Goal: Task Accomplishment & Management: Manage account settings

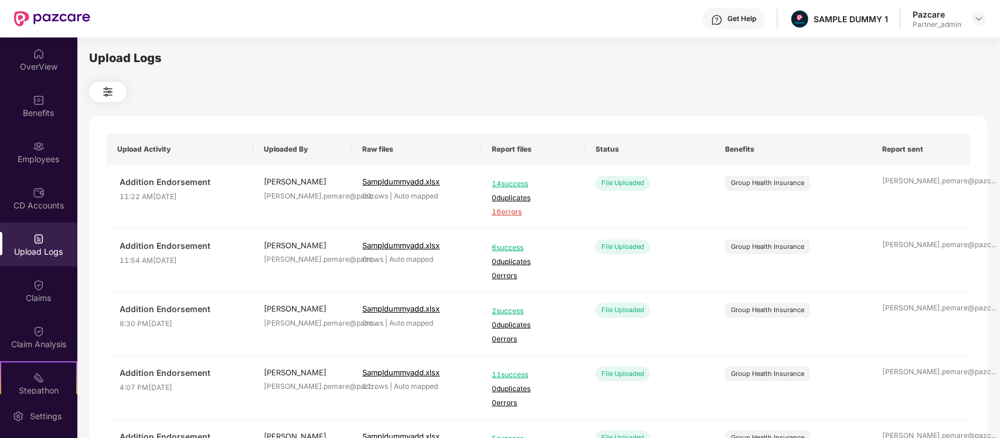
click at [500, 212] on span "16 errors" at bounding box center [533, 212] width 83 height 11
click at [16, 132] on div "Employees" at bounding box center [38, 152] width 77 height 44
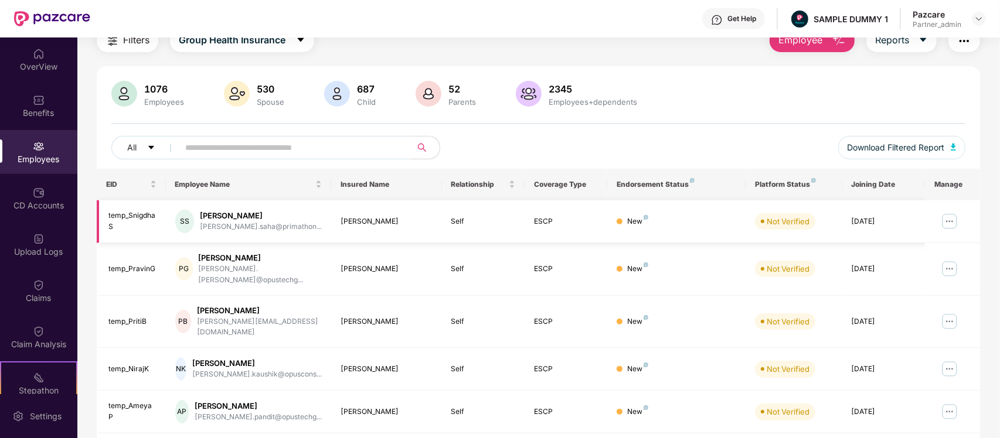
scroll to position [50, 0]
click at [950, 216] on img at bounding box center [949, 221] width 19 height 19
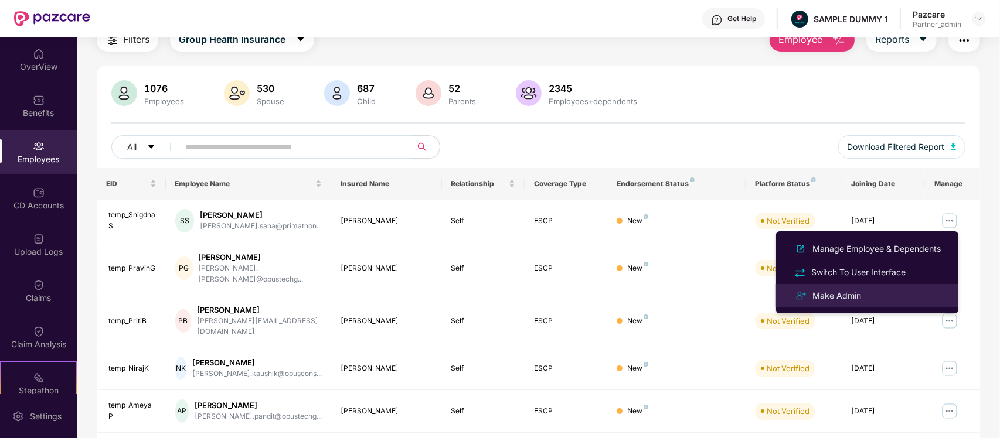
click at [871, 293] on div "Make Admin" at bounding box center [867, 296] width 152 height 14
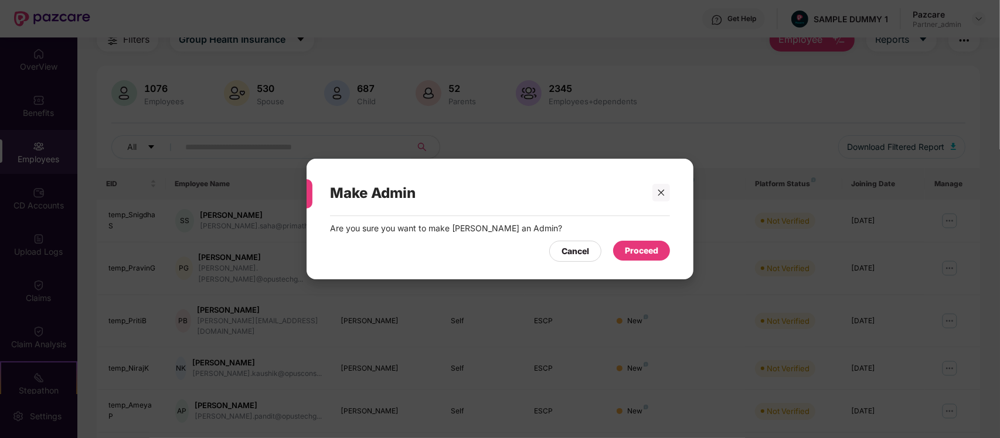
click at [637, 252] on div "Proceed" at bounding box center [641, 250] width 33 height 13
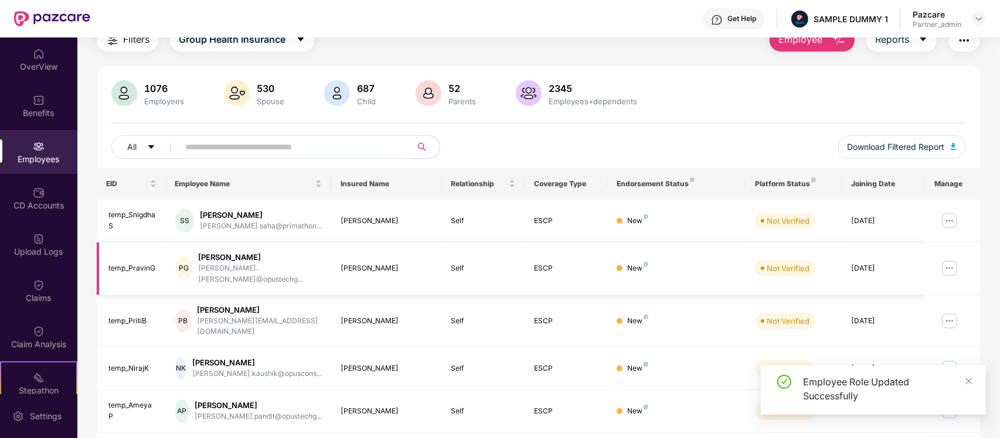
click at [945, 264] on img at bounding box center [949, 268] width 19 height 19
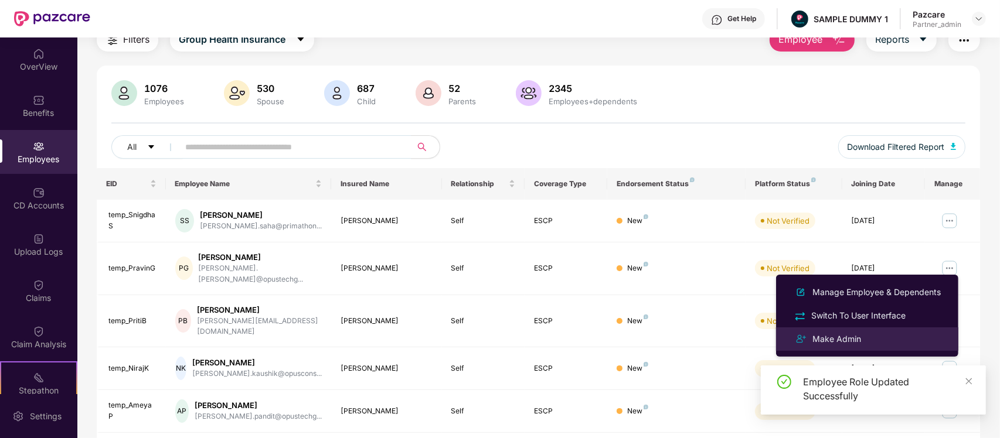
click at [868, 342] on div "Make Admin" at bounding box center [867, 339] width 152 height 14
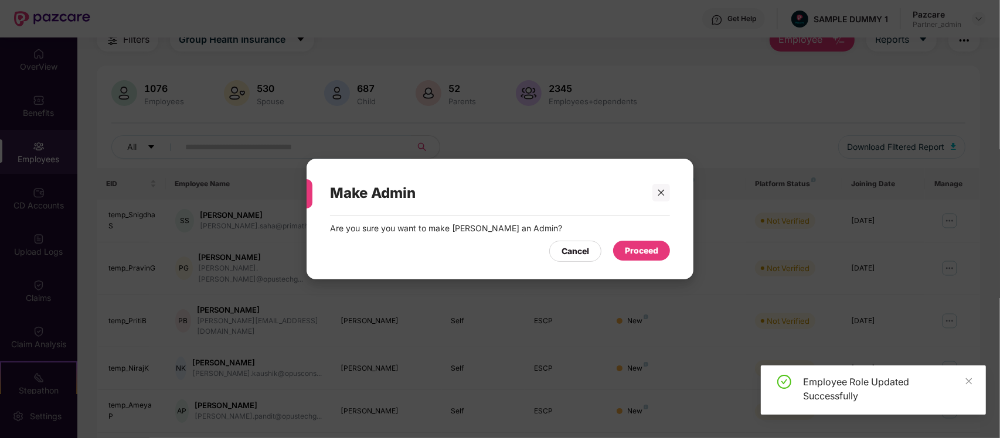
click at [628, 244] on div "Proceed" at bounding box center [641, 250] width 33 height 13
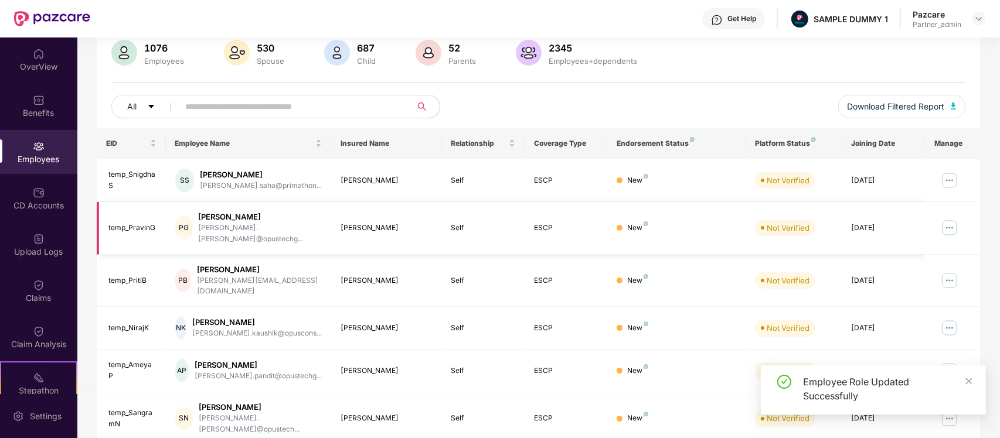
scroll to position [94, 0]
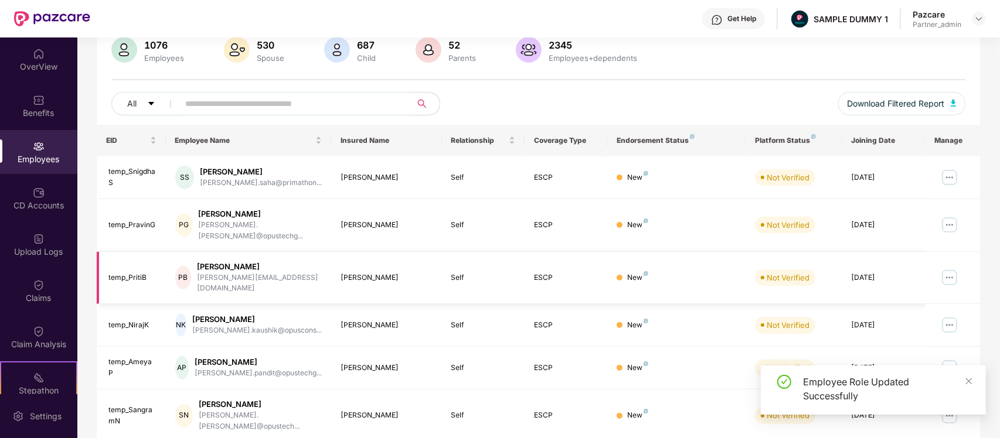
click at [945, 268] on img at bounding box center [949, 277] width 19 height 19
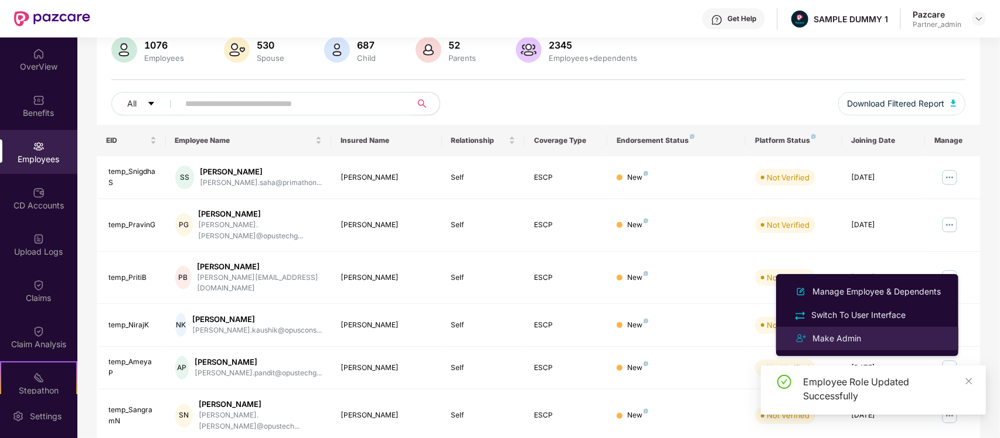
click at [867, 328] on li "Make Admin" at bounding box center [867, 338] width 182 height 23
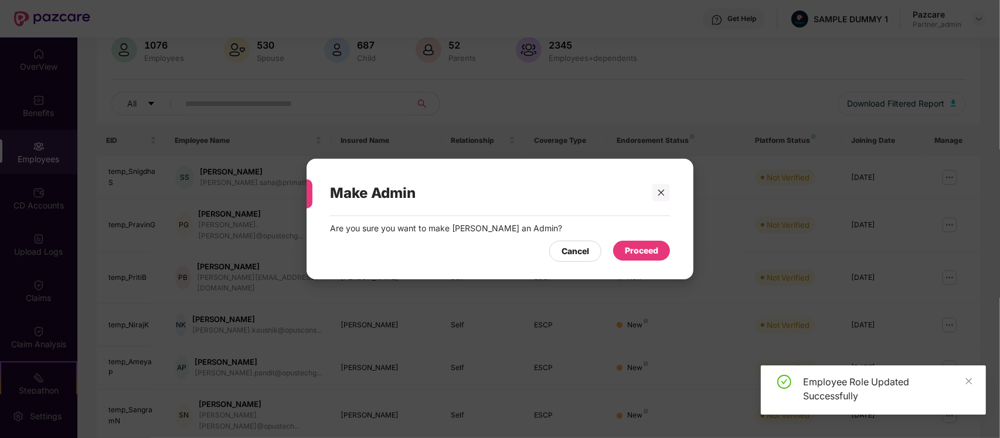
click at [657, 241] on div "Proceed" at bounding box center [641, 251] width 57 height 20
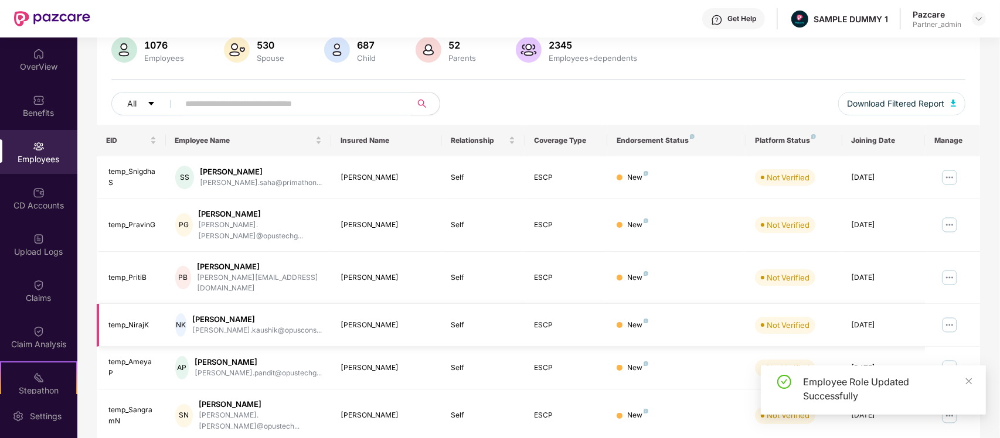
click at [948, 316] on img at bounding box center [949, 325] width 19 height 19
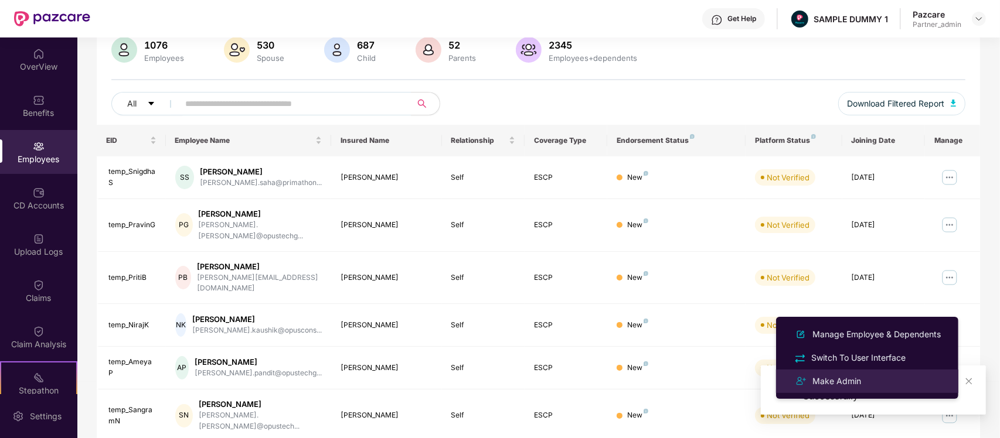
click at [819, 376] on div "Make Admin" at bounding box center [836, 381] width 53 height 13
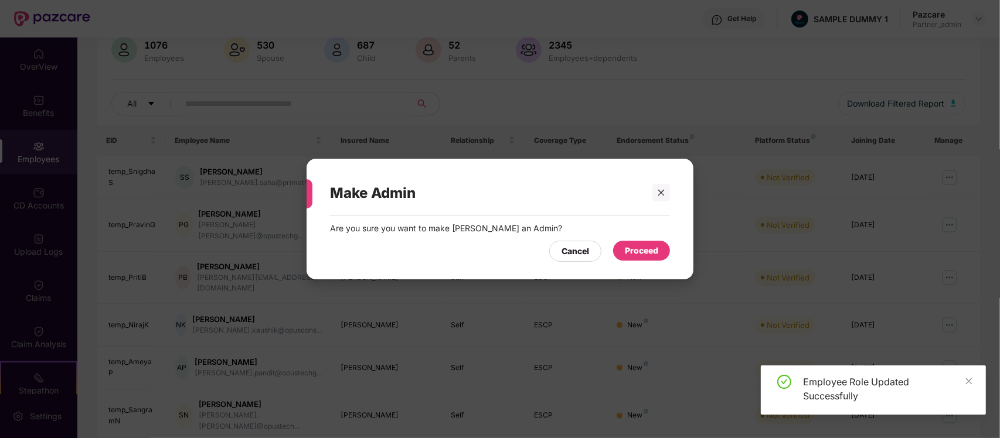
click at [631, 250] on div "Proceed" at bounding box center [641, 250] width 33 height 13
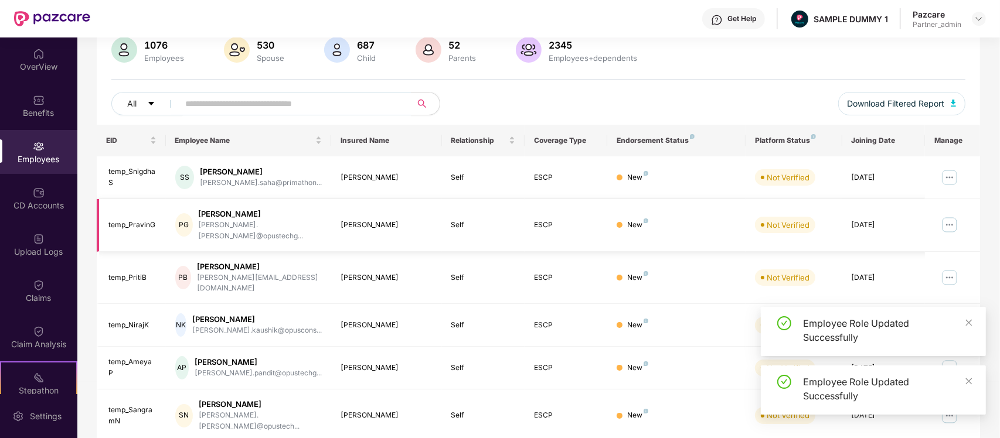
click at [944, 227] on img at bounding box center [949, 225] width 19 height 19
click at [968, 265] on td at bounding box center [952, 278] width 55 height 53
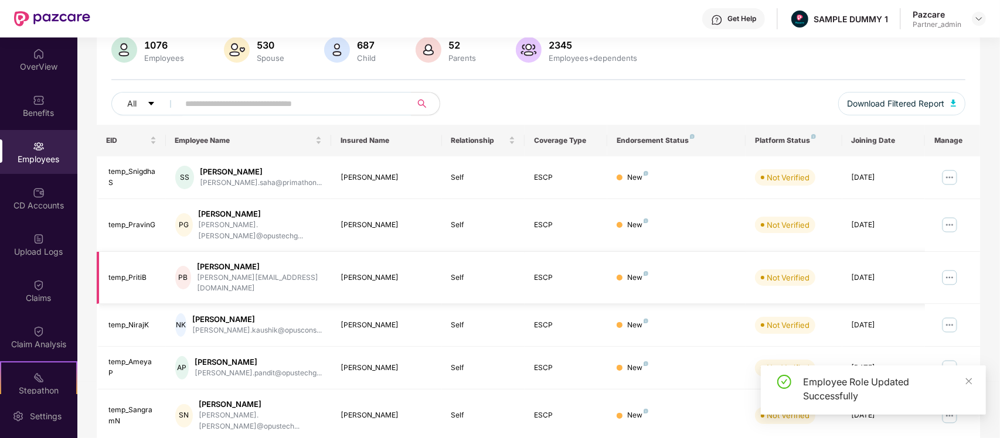
click at [958, 268] on img at bounding box center [949, 277] width 19 height 19
click at [985, 282] on div "Filters Group Health Insurance Employee Reports 1076 Employees 530 Spouse 687 C…" at bounding box center [538, 335] width 922 height 700
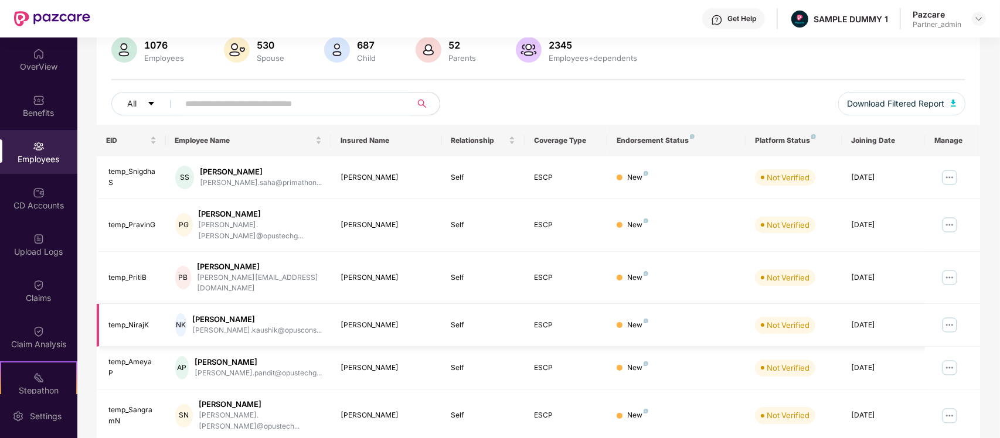
click at [948, 316] on img at bounding box center [949, 325] width 19 height 19
click at [983, 305] on div "Filters Group Health Insurance Employee Reports 1076 Employees 530 Spouse 687 C…" at bounding box center [538, 335] width 922 height 700
click at [950, 359] on img at bounding box center [949, 368] width 19 height 19
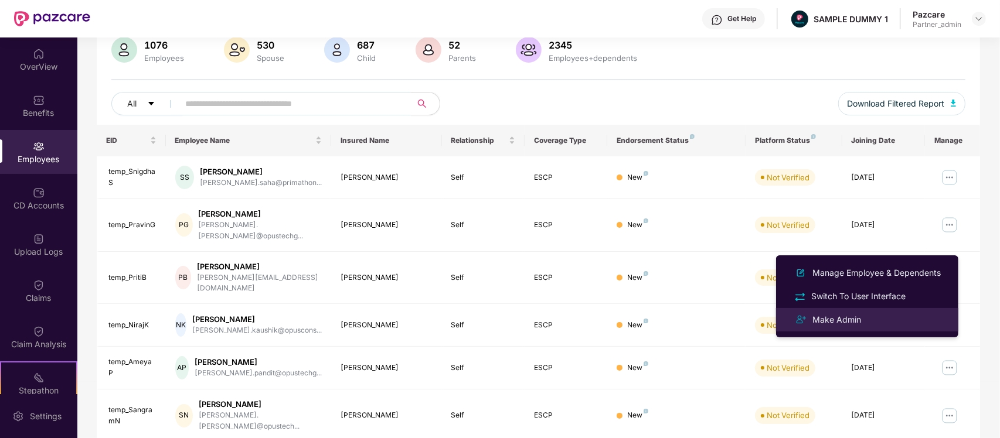
click at [854, 323] on div "Make Admin" at bounding box center [836, 319] width 53 height 13
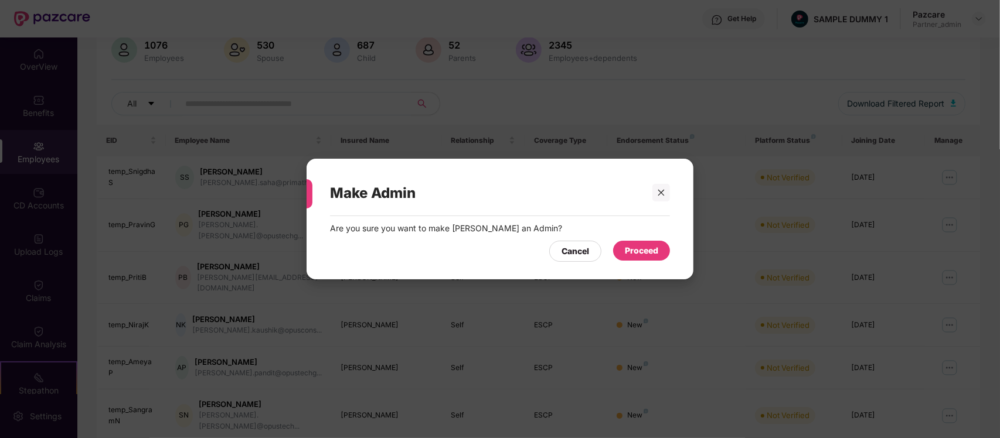
click at [642, 243] on div "Proceed" at bounding box center [641, 251] width 57 height 20
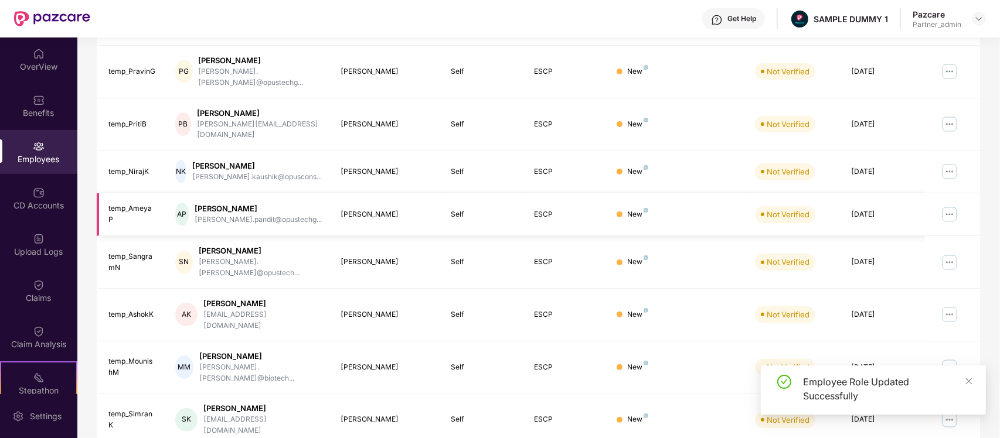
scroll to position [282, 0]
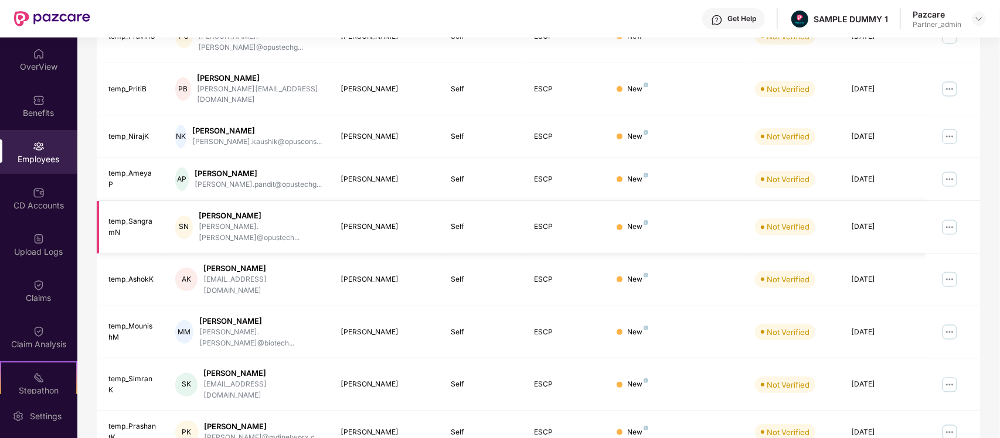
click at [956, 218] on img at bounding box center [949, 227] width 19 height 19
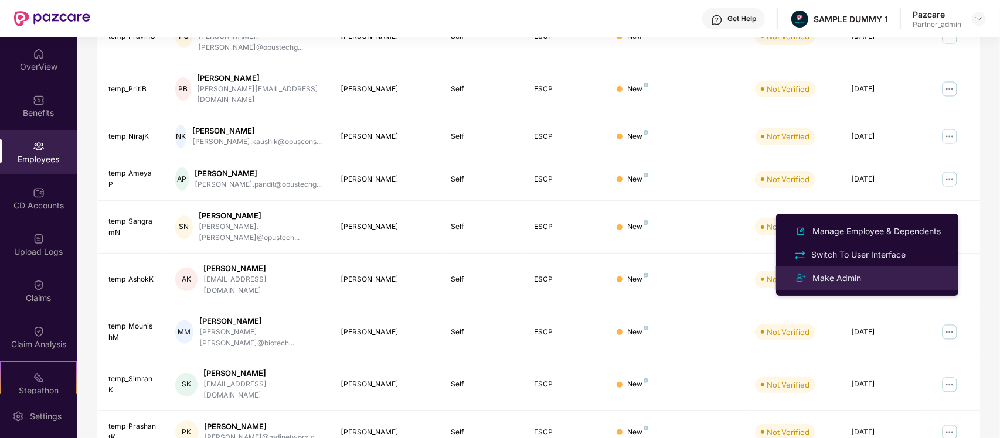
click at [895, 275] on div "Make Admin" at bounding box center [867, 278] width 152 height 14
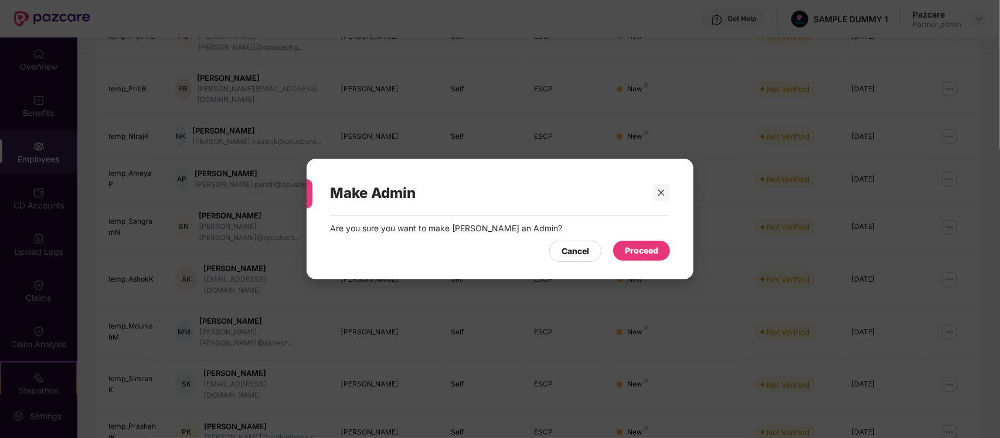
click at [647, 256] on div "Proceed" at bounding box center [641, 250] width 33 height 13
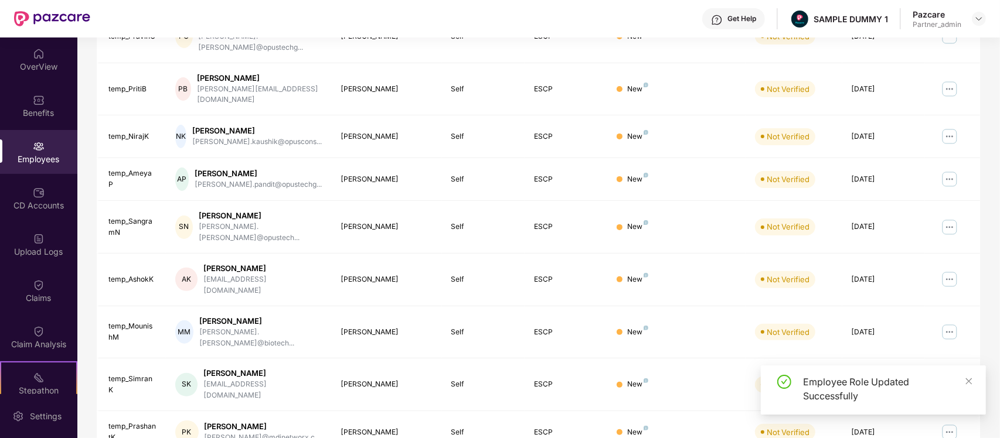
click at [953, 270] on img at bounding box center [949, 279] width 19 height 19
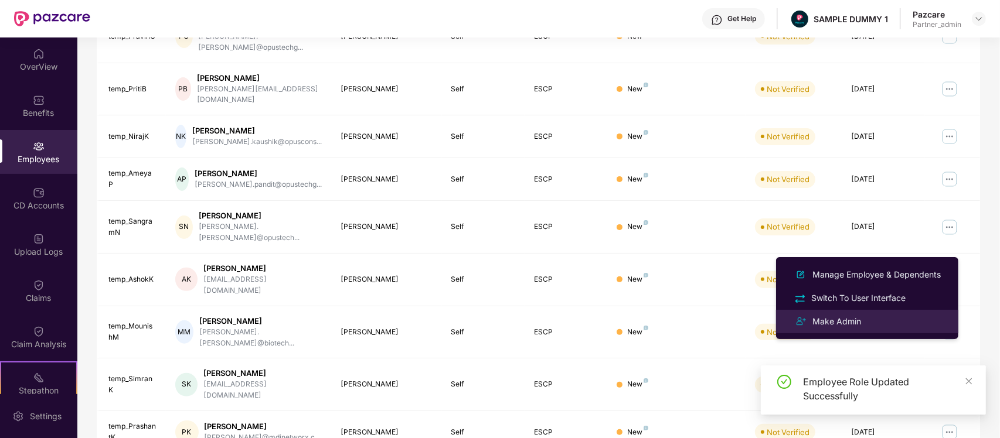
click at [878, 326] on div "Make Admin" at bounding box center [867, 322] width 152 height 14
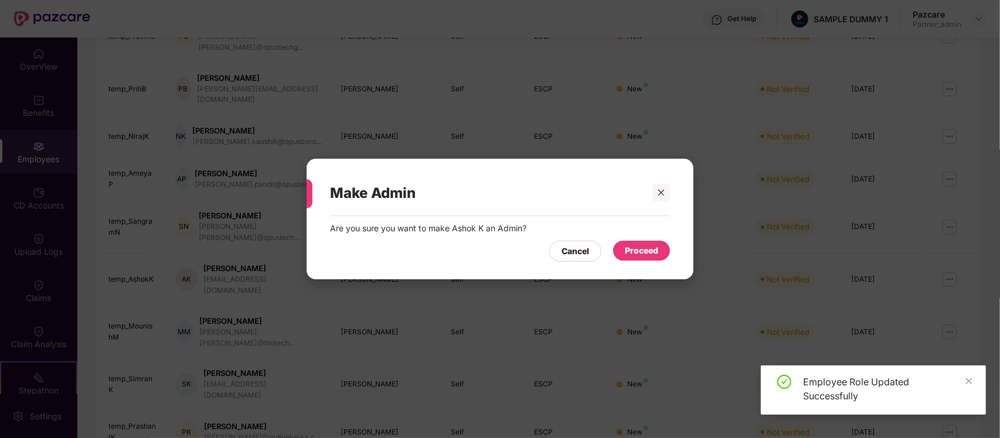
click at [640, 253] on div "Proceed" at bounding box center [641, 250] width 33 height 13
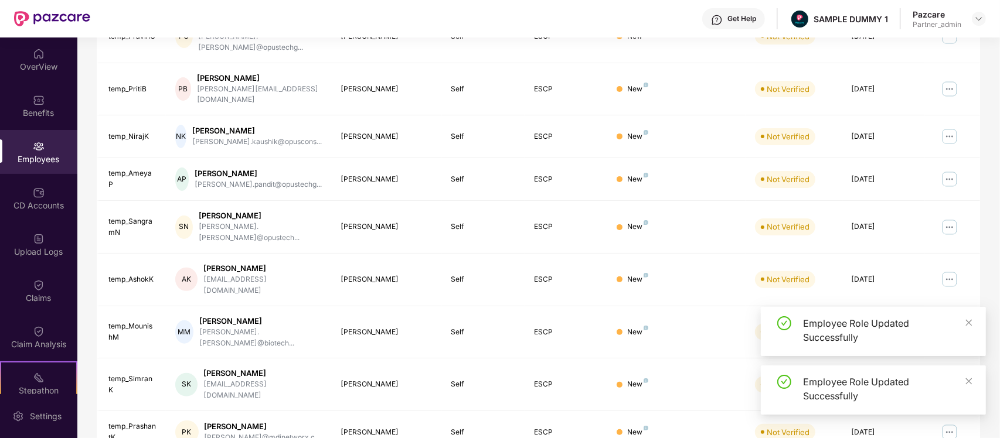
click at [947, 323] on img at bounding box center [949, 332] width 19 height 19
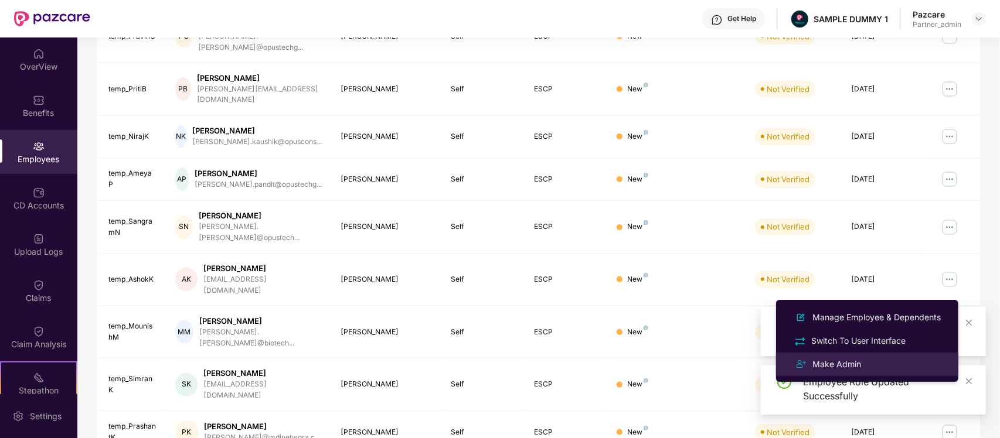
click at [839, 362] on div "Make Admin" at bounding box center [836, 364] width 53 height 13
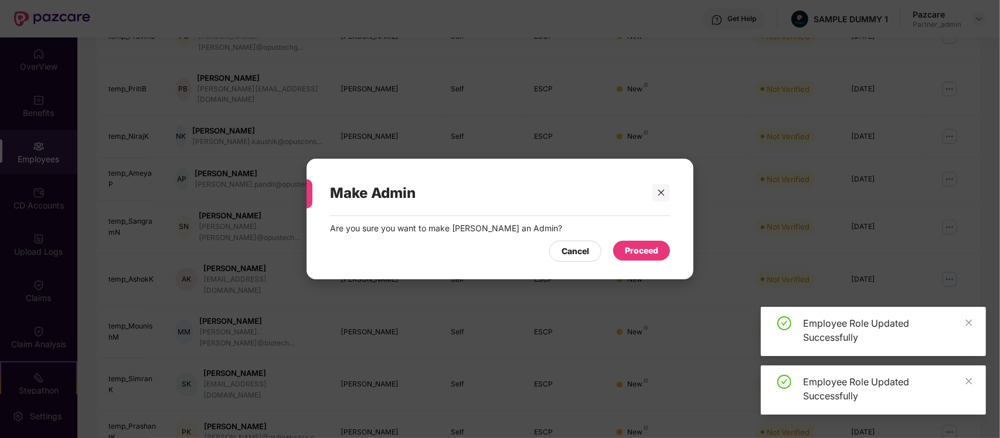
click at [640, 245] on div "Proceed" at bounding box center [641, 250] width 33 height 13
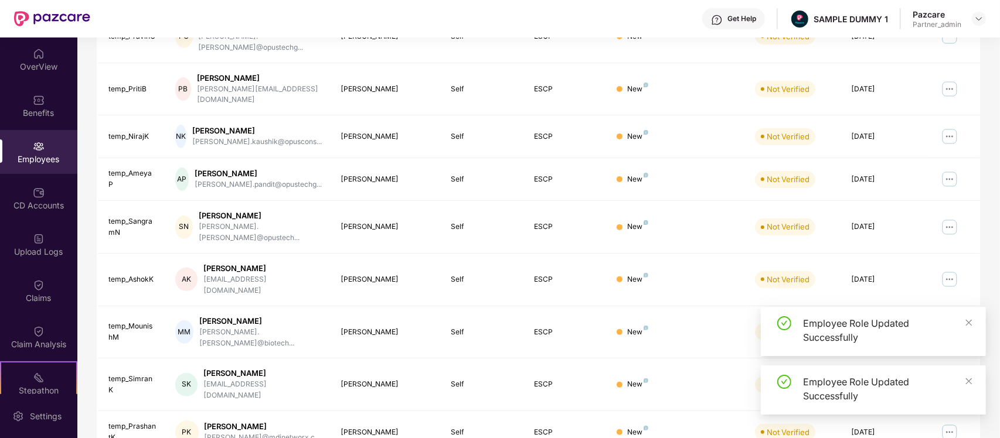
click at [946, 287] on div "EID Employee Name Insured Name Relationship Coverage Type Endorsement Status Pl…" at bounding box center [538, 195] width 883 height 518
click at [946, 323] on img at bounding box center [949, 332] width 19 height 19
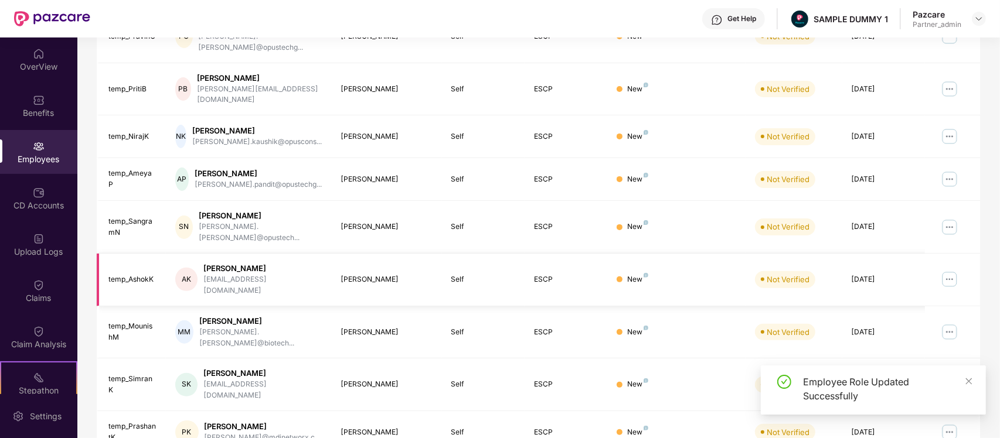
click at [948, 270] on img at bounding box center [949, 279] width 19 height 19
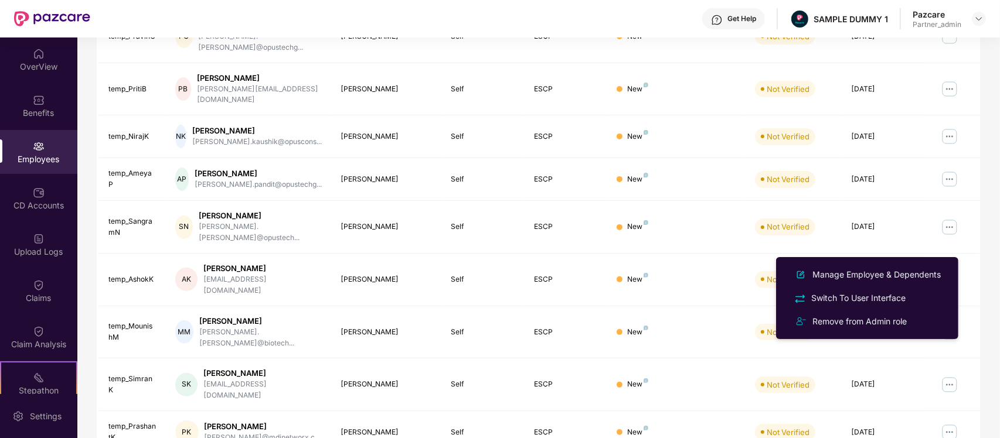
click at [980, 258] on div "Filters Group Health Insurance Employee Reports 1076 Employees 530 Spouse 687 C…" at bounding box center [538, 146] width 922 height 700
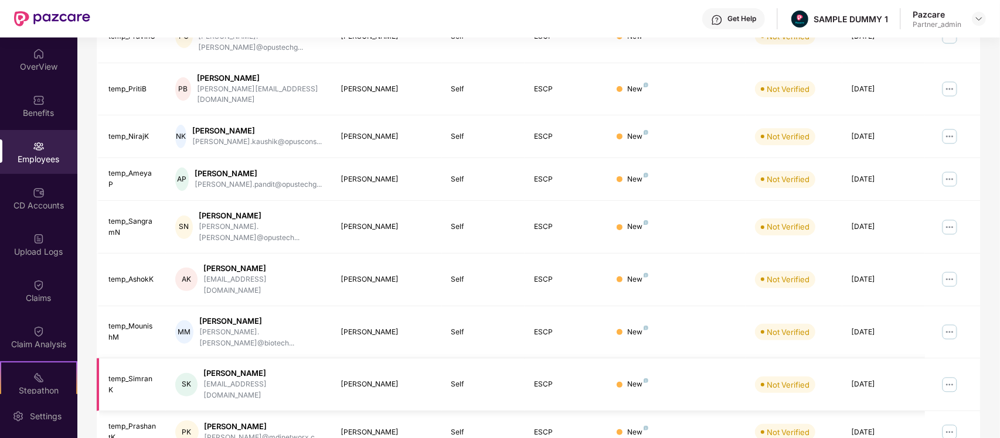
click at [950, 376] on img at bounding box center [949, 385] width 19 height 19
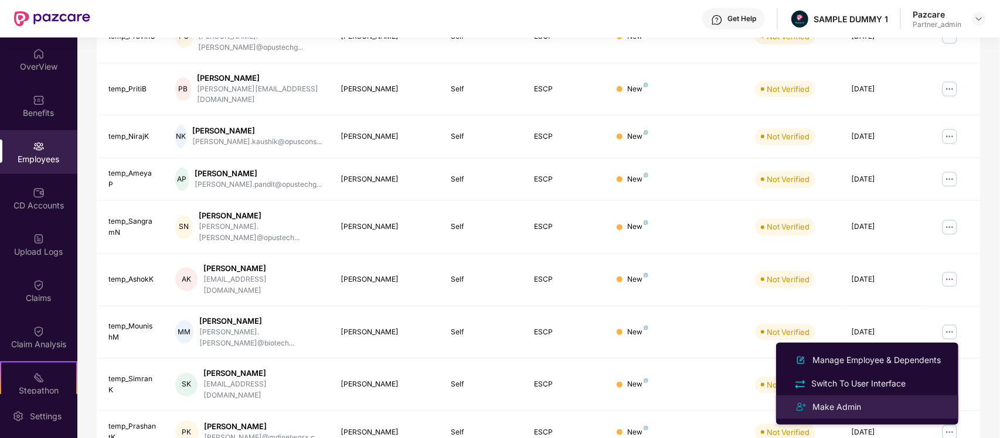
click at [865, 410] on div "Make Admin" at bounding box center [867, 407] width 152 height 14
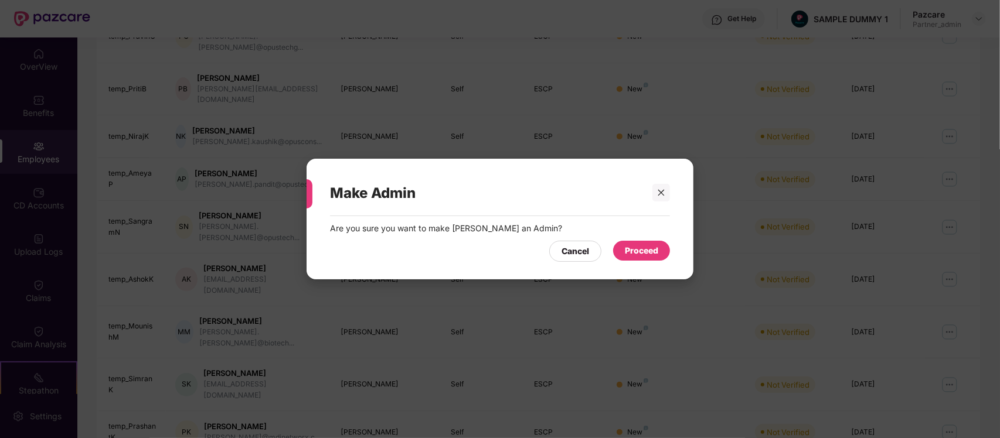
click at [636, 241] on div "Proceed" at bounding box center [641, 251] width 57 height 20
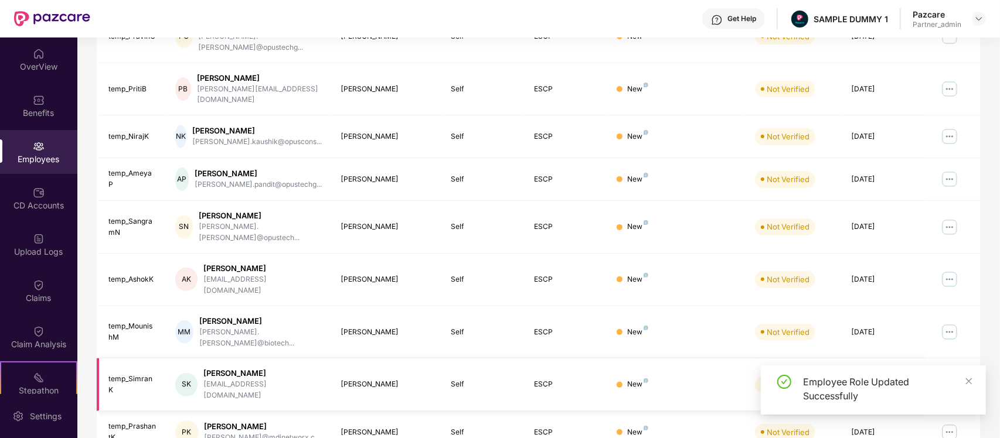
click at [968, 359] on td at bounding box center [952, 385] width 55 height 53
click at [980, 359] on div "Filters Group Health Insurance Employee Reports 1076 Employees 530 Spouse 687 C…" at bounding box center [538, 146] width 922 height 700
click at [989, 359] on div "Filters Group Health Insurance Employee Reports 1076 Employees 530 Spouse 687 C…" at bounding box center [538, 146] width 922 height 700
click at [969, 381] on icon "close" at bounding box center [969, 381] width 6 height 6
click at [945, 376] on img at bounding box center [949, 385] width 19 height 19
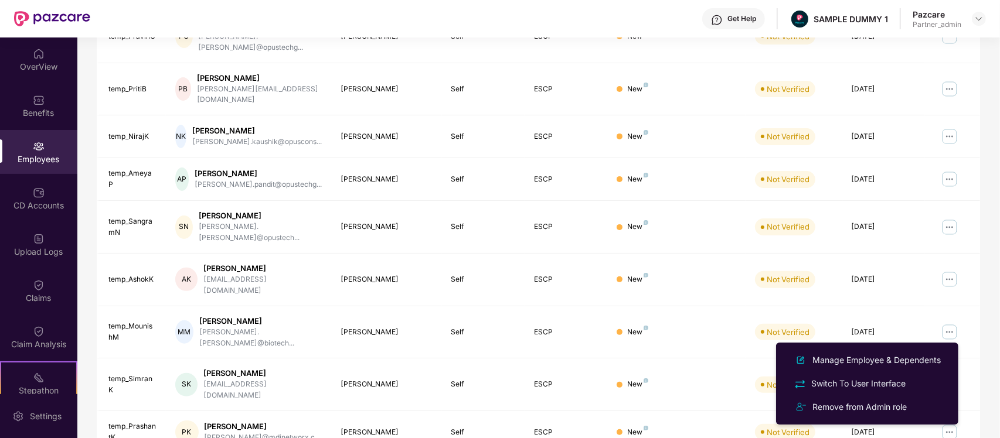
click at [988, 338] on div "Filters Group Health Insurance Employee Reports 1076 Employees 530 Spouse 687 C…" at bounding box center [538, 146] width 922 height 700
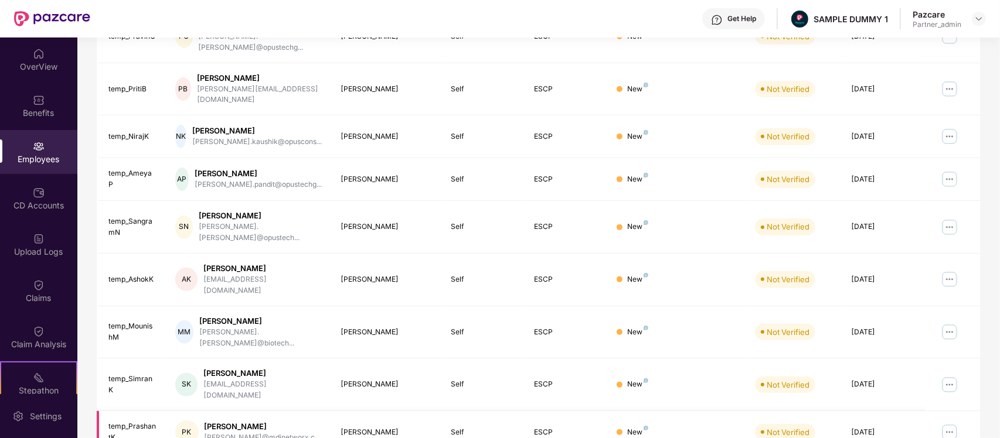
click at [950, 423] on img at bounding box center [949, 432] width 19 height 19
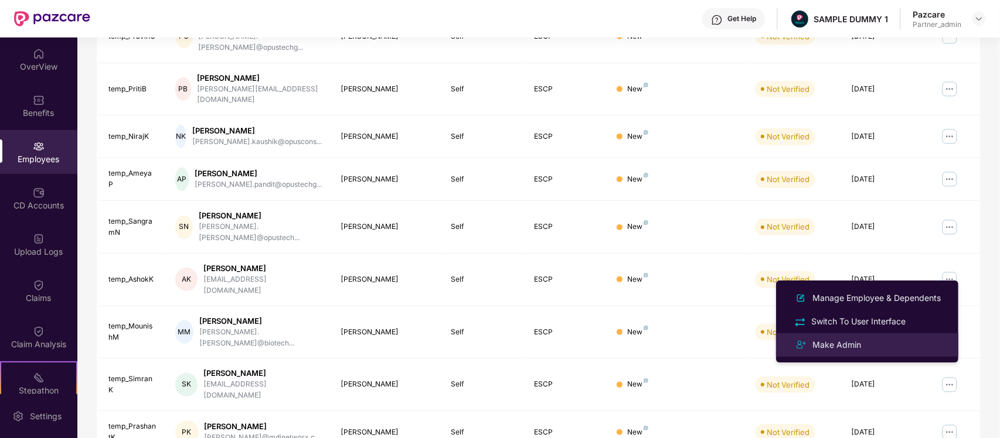
click at [871, 334] on li "Make Admin" at bounding box center [867, 344] width 182 height 23
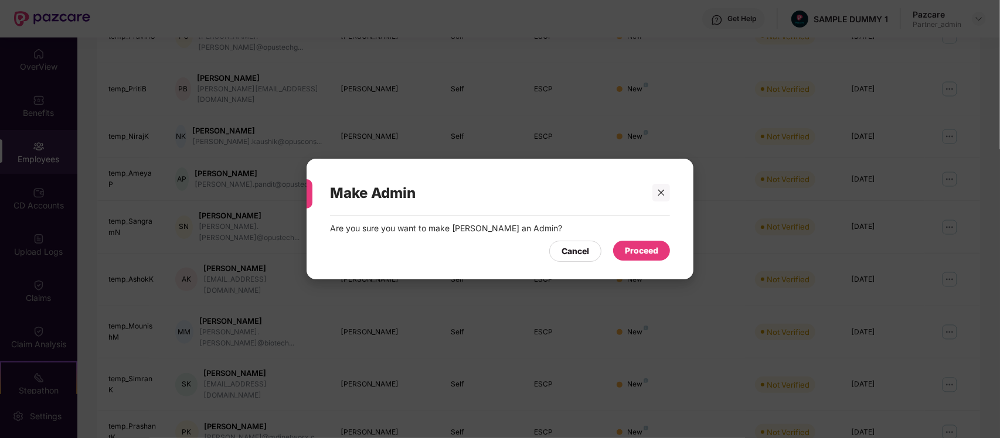
click at [639, 249] on div "Proceed" at bounding box center [641, 250] width 33 height 13
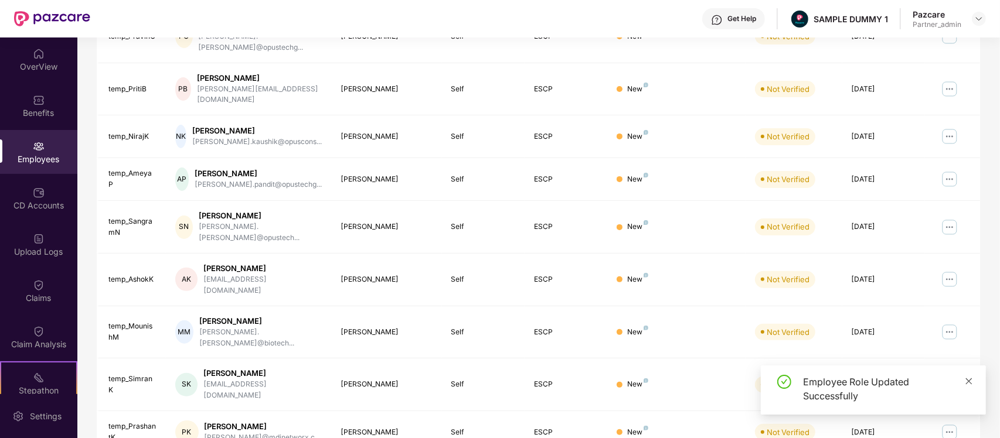
click at [970, 382] on icon "close" at bounding box center [969, 381] width 6 height 6
click at [954, 423] on img at bounding box center [949, 432] width 19 height 19
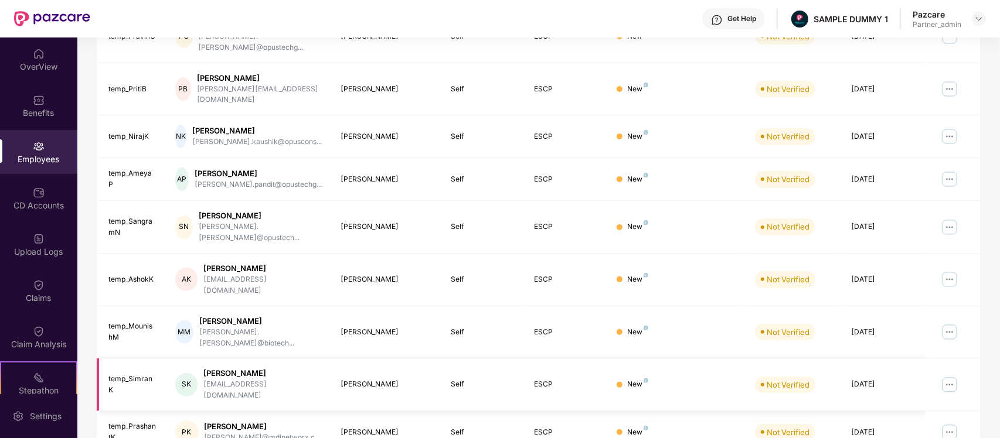
click at [968, 359] on td at bounding box center [952, 385] width 55 height 53
click at [945, 376] on img at bounding box center [949, 385] width 19 height 19
click at [949, 323] on img at bounding box center [949, 332] width 19 height 19
click at [950, 270] on img at bounding box center [949, 279] width 19 height 19
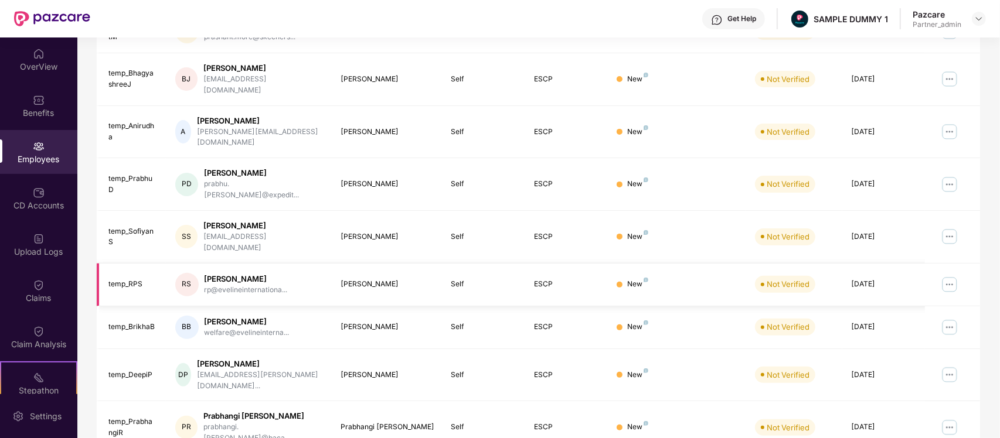
scroll to position [0, 0]
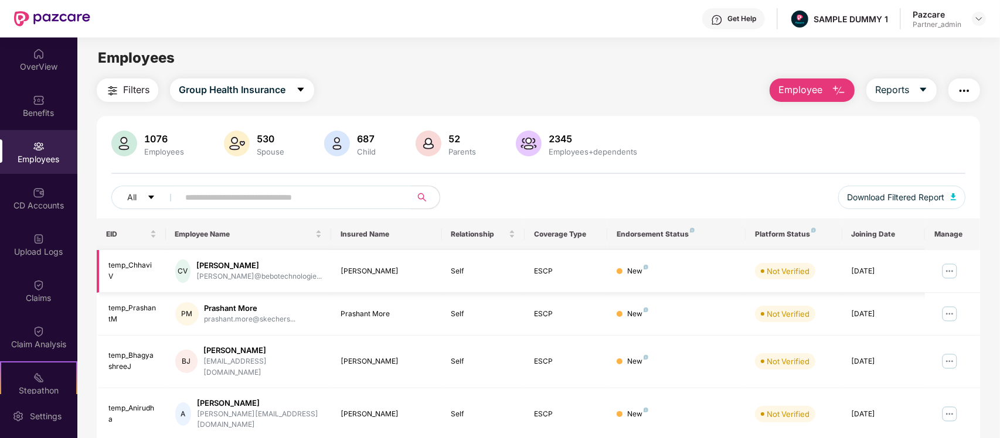
click at [955, 264] on img at bounding box center [949, 271] width 19 height 19
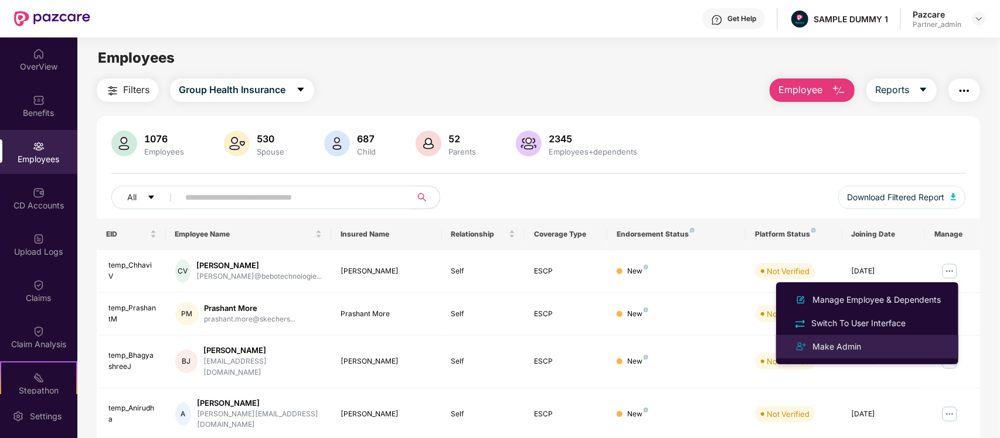
click at [857, 340] on div "Make Admin" at bounding box center [836, 346] width 53 height 13
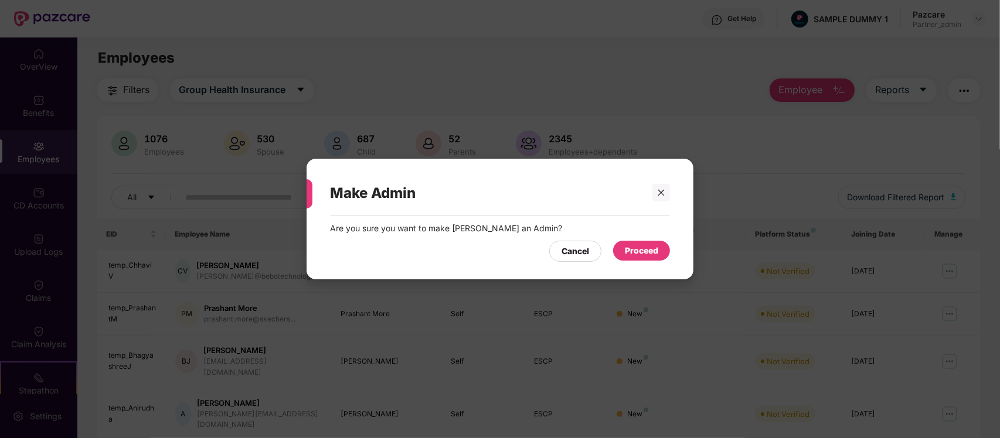
click at [640, 248] on div "Proceed" at bounding box center [641, 250] width 33 height 13
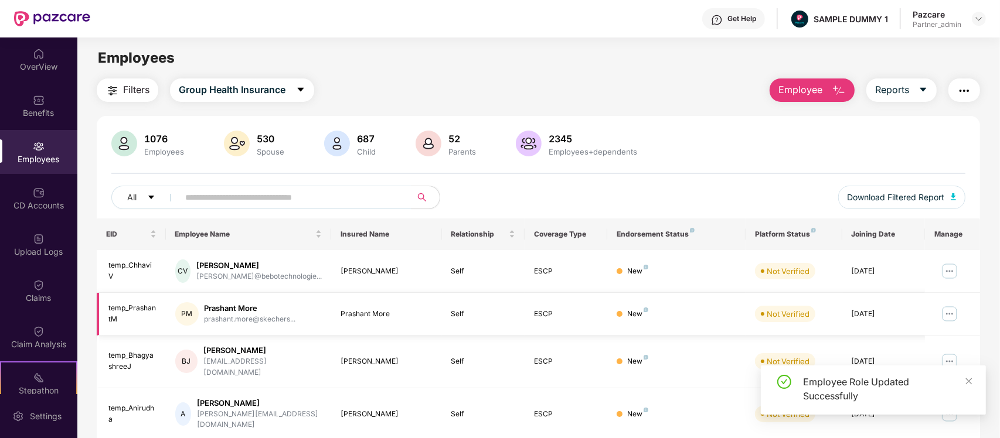
click at [946, 316] on img at bounding box center [949, 314] width 19 height 19
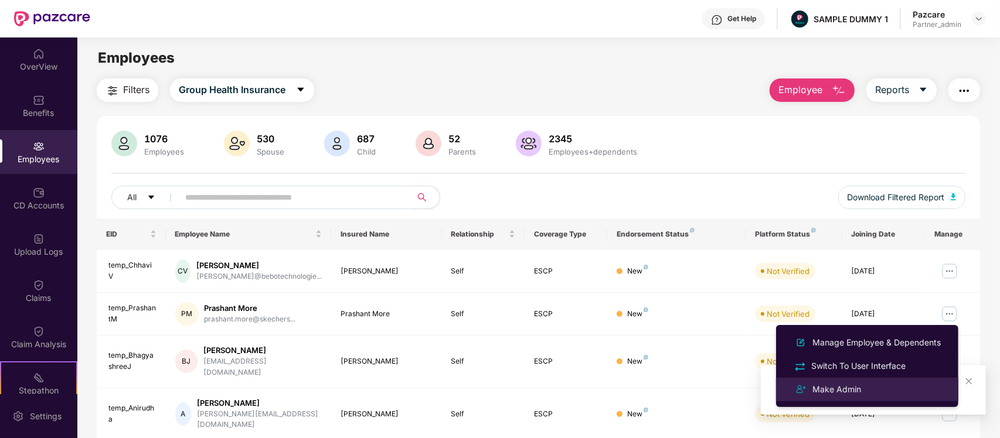
click at [850, 390] on div "Make Admin" at bounding box center [836, 389] width 53 height 13
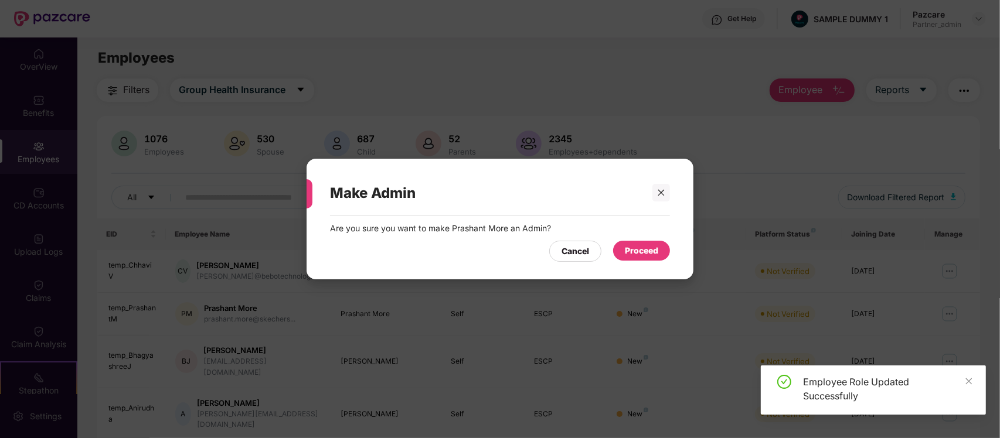
click at [636, 255] on div "Proceed" at bounding box center [641, 250] width 33 height 13
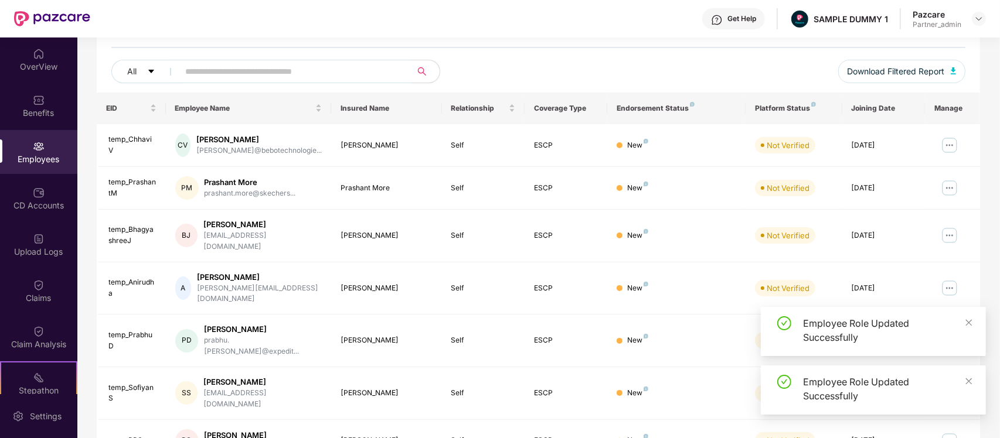
scroll to position [127, 0]
click at [950, 233] on img at bounding box center [949, 235] width 19 height 19
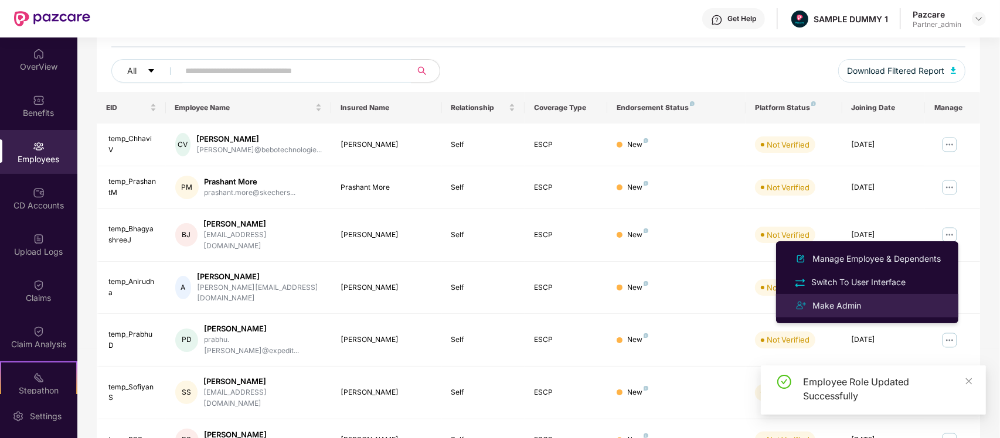
click at [847, 297] on li "Make Admin" at bounding box center [867, 305] width 182 height 23
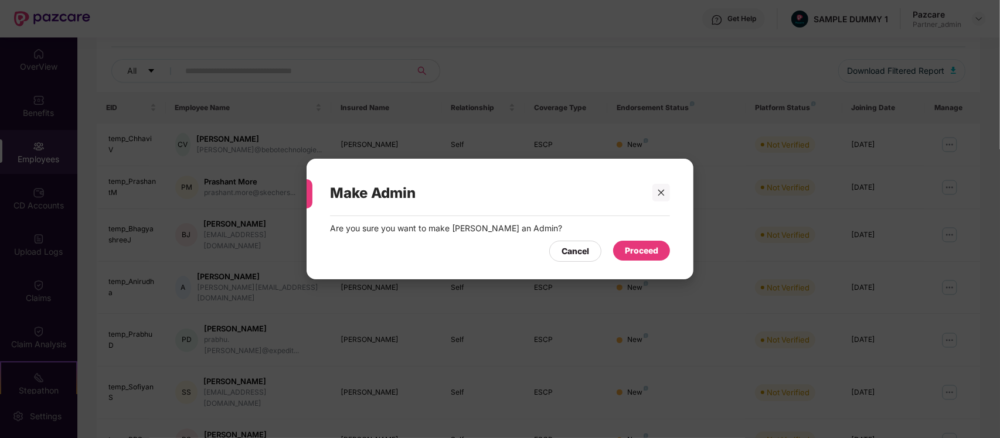
click at [646, 245] on div "Proceed" at bounding box center [641, 250] width 33 height 13
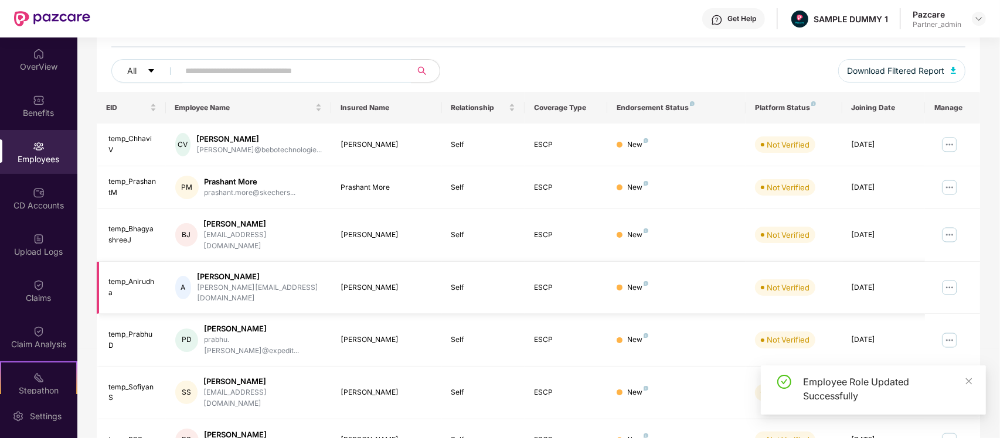
click at [953, 278] on img at bounding box center [949, 287] width 19 height 19
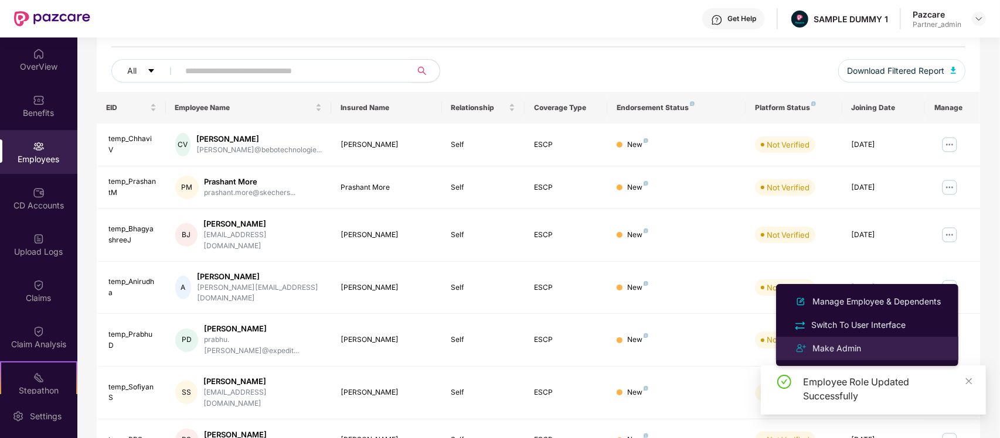
click at [864, 344] on div "Make Admin" at bounding box center [867, 349] width 152 height 14
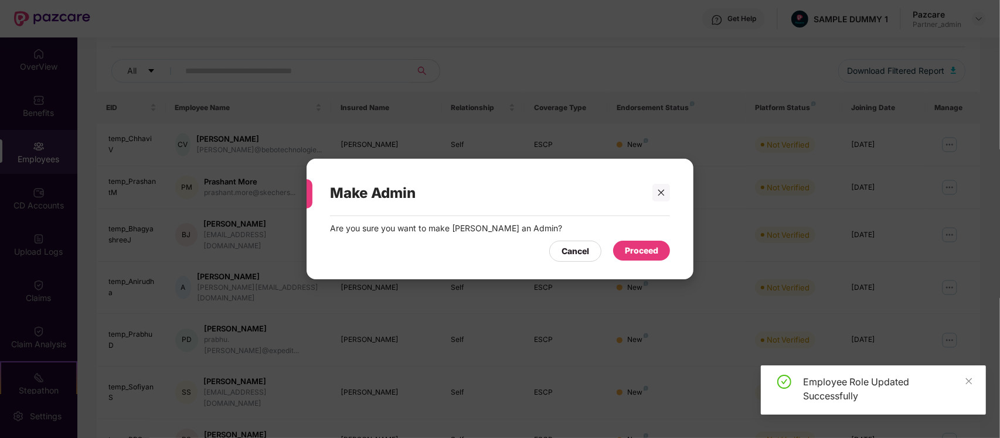
click at [665, 251] on div "Proceed" at bounding box center [641, 251] width 57 height 20
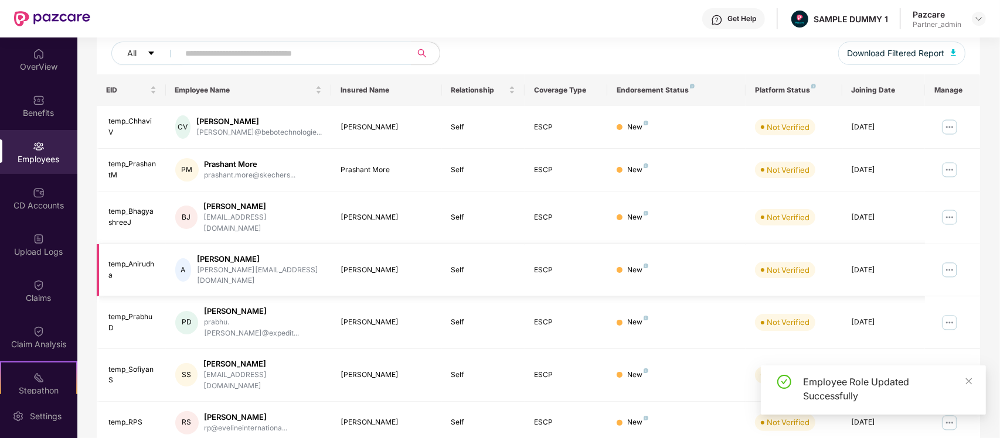
scroll to position [154, 0]
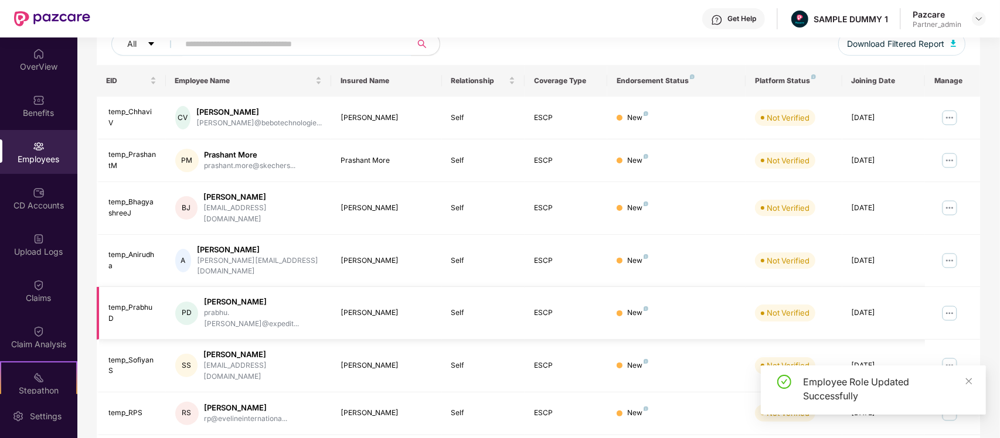
click at [953, 304] on img at bounding box center [949, 313] width 19 height 19
click at [948, 251] on img at bounding box center [949, 260] width 19 height 19
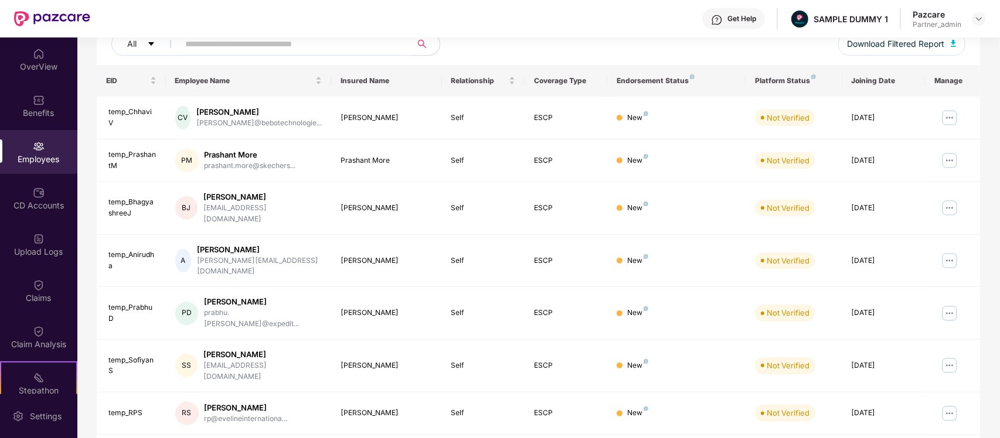
scroll to position [0, 0]
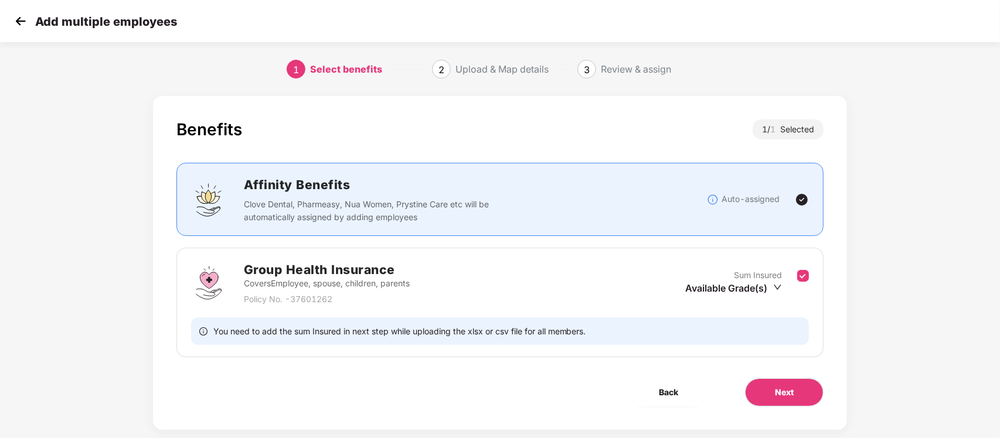
click at [15, 22] on img at bounding box center [21, 21] width 18 height 18
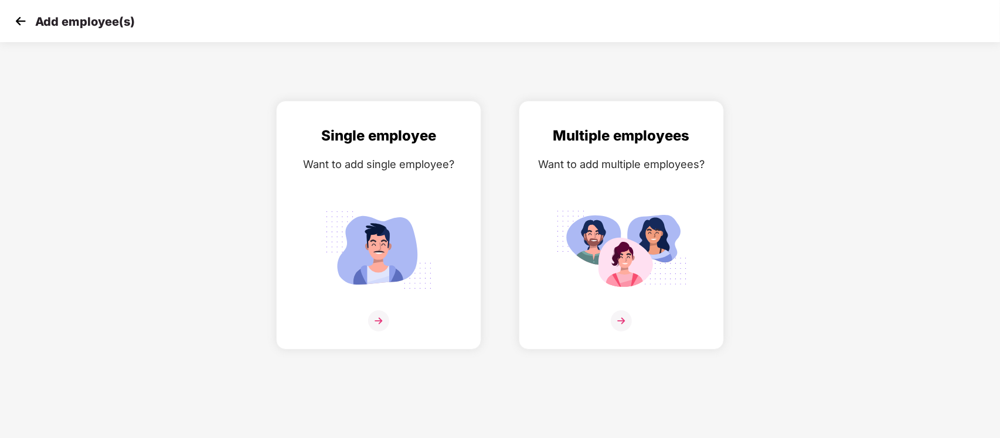
click at [15, 22] on img at bounding box center [21, 21] width 18 height 18
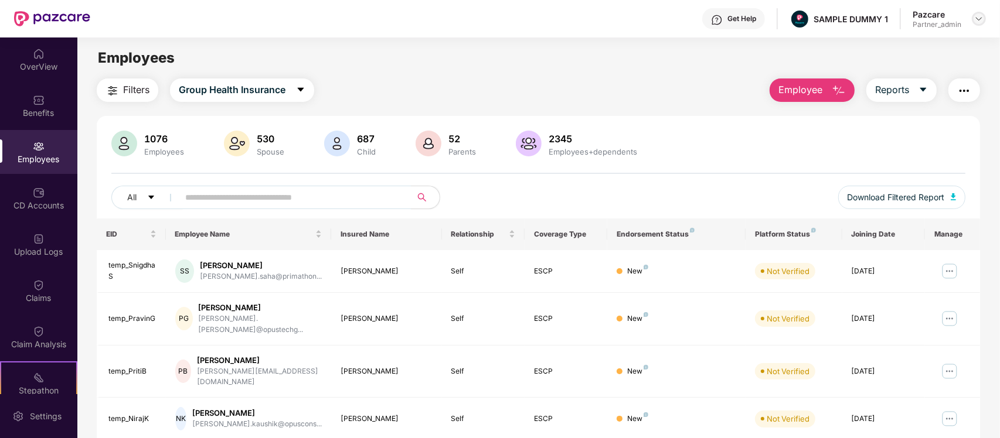
click at [980, 16] on img at bounding box center [978, 18] width 9 height 9
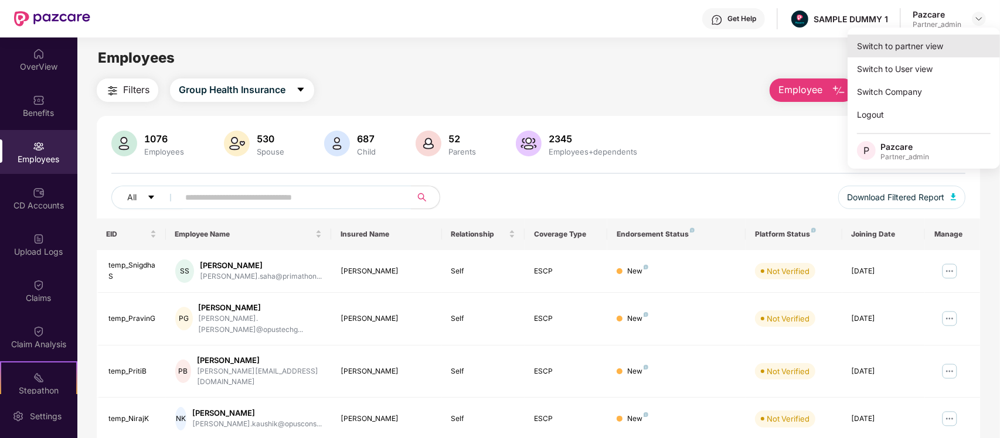
click at [939, 50] on div "Switch to partner view" at bounding box center [923, 46] width 152 height 23
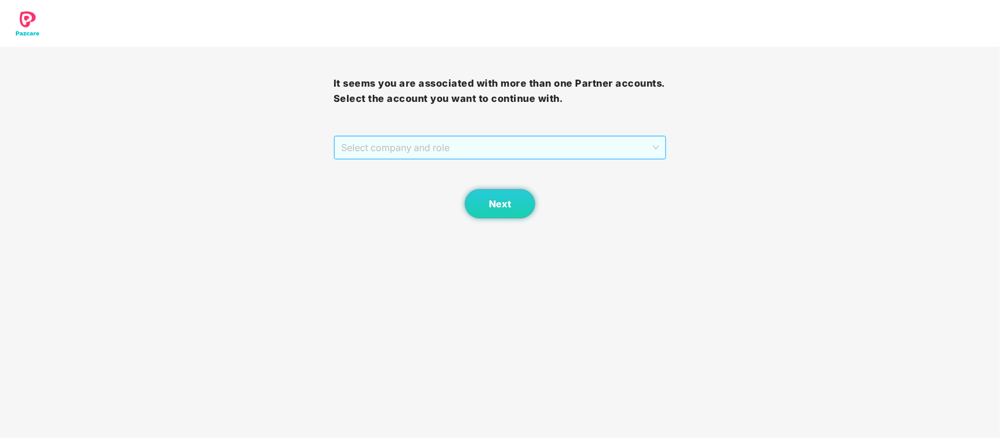
click at [619, 148] on span "Select company and role" at bounding box center [500, 148] width 318 height 22
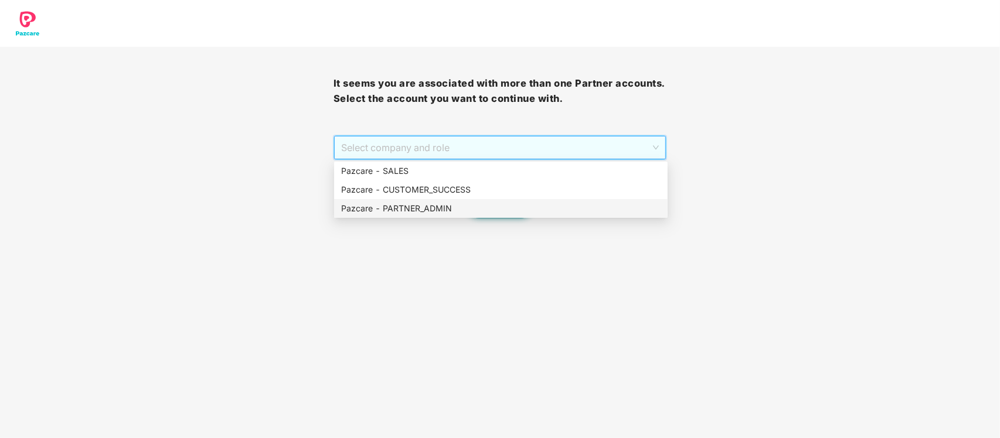
click at [548, 206] on div "Pazcare - PARTNER_ADMIN" at bounding box center [500, 208] width 319 height 13
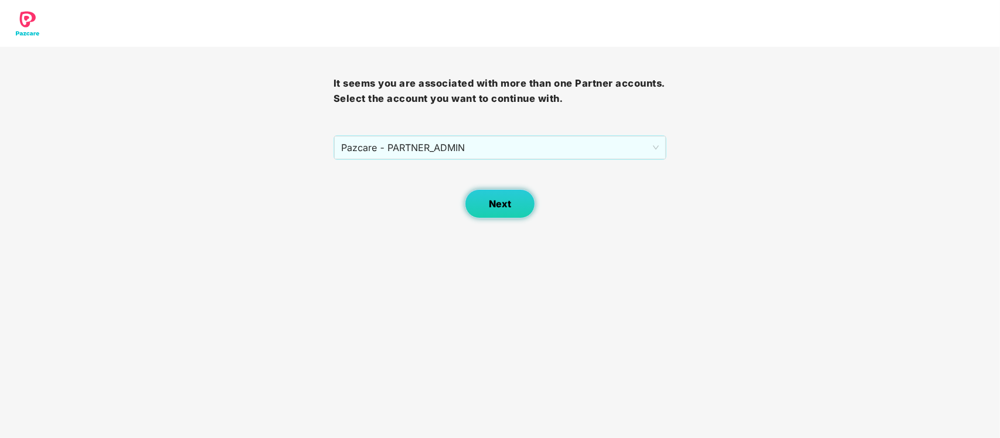
click at [496, 200] on span "Next" at bounding box center [500, 204] width 22 height 11
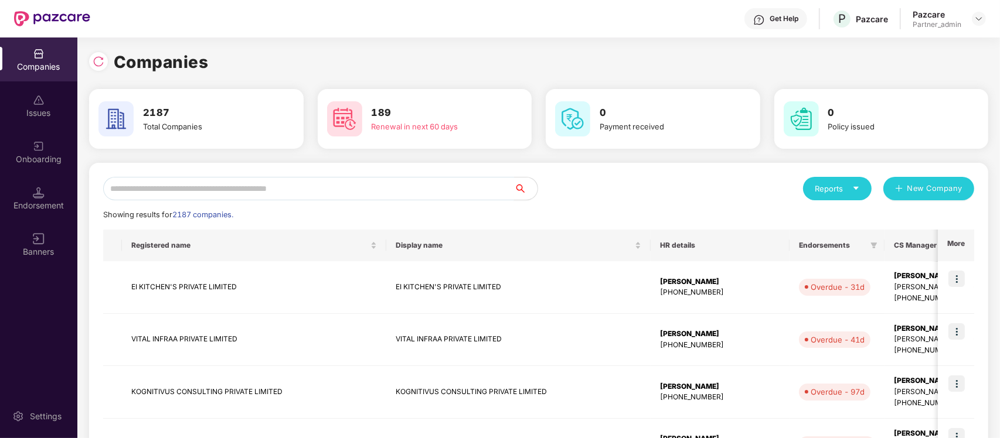
click at [432, 197] on input "text" at bounding box center [308, 188] width 411 height 23
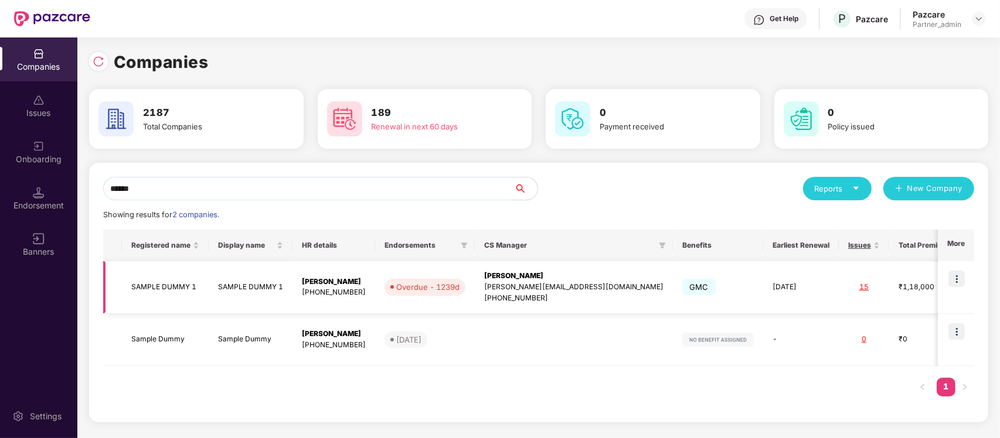
type input "******"
click at [956, 277] on img at bounding box center [956, 279] width 16 height 16
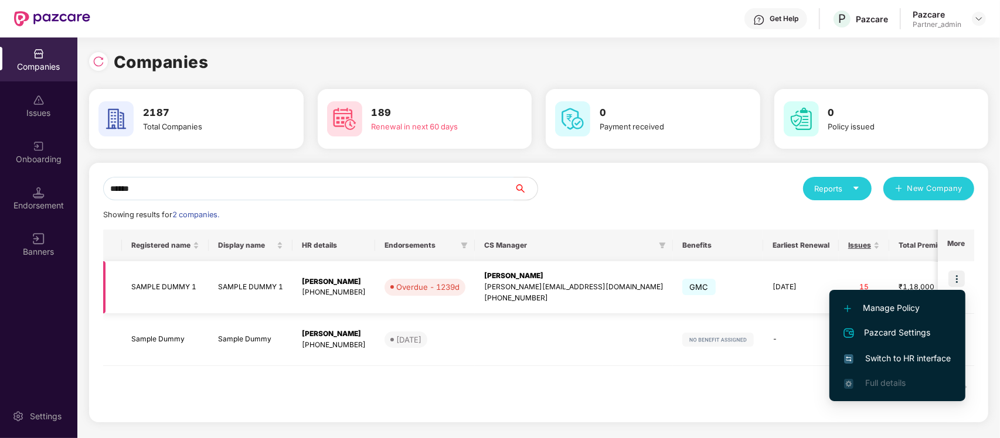
click at [682, 285] on div "GMC" at bounding box center [717, 287] width 71 height 21
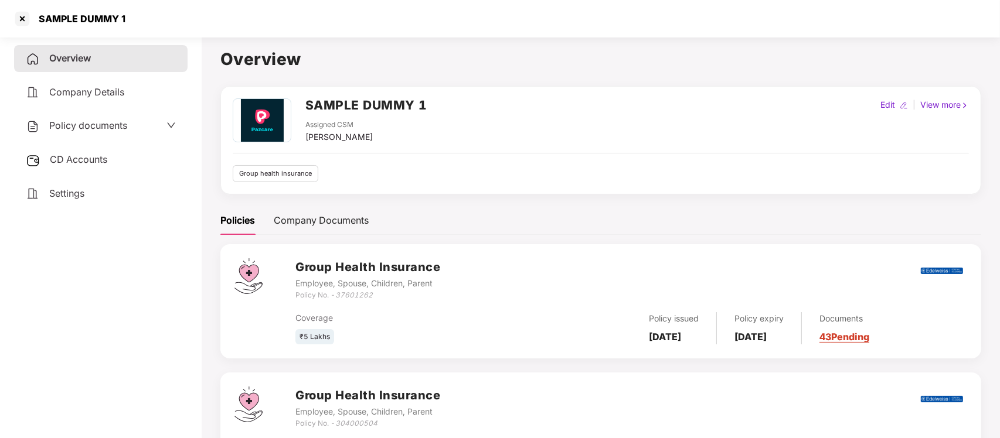
click at [891, 111] on div "Edit" at bounding box center [887, 104] width 19 height 13
select select "****"
select select "**********"
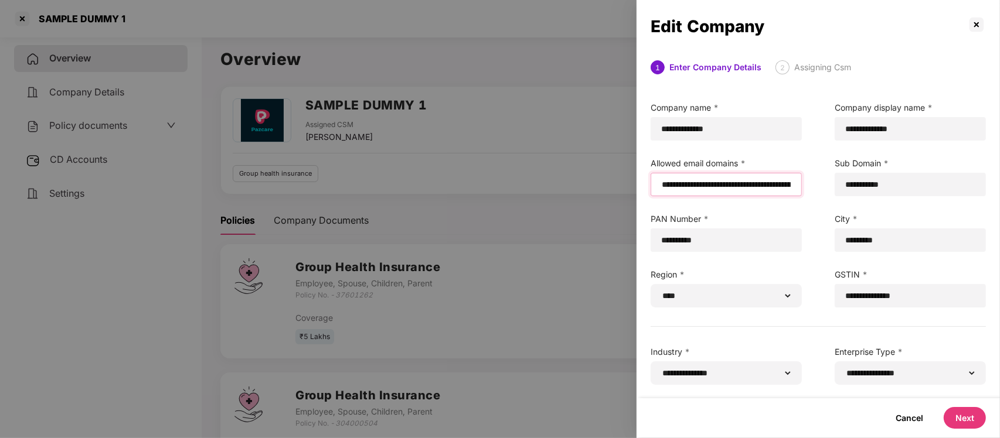
click at [662, 182] on input "email" at bounding box center [725, 185] width 131 height 12
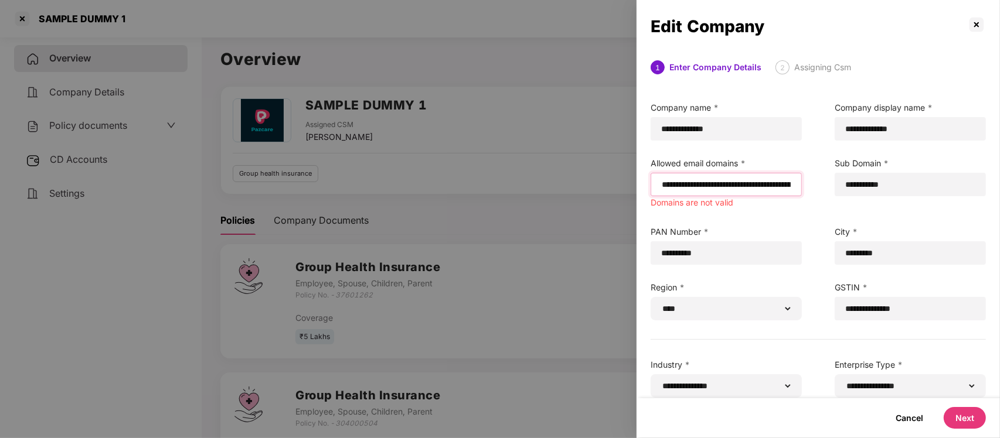
click at [660, 183] on input "email" at bounding box center [725, 185] width 131 height 12
click at [684, 185] on input "email" at bounding box center [725, 185] width 131 height 12
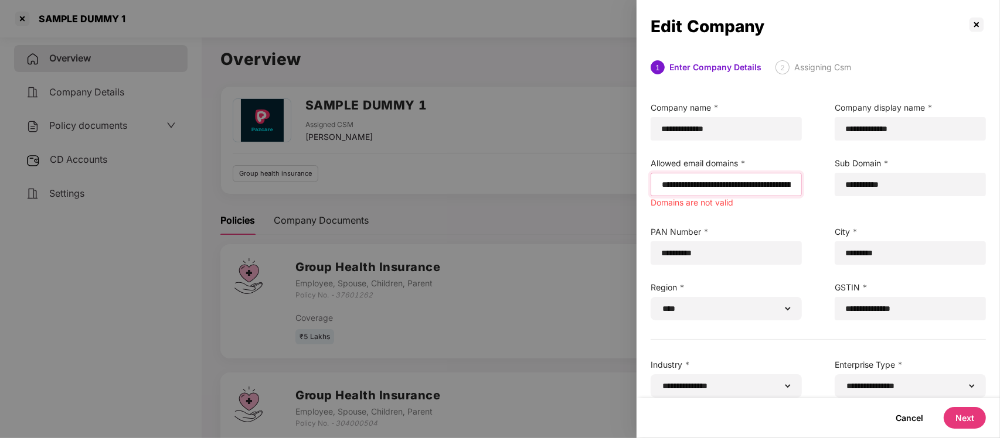
click at [684, 185] on input "email" at bounding box center [725, 185] width 131 height 12
click at [765, 185] on input "email" at bounding box center [725, 185] width 131 height 12
click at [672, 183] on input "email" at bounding box center [725, 185] width 131 height 12
click at [662, 189] on input "email" at bounding box center [725, 185] width 131 height 12
paste input "**********"
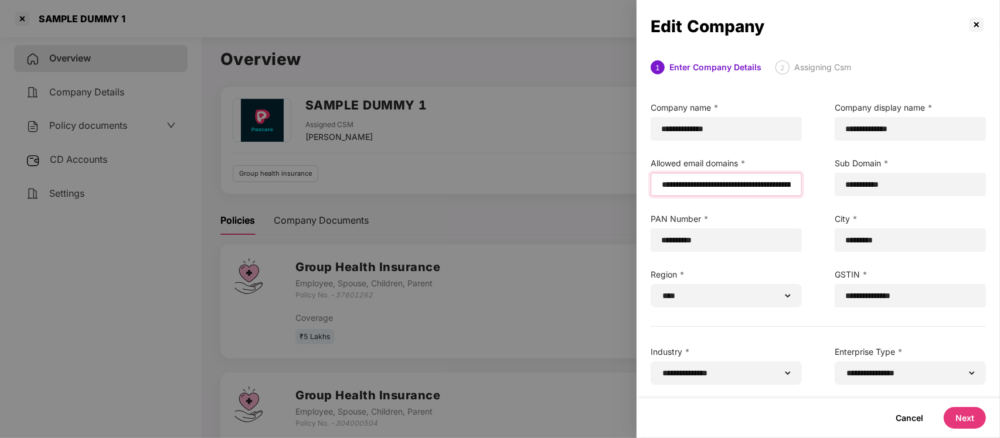
type input "**********"
click at [957, 418] on button "Next" at bounding box center [964, 418] width 42 height 22
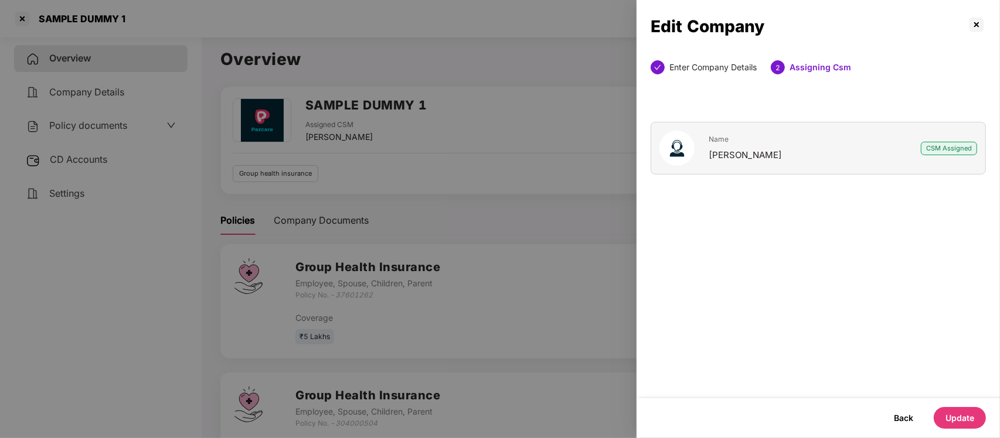
click at [957, 418] on button "Update" at bounding box center [959, 418] width 52 height 22
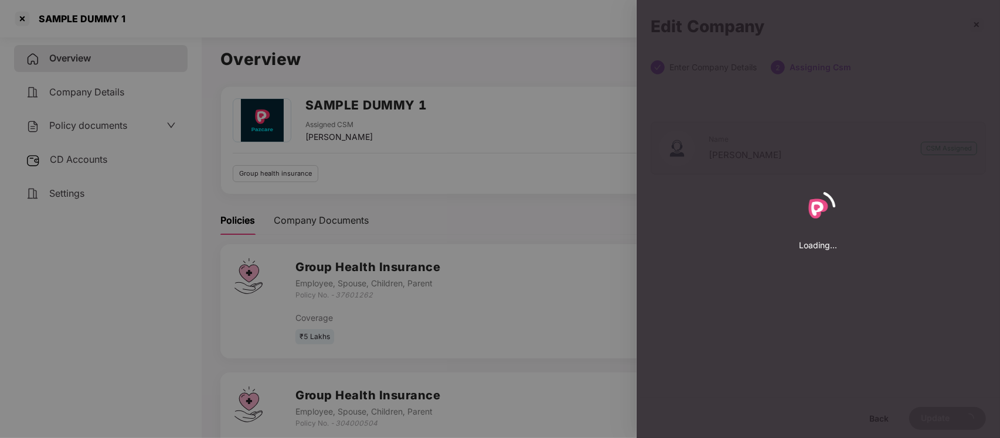
select select "****"
select select "**********"
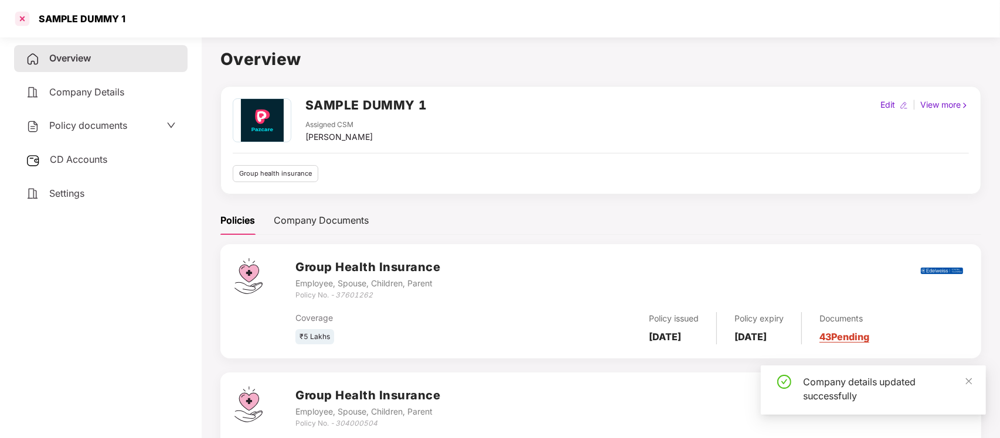
click at [18, 19] on div at bounding box center [22, 18] width 19 height 19
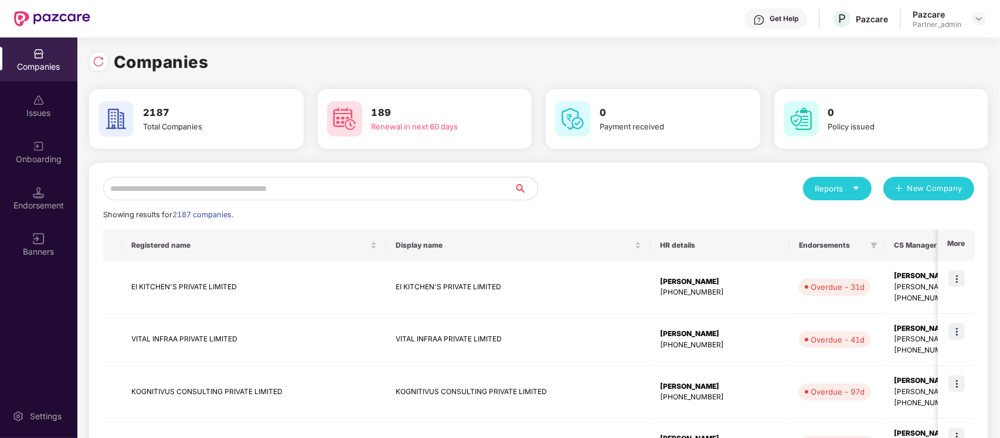
click at [198, 191] on input "text" at bounding box center [308, 188] width 411 height 23
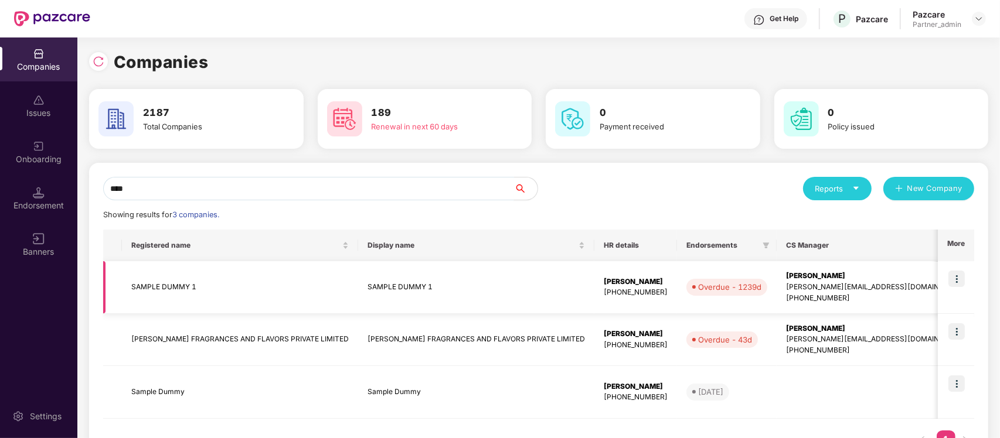
type input "****"
click at [955, 271] on img at bounding box center [956, 279] width 16 height 16
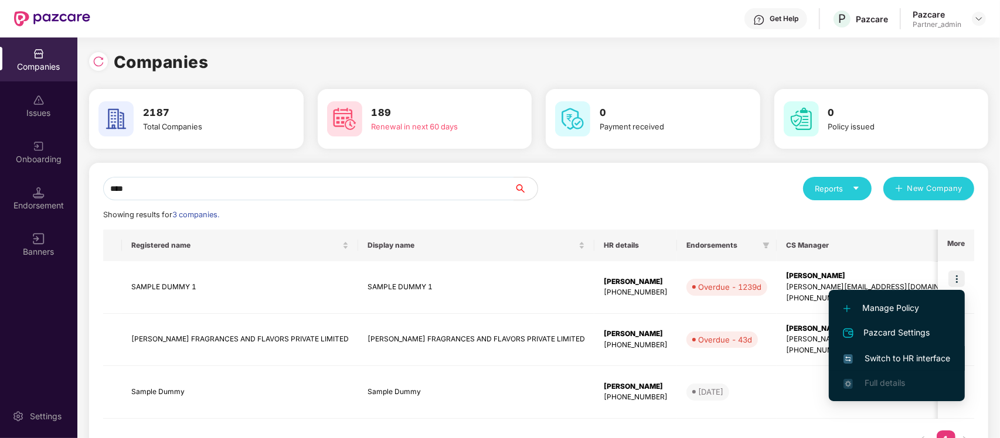
click at [938, 358] on span "Switch to HR interface" at bounding box center [896, 358] width 107 height 13
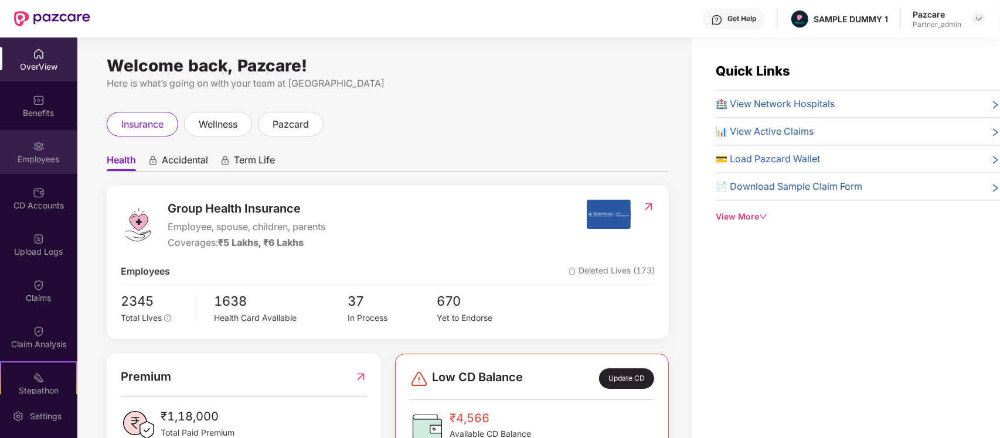
click at [28, 139] on div "Employees" at bounding box center [38, 152] width 77 height 44
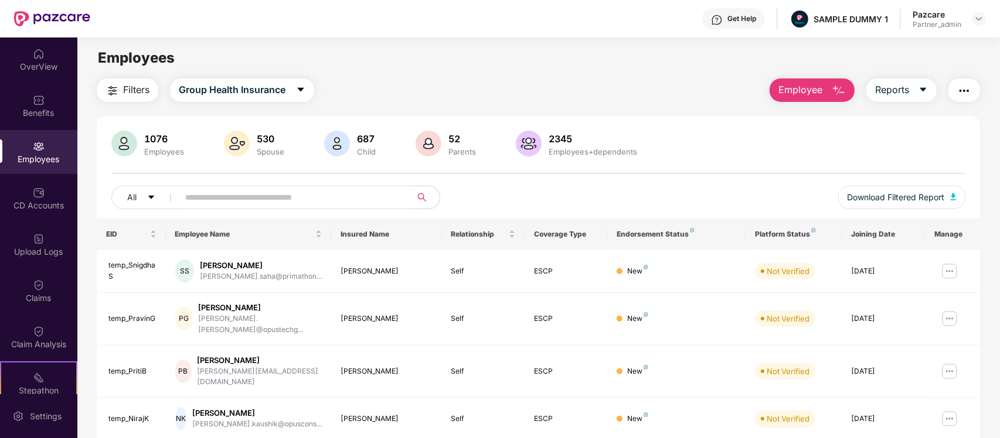
click at [838, 84] on img "button" at bounding box center [838, 91] width 14 height 14
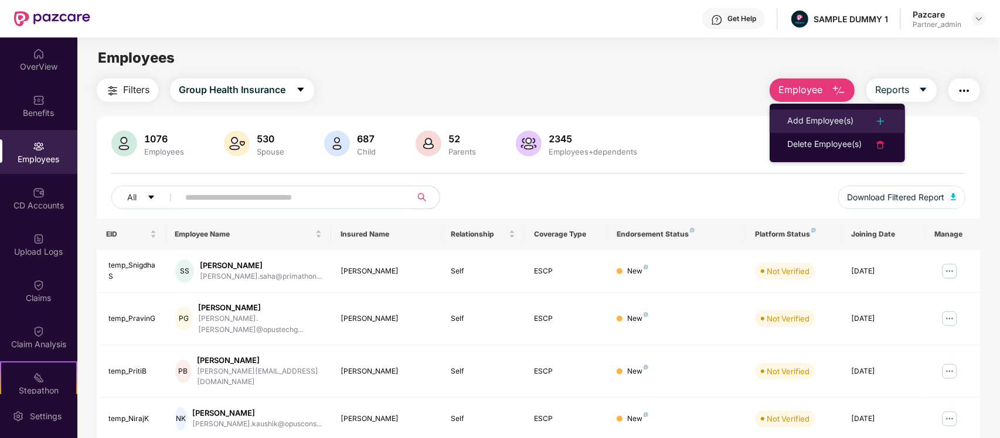
click at [839, 112] on li "Add Employee(s)" at bounding box center [836, 121] width 135 height 23
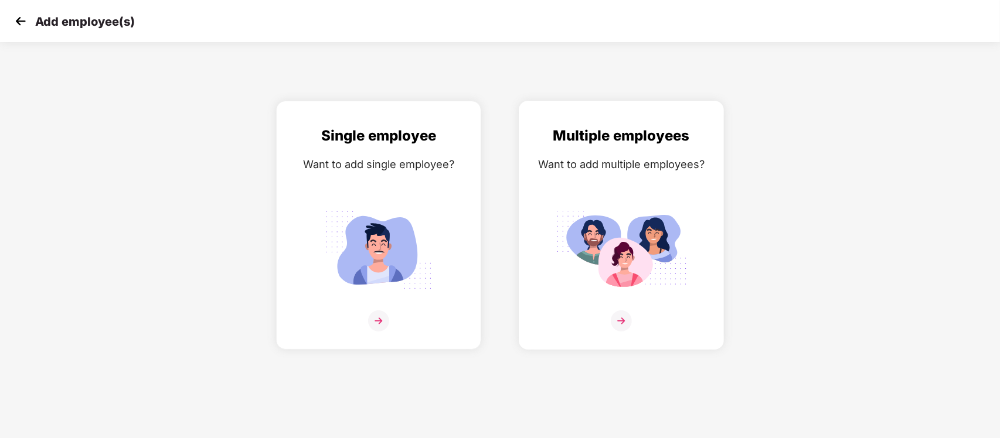
click at [607, 183] on div "Multiple employees Want to add multiple employees?" at bounding box center [621, 235] width 180 height 221
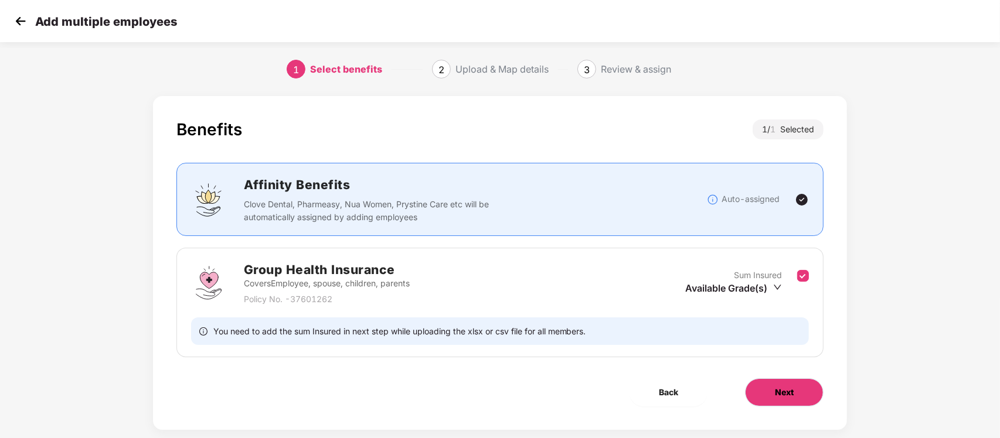
click at [784, 387] on span "Next" at bounding box center [784, 392] width 19 height 13
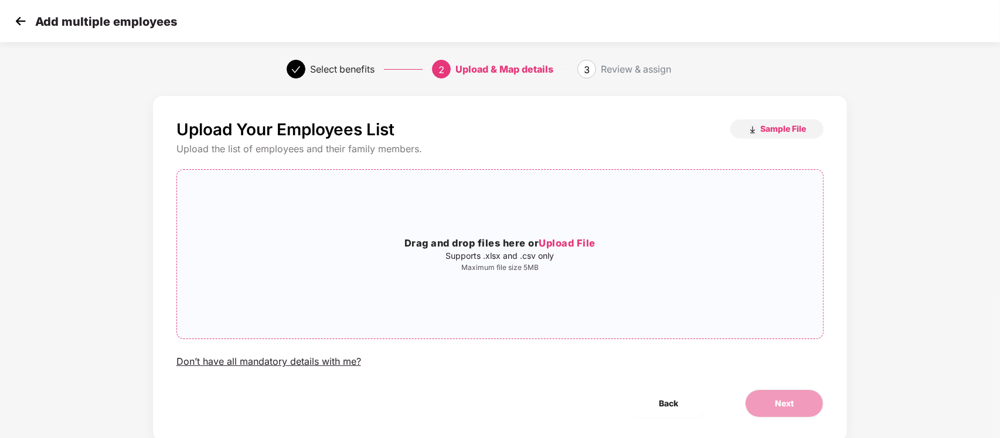
click at [403, 279] on div "Drag and drop files here or Upload File Supports .xlsx and .csv only Maximum fi…" at bounding box center [500, 254] width 646 height 150
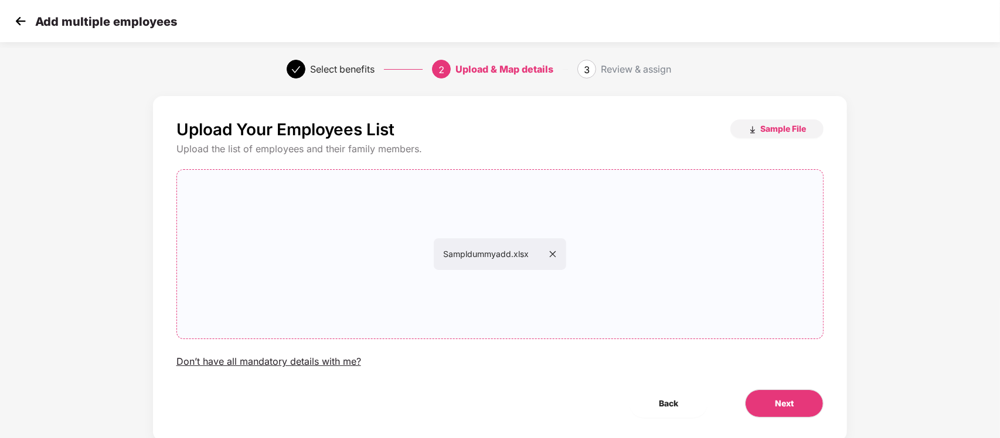
scroll to position [31, 0]
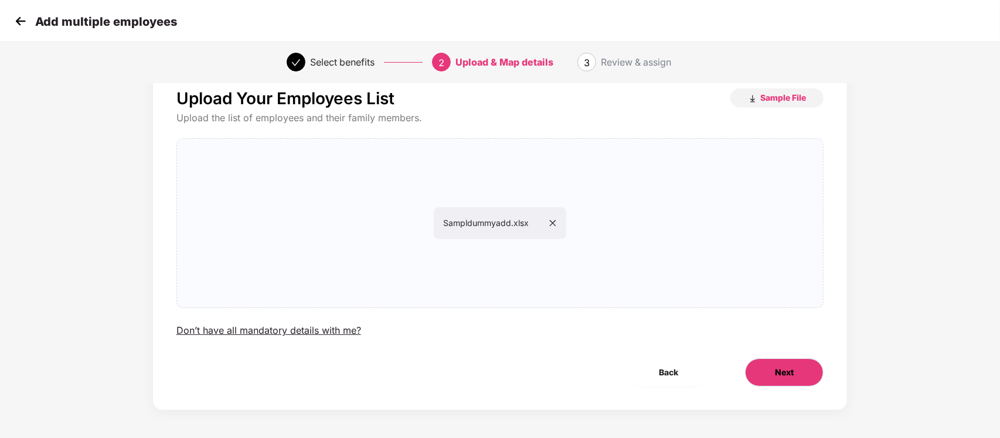
click at [789, 367] on span "Next" at bounding box center [784, 372] width 19 height 13
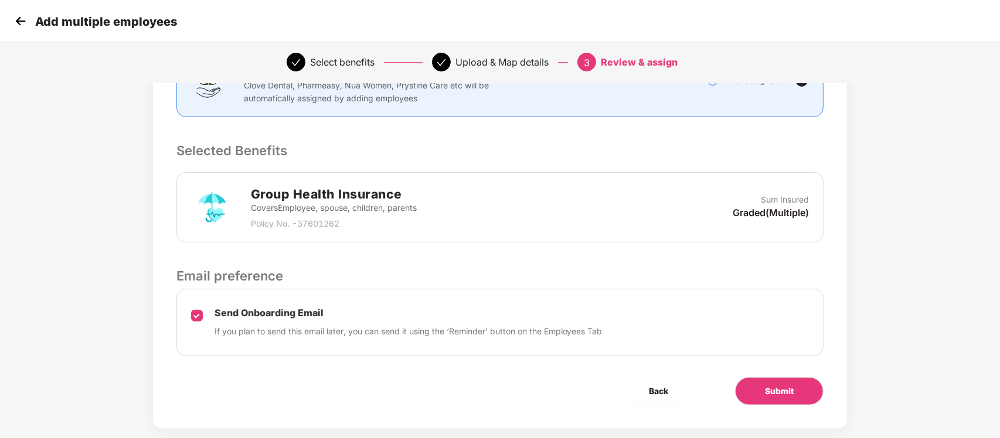
scroll to position [216, 0]
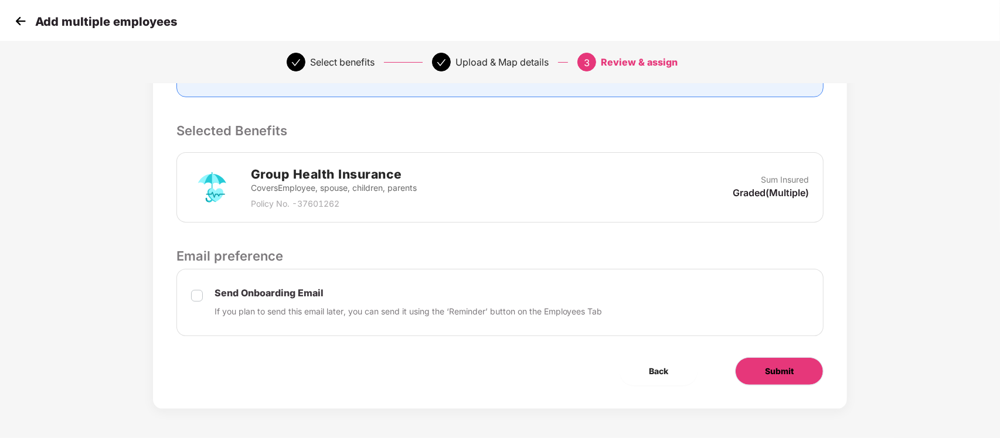
click at [768, 367] on span "Submit" at bounding box center [779, 371] width 29 height 13
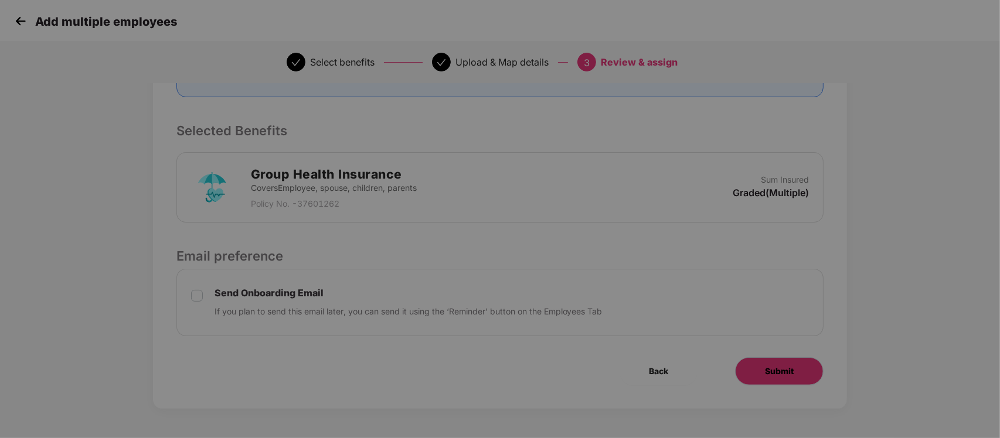
scroll to position [0, 0]
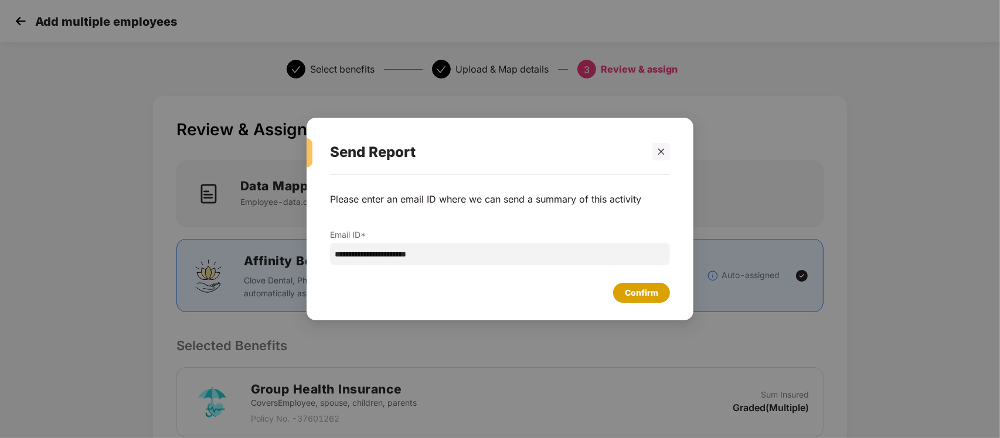
click at [642, 296] on div "Confirm" at bounding box center [641, 293] width 33 height 13
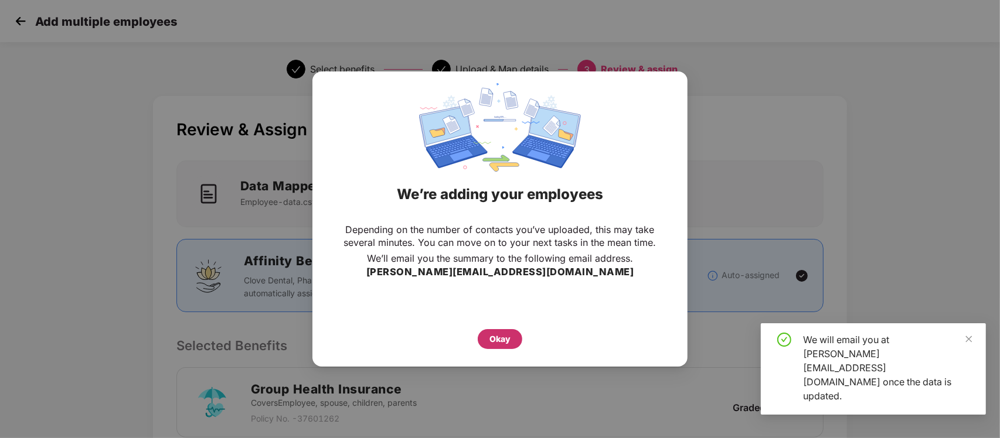
click at [493, 335] on div "Okay" at bounding box center [499, 339] width 21 height 13
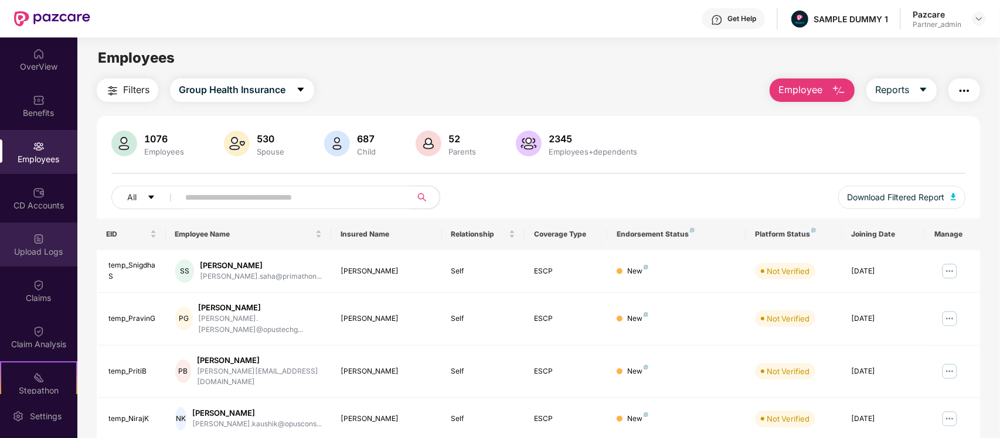
click at [38, 255] on div "Upload Logs" at bounding box center [38, 252] width 77 height 12
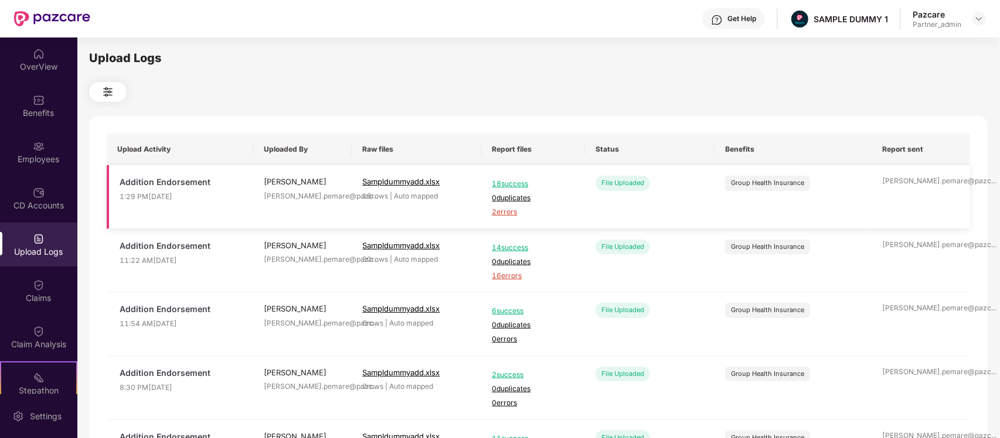
click at [513, 211] on span "2 errors" at bounding box center [533, 212] width 83 height 11
click at [22, 138] on div "Employees" at bounding box center [38, 152] width 77 height 44
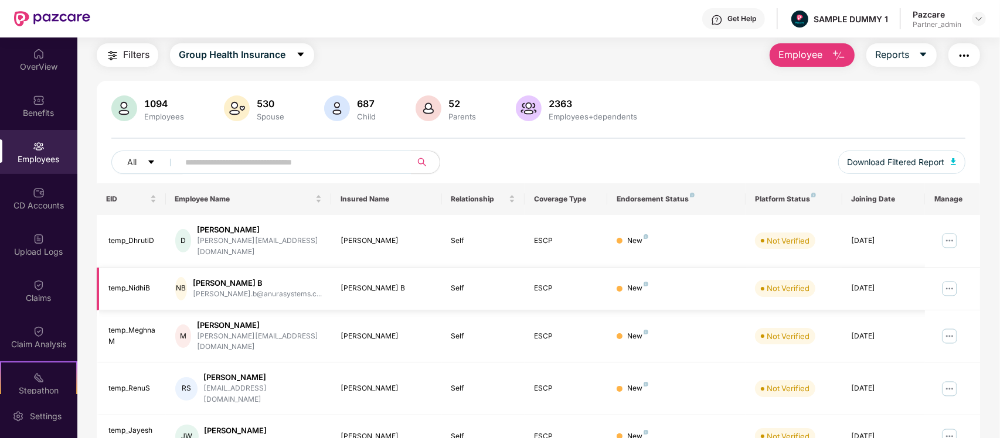
scroll to position [36, 0]
click at [956, 240] on img at bounding box center [949, 240] width 19 height 19
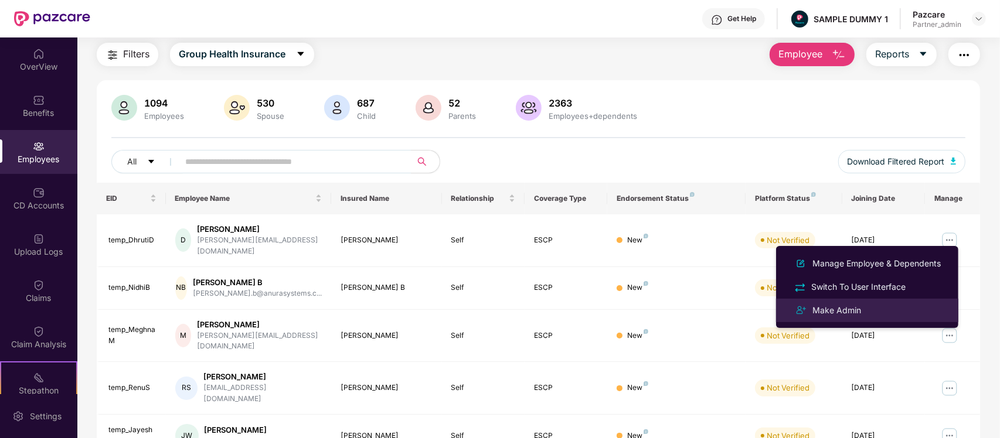
click at [868, 309] on div "Make Admin" at bounding box center [867, 311] width 152 height 14
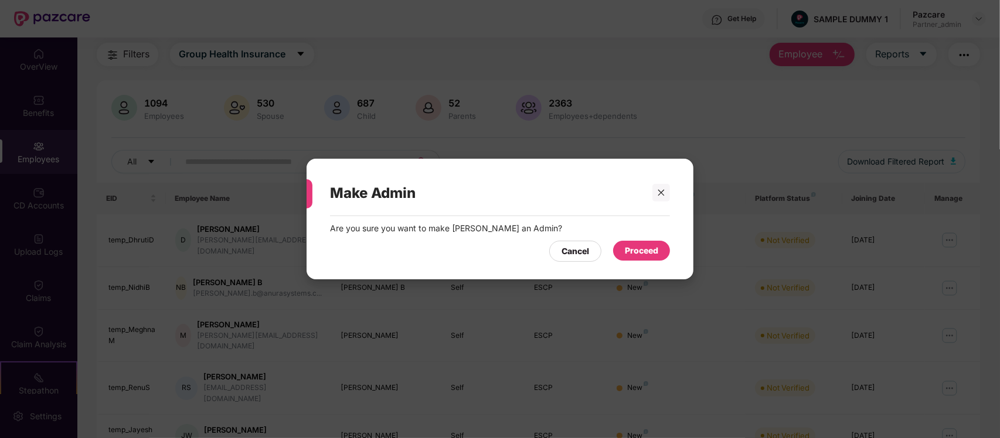
click at [643, 240] on div "Cancel Proceed" at bounding box center [500, 248] width 340 height 27
click at [643, 246] on div "Proceed" at bounding box center [641, 250] width 33 height 13
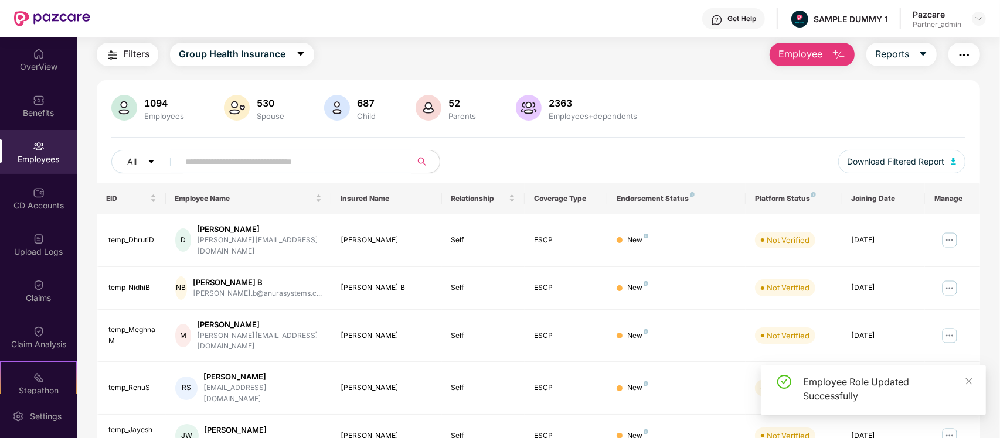
click at [947, 279] on img at bounding box center [949, 288] width 19 height 19
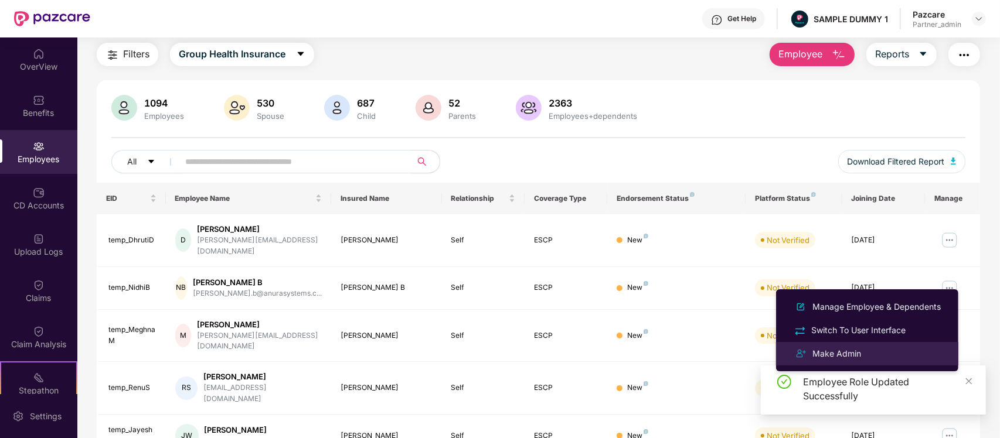
click at [854, 353] on div "Make Admin" at bounding box center [836, 353] width 53 height 13
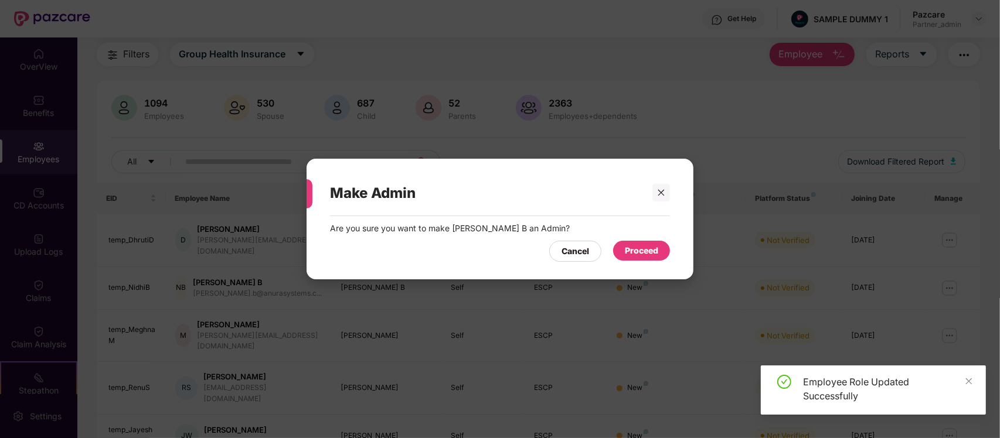
click at [652, 254] on div "Proceed" at bounding box center [641, 250] width 33 height 13
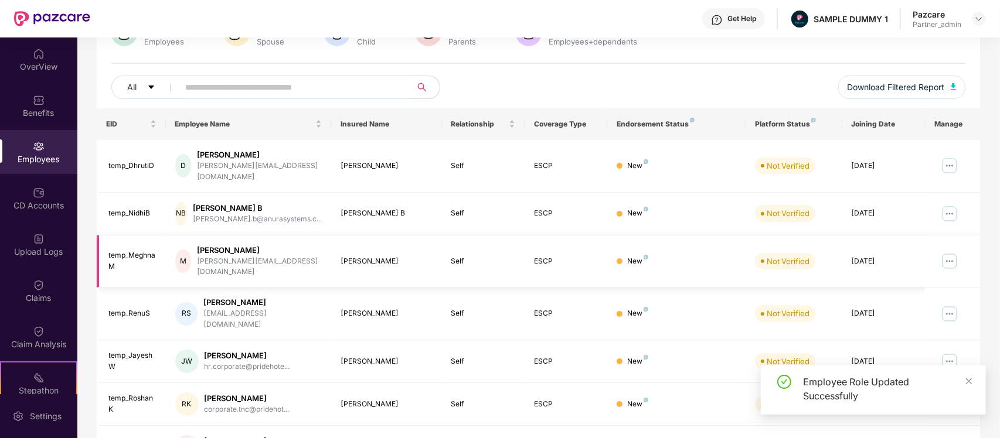
scroll to position [111, 0]
click at [953, 251] on img at bounding box center [949, 260] width 19 height 19
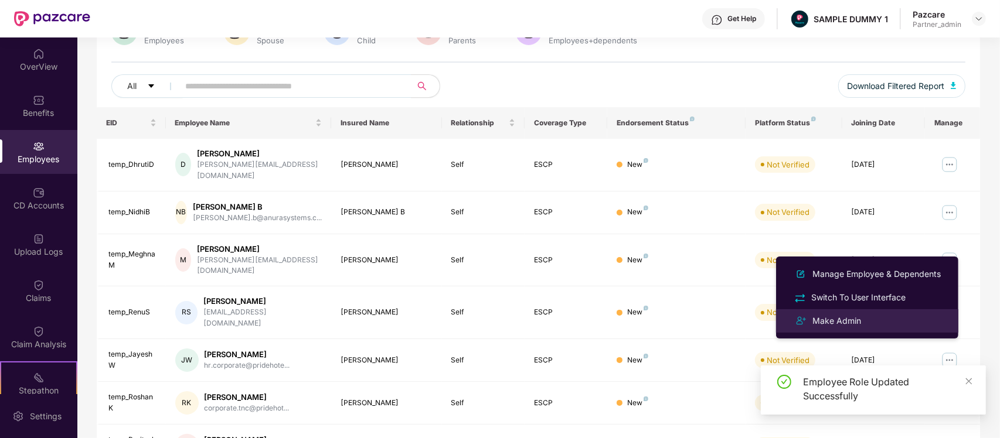
click at [844, 312] on li "Make Admin" at bounding box center [867, 320] width 182 height 23
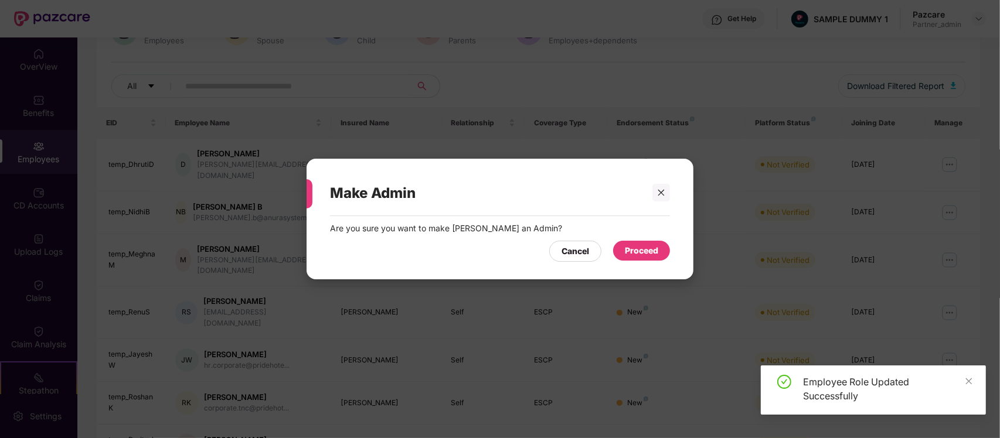
click at [666, 243] on div "Proceed" at bounding box center [641, 251] width 57 height 20
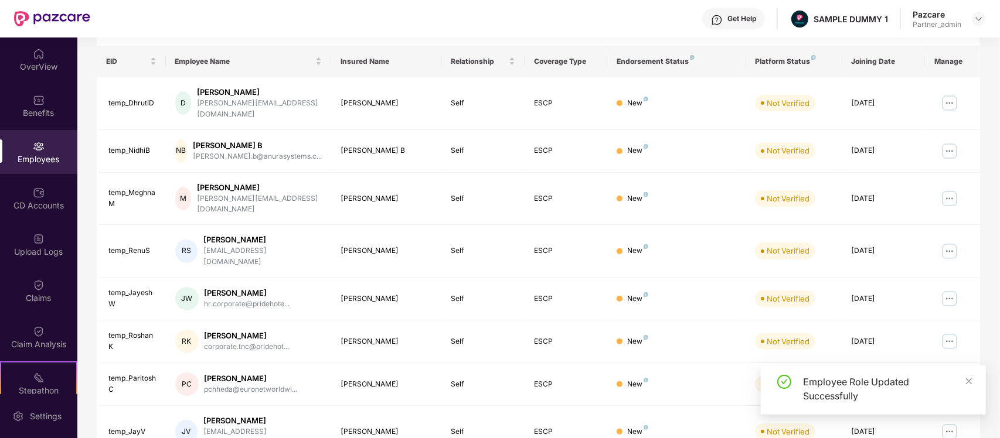
scroll to position [177, 0]
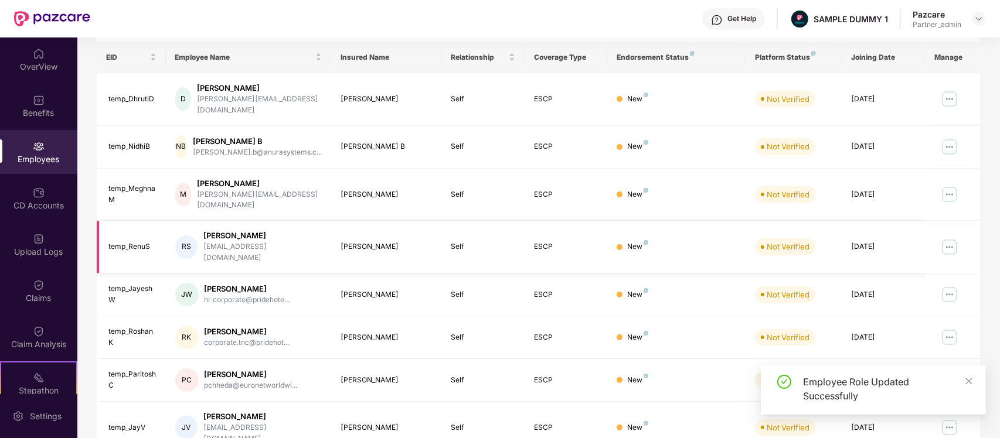
click at [950, 238] on img at bounding box center [949, 247] width 19 height 19
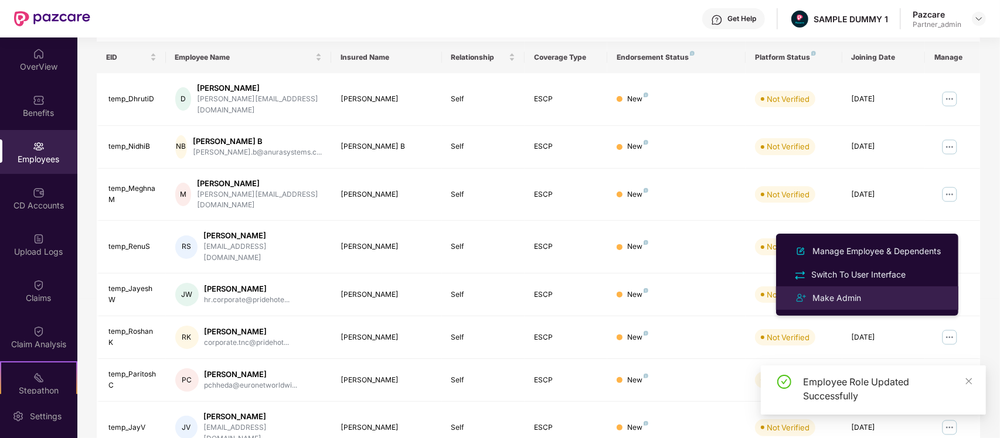
click at [832, 297] on div "Make Admin" at bounding box center [836, 298] width 53 height 13
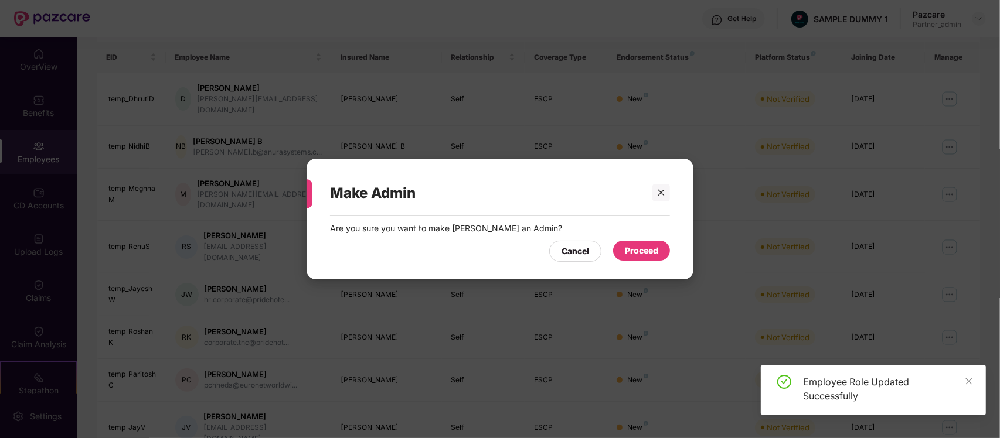
click at [657, 248] on div "Proceed" at bounding box center [641, 250] width 33 height 13
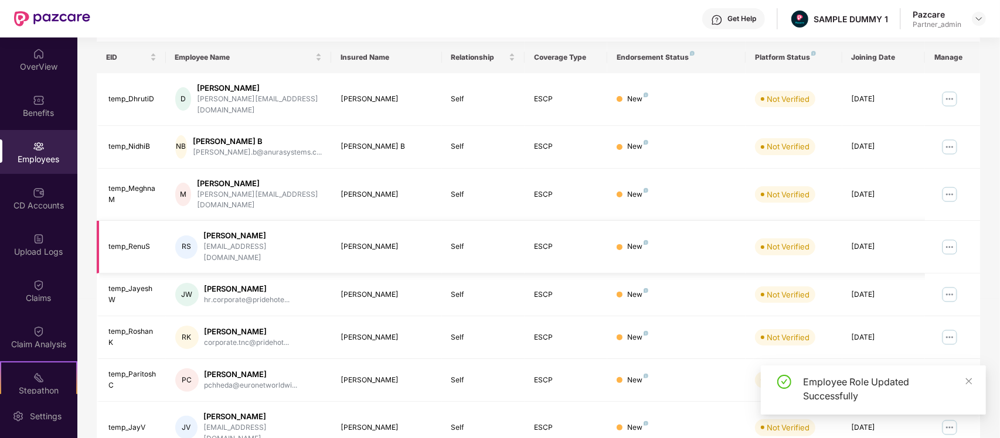
click at [951, 238] on img at bounding box center [949, 247] width 19 height 19
click at [973, 274] on td at bounding box center [952, 295] width 55 height 43
click at [946, 285] on img at bounding box center [949, 294] width 19 height 19
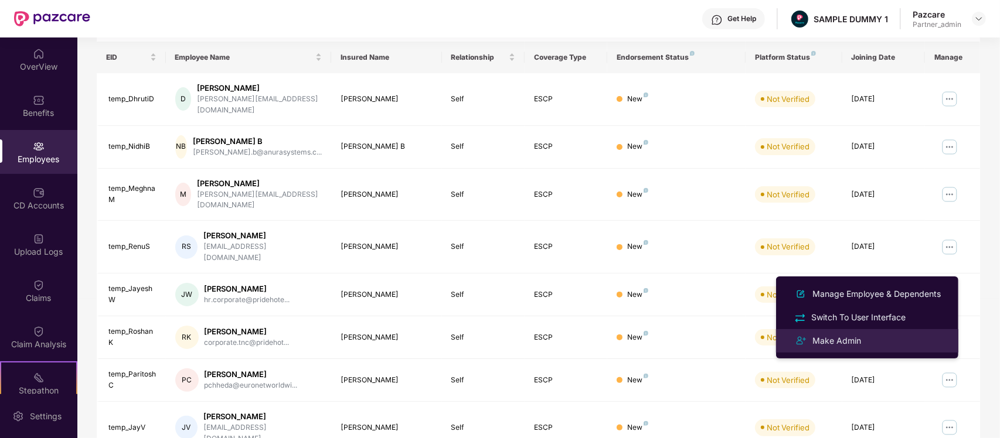
click at [857, 332] on li "Make Admin" at bounding box center [867, 340] width 182 height 23
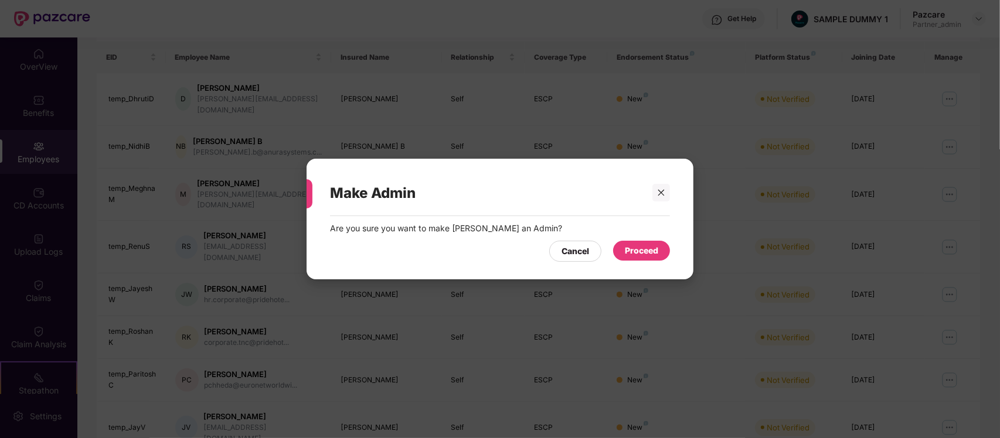
click at [639, 244] on div "Proceed" at bounding box center [641, 251] width 57 height 20
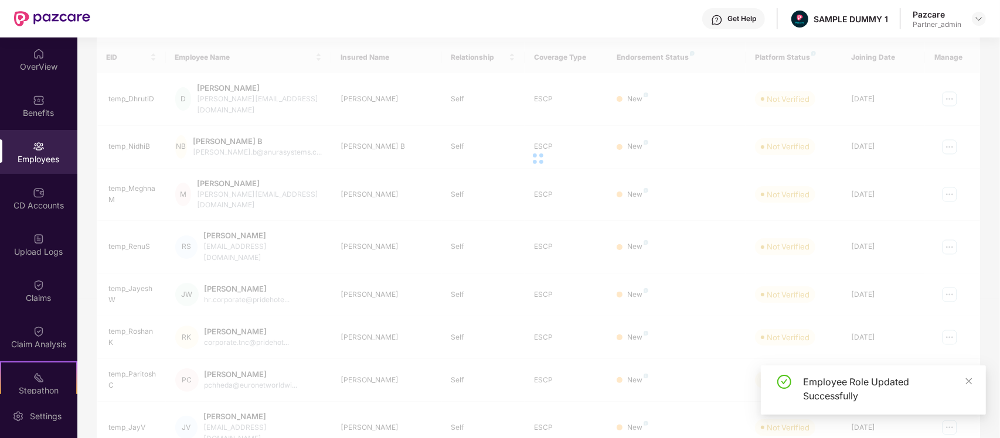
click at [956, 309] on div "EID Employee Name Insured Name Relationship Coverage Type Endorsement Status Pl…" at bounding box center [538, 296] width 883 height 508
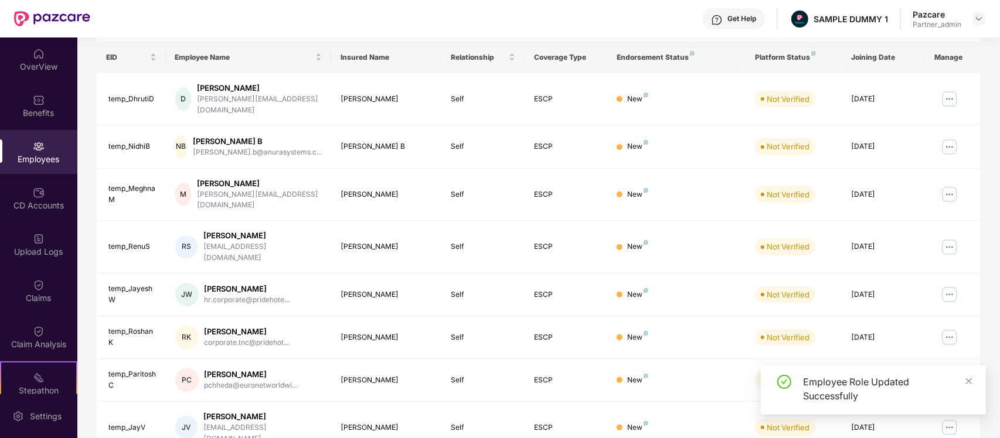
click at [956, 328] on img at bounding box center [949, 337] width 19 height 19
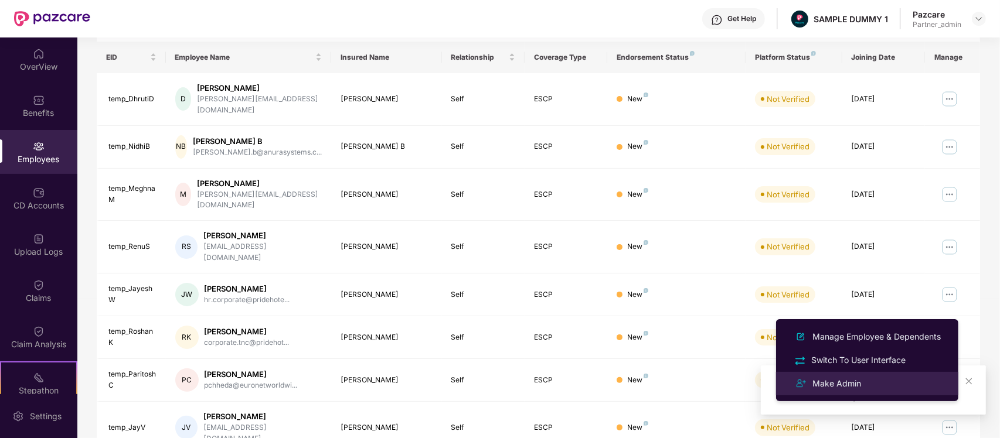
click at [863, 377] on div "Make Admin" at bounding box center [867, 384] width 152 height 14
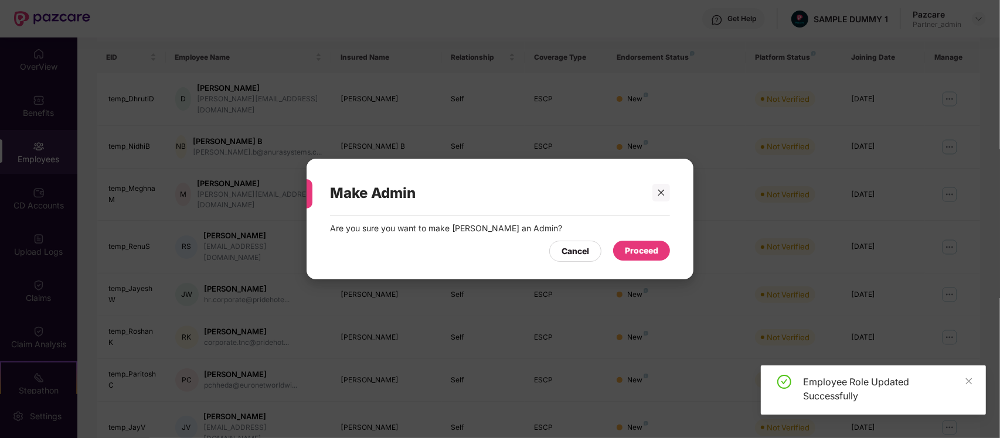
click at [660, 259] on div "Proceed" at bounding box center [641, 251] width 57 height 20
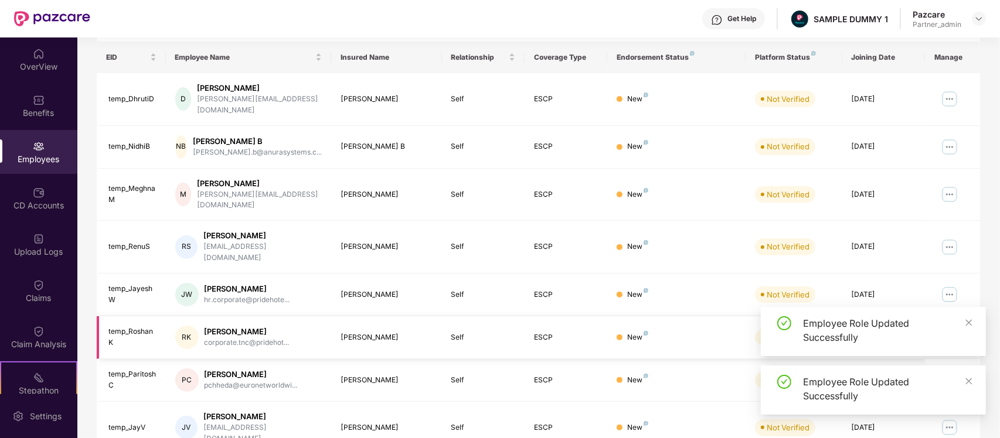
click at [968, 316] on td at bounding box center [952, 337] width 55 height 43
click at [956, 328] on img at bounding box center [949, 337] width 19 height 19
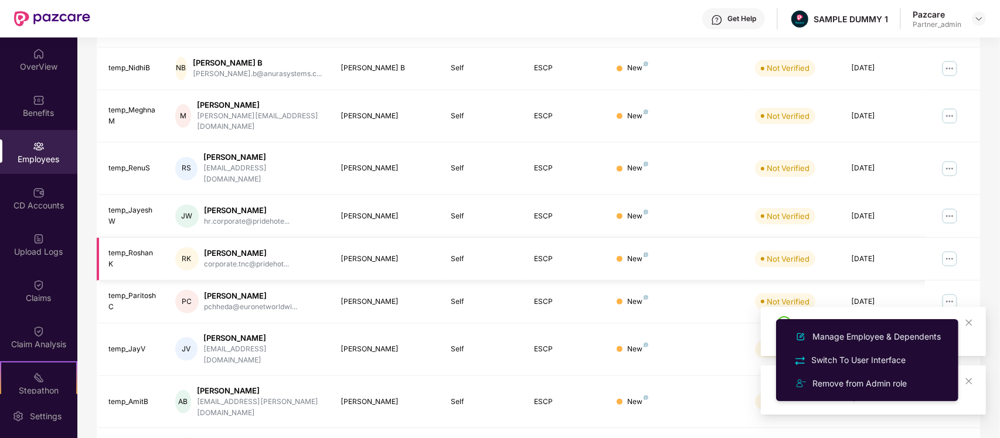
scroll to position [270, 0]
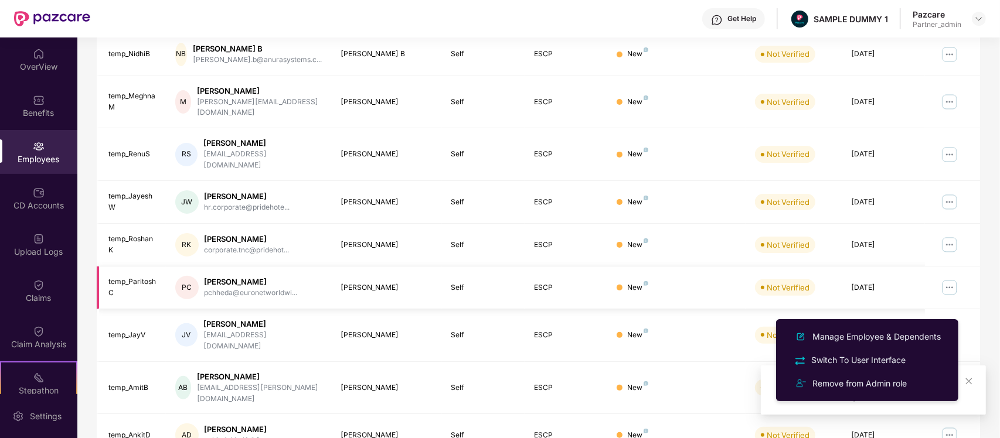
click at [948, 278] on img at bounding box center [949, 287] width 19 height 19
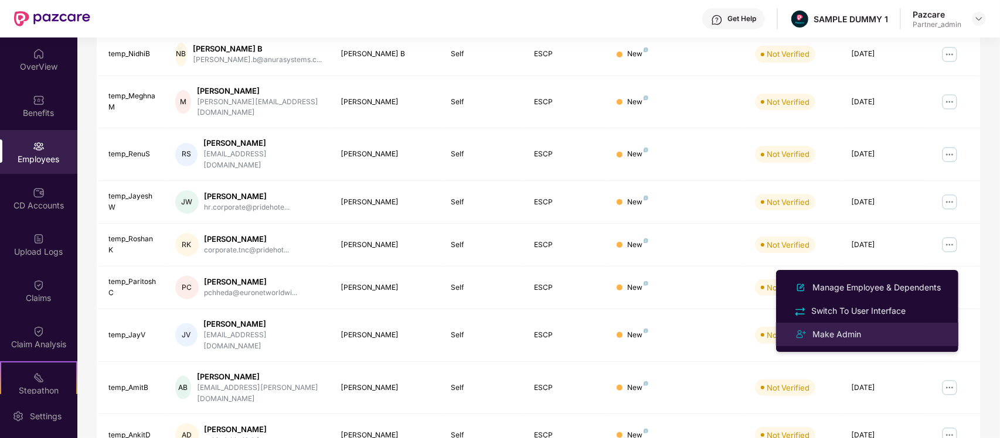
click at [872, 328] on div "Make Admin" at bounding box center [867, 335] width 152 height 14
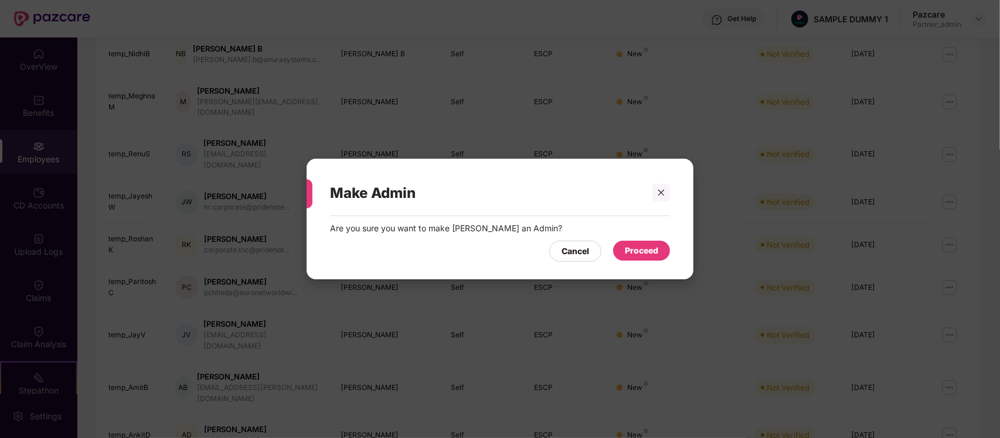
click at [648, 253] on div "Proceed" at bounding box center [641, 250] width 33 height 13
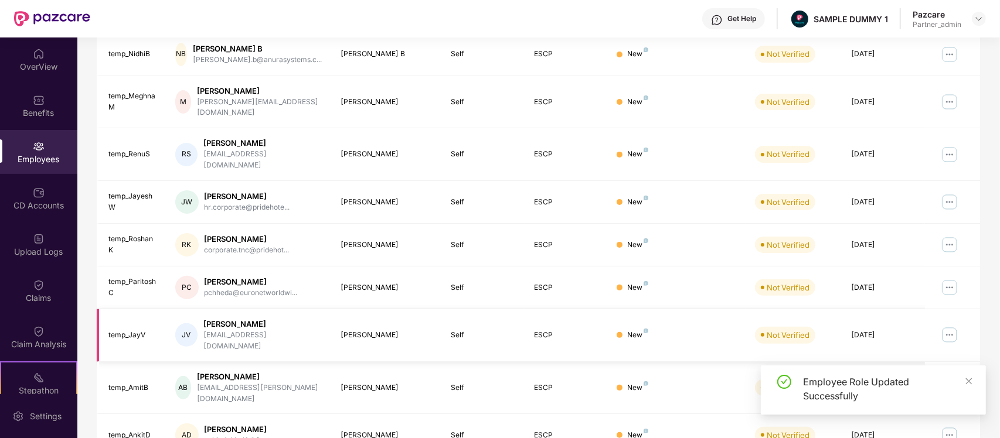
click at [949, 326] on img at bounding box center [949, 335] width 19 height 19
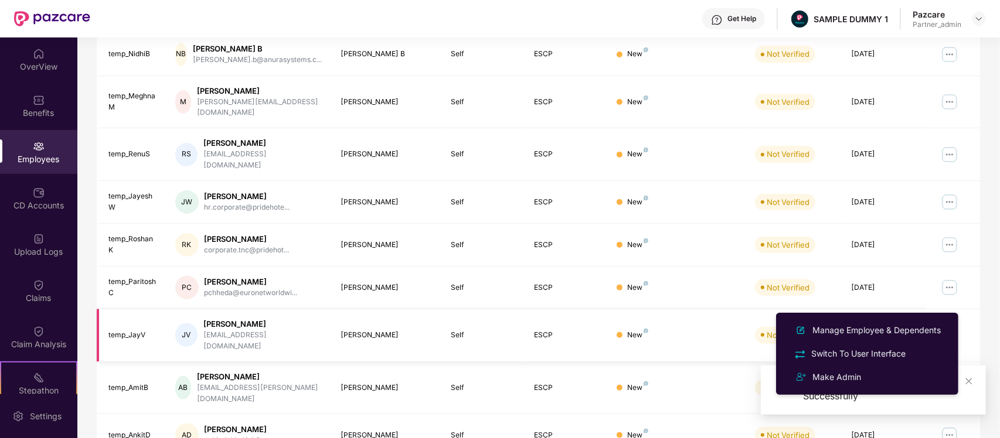
scroll to position [282, 0]
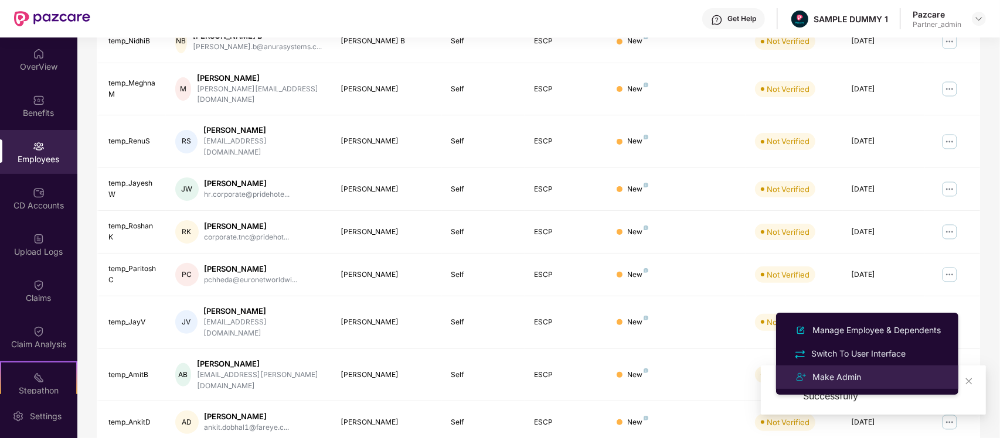
click at [857, 370] on div "Make Admin" at bounding box center [867, 377] width 152 height 14
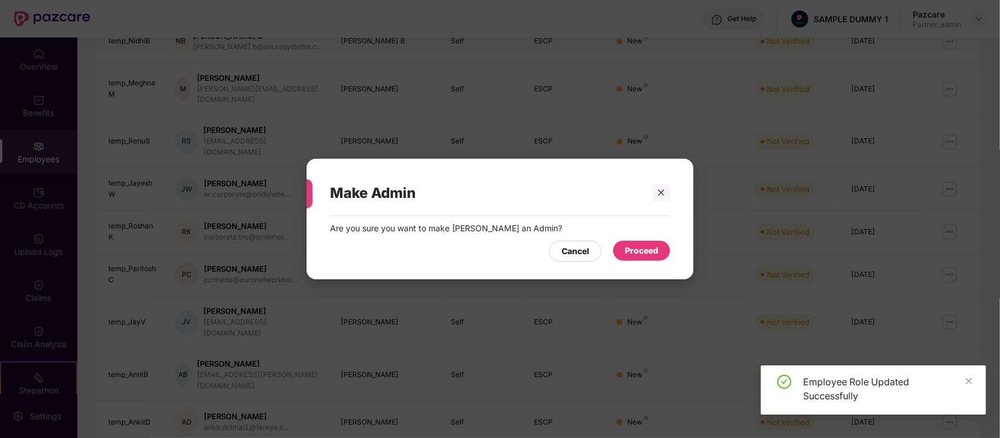
click at [661, 258] on div "Proceed" at bounding box center [641, 251] width 57 height 20
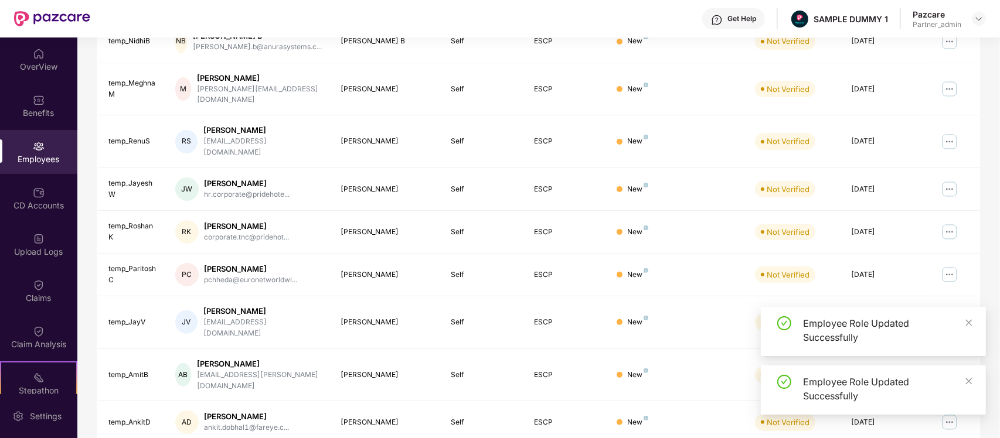
click at [967, 297] on td at bounding box center [952, 323] width 55 height 53
click at [969, 324] on icon "close" at bounding box center [969, 323] width 8 height 8
click at [973, 384] on icon "close" at bounding box center [969, 381] width 8 height 8
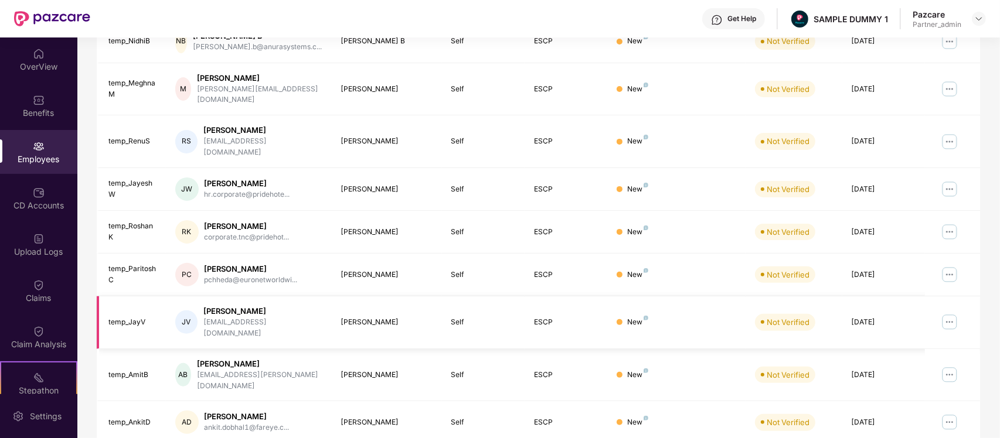
click at [945, 313] on img at bounding box center [949, 322] width 19 height 19
click at [974, 309] on td at bounding box center [952, 323] width 55 height 53
click at [956, 366] on img at bounding box center [949, 375] width 19 height 19
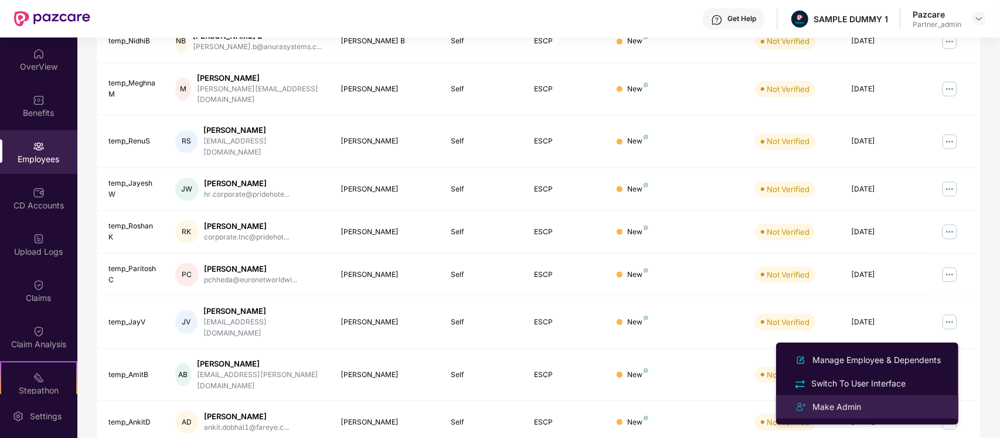
click at [844, 411] on div "Make Admin" at bounding box center [836, 407] width 53 height 13
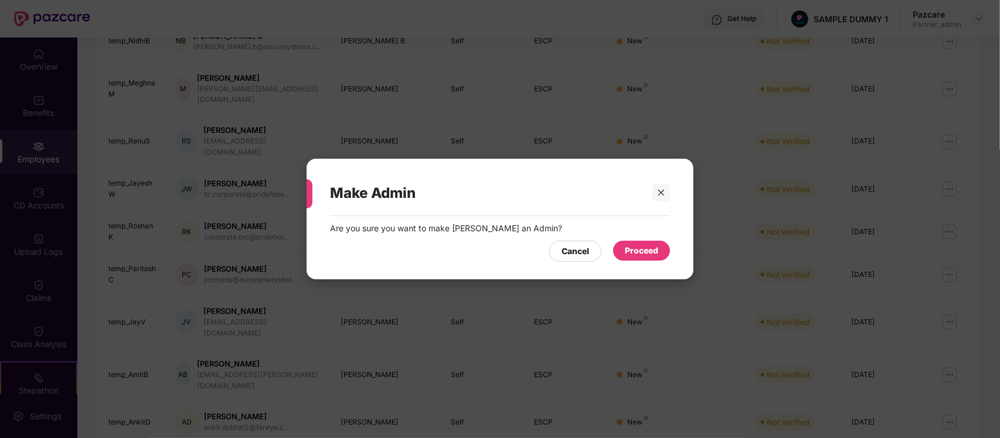
click at [640, 257] on div "Proceed" at bounding box center [641, 250] width 33 height 13
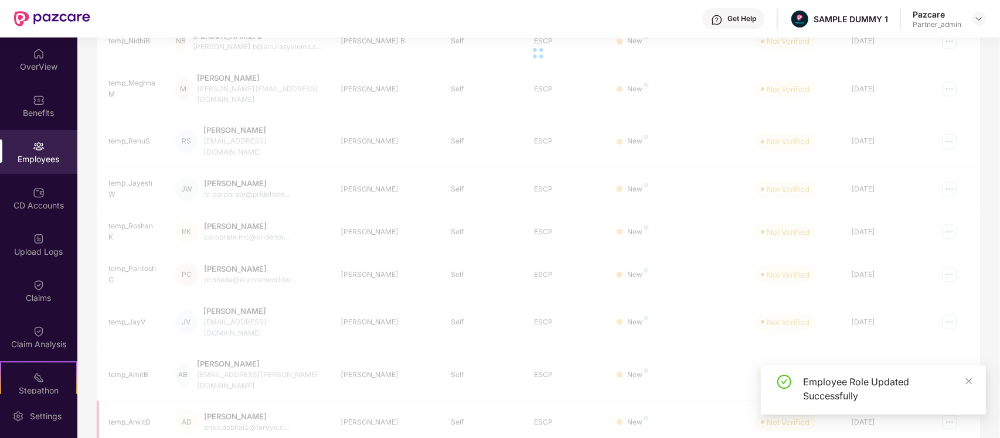
click at [948, 377] on div "Employee Role Updated Successfully" at bounding box center [873, 390] width 225 height 49
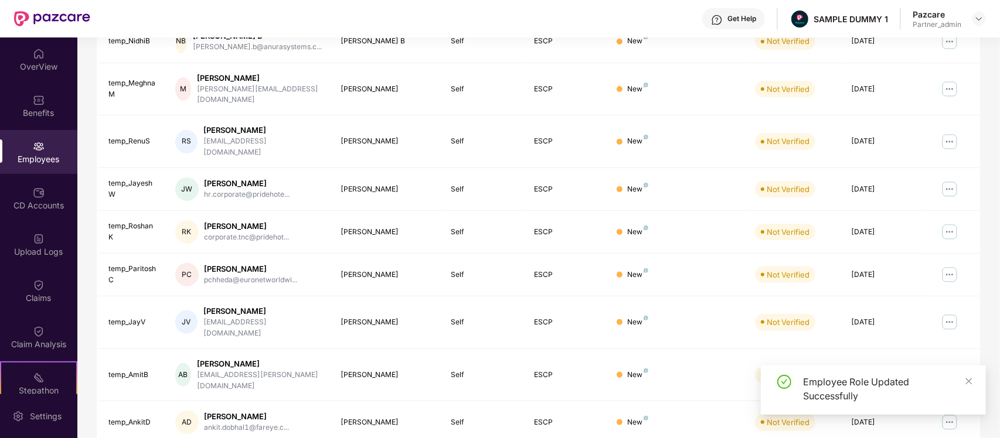
click at [974, 378] on div "Employee Role Updated Successfully" at bounding box center [873, 390] width 225 height 49
click at [971, 379] on icon "close" at bounding box center [969, 381] width 6 height 6
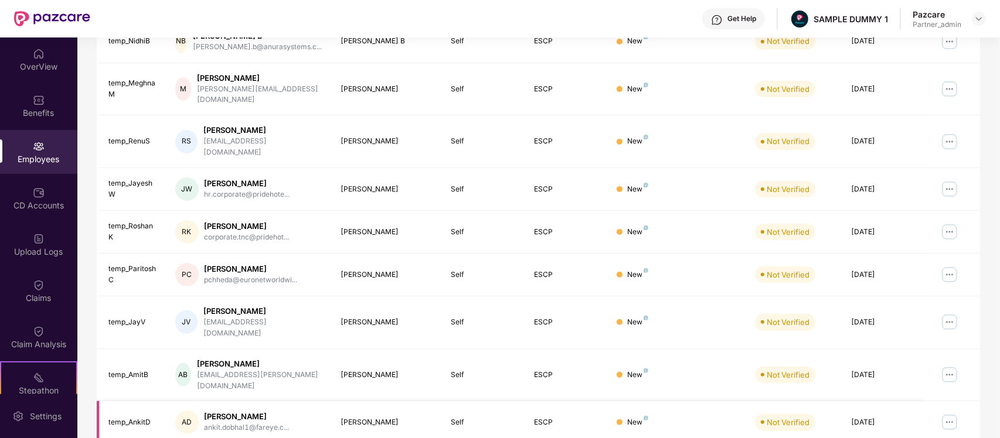
click at [945, 413] on img at bounding box center [949, 422] width 19 height 19
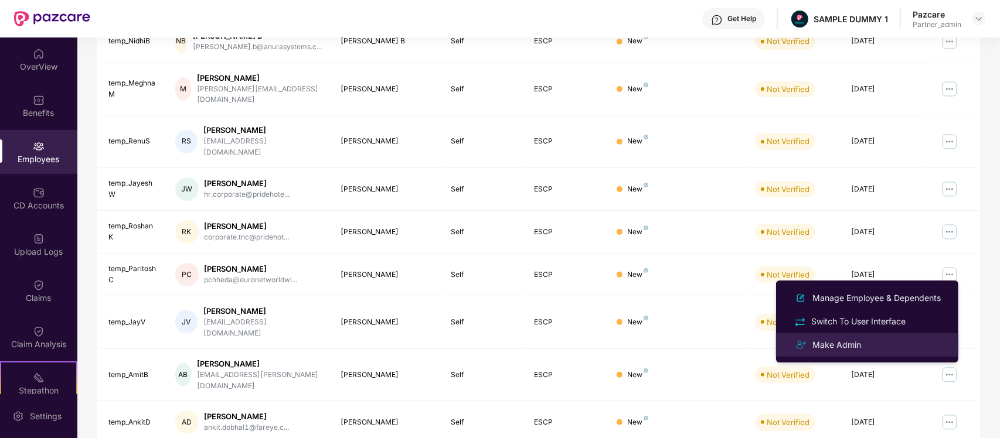
click at [845, 337] on li "Make Admin" at bounding box center [867, 344] width 182 height 23
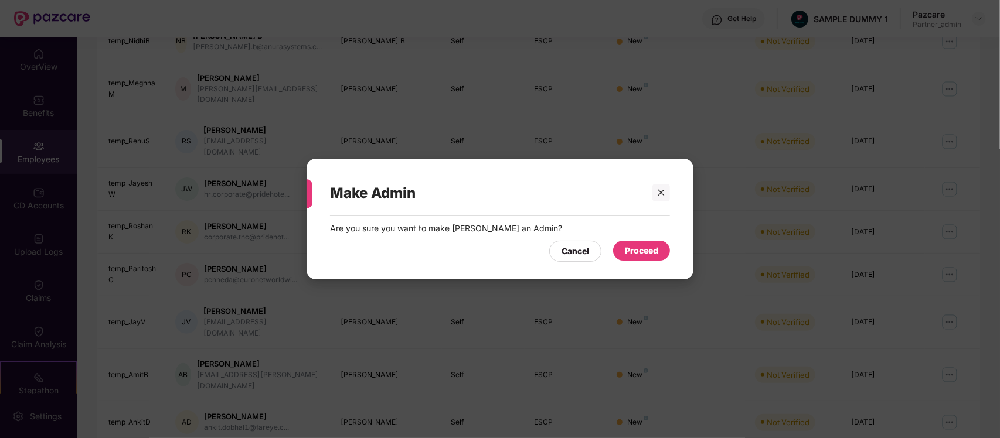
click at [637, 252] on div "Proceed" at bounding box center [641, 250] width 33 height 13
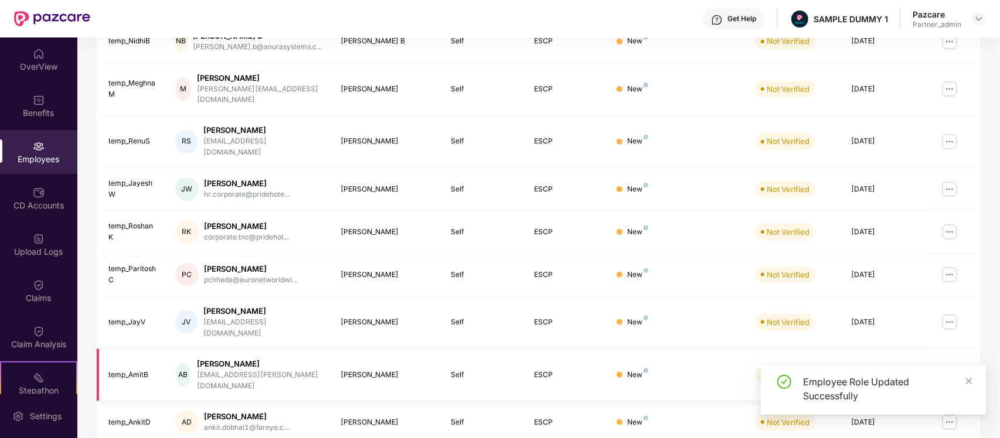
click at [976, 349] on td at bounding box center [952, 375] width 55 height 53
click at [948, 366] on img at bounding box center [949, 375] width 19 height 19
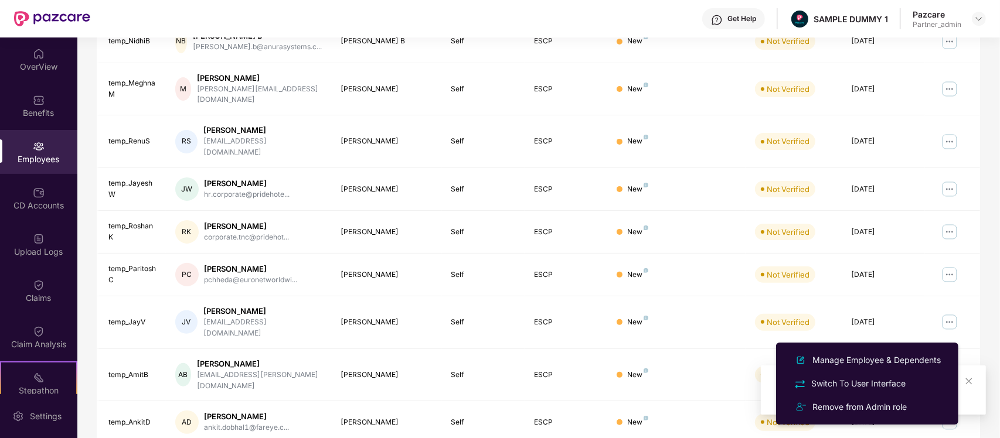
click at [990, 338] on div "Filters Group Health Insurance Employee Reports 1094 Employees 530 Spouse 687 C…" at bounding box center [538, 141] width 922 height 691
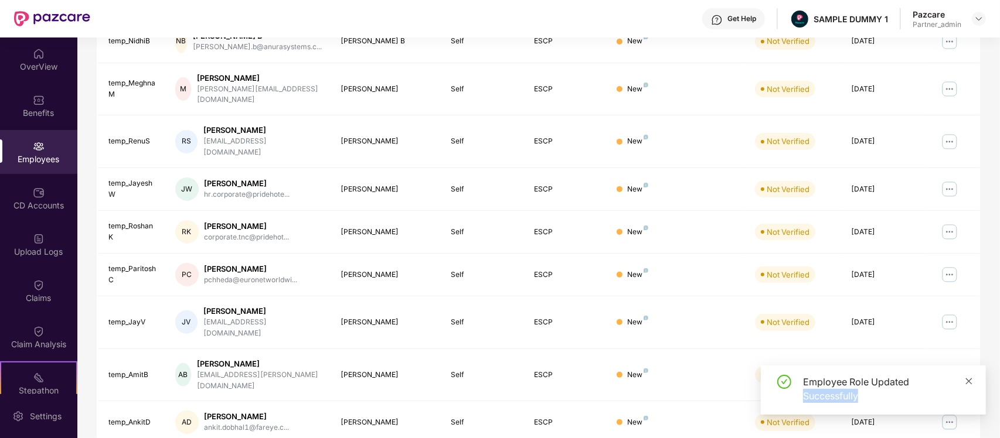
drag, startPoint x: 971, startPoint y: 374, endPoint x: 967, endPoint y: 381, distance: 8.4
click at [967, 381] on div "Employee Role Updated Successfully" at bounding box center [873, 390] width 225 height 49
click at [967, 381] on icon "close" at bounding box center [969, 381] width 8 height 8
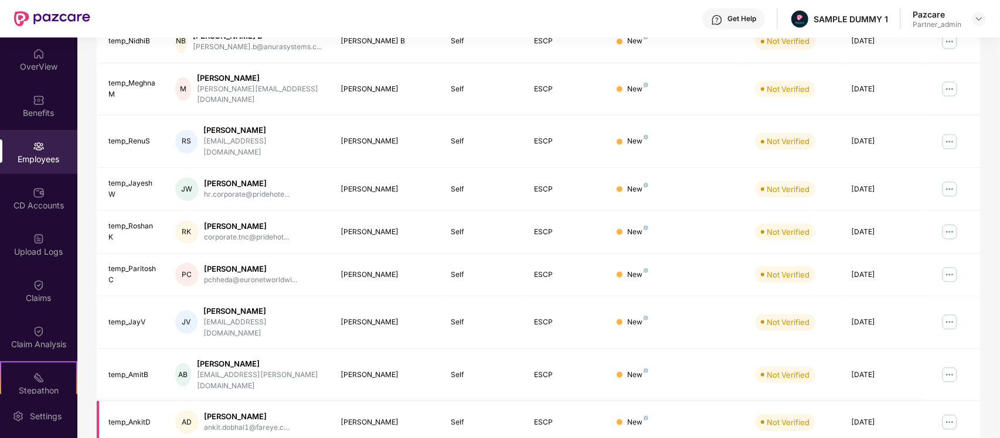
click at [954, 413] on img at bounding box center [949, 422] width 19 height 19
drag, startPoint x: 976, startPoint y: 373, endPoint x: 850, endPoint y: 415, distance: 132.3
click at [850, 415] on div "EID Employee Name Insured Name Relationship Coverage Type Endorsement Status Pl…" at bounding box center [538, 211] width 883 height 550
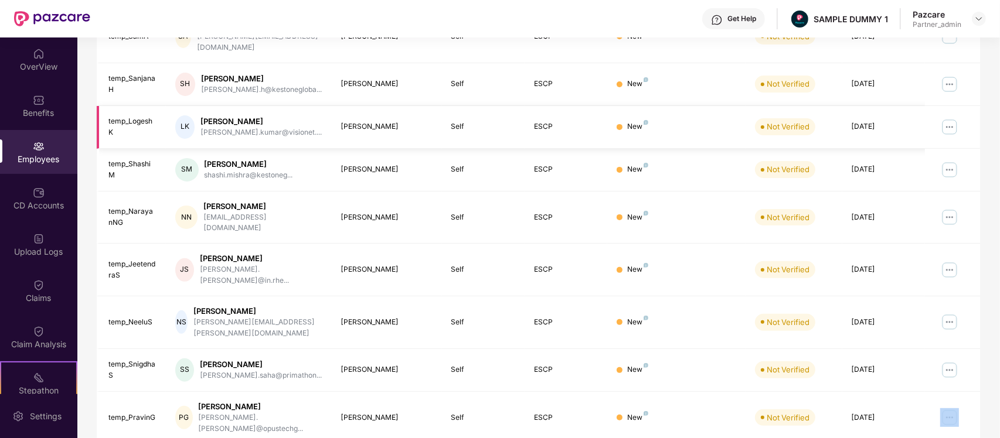
scroll to position [0, 0]
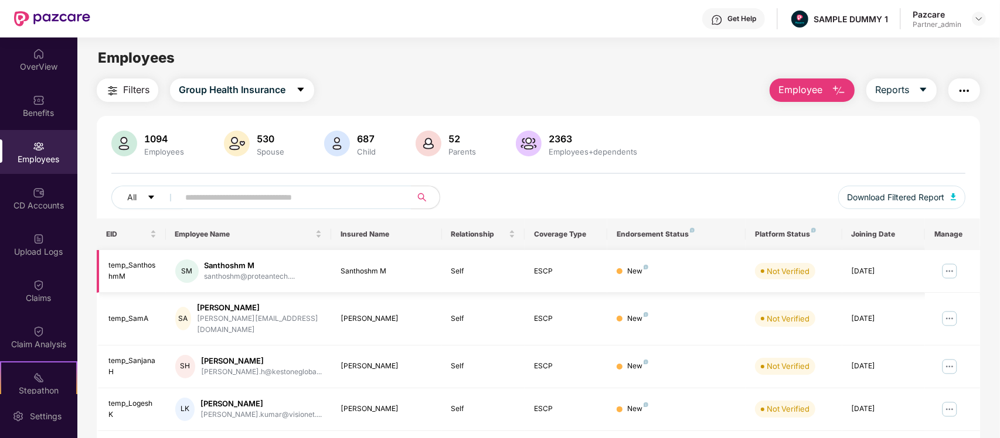
click at [942, 265] on img at bounding box center [949, 271] width 19 height 19
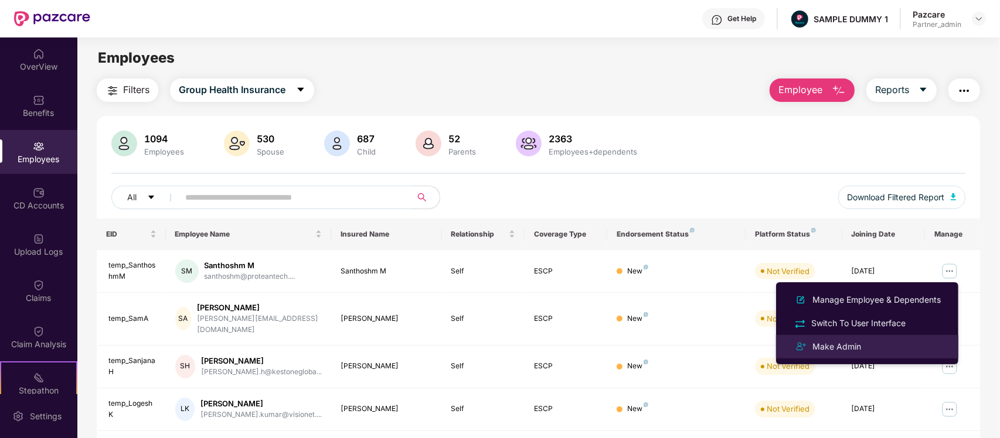
click at [877, 342] on div "Make Admin" at bounding box center [867, 347] width 152 height 14
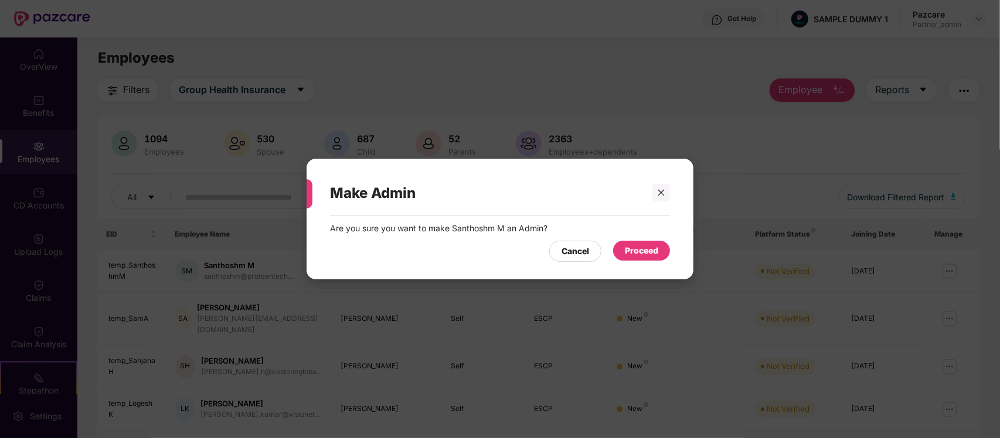
click at [642, 248] on div "Proceed" at bounding box center [641, 250] width 33 height 13
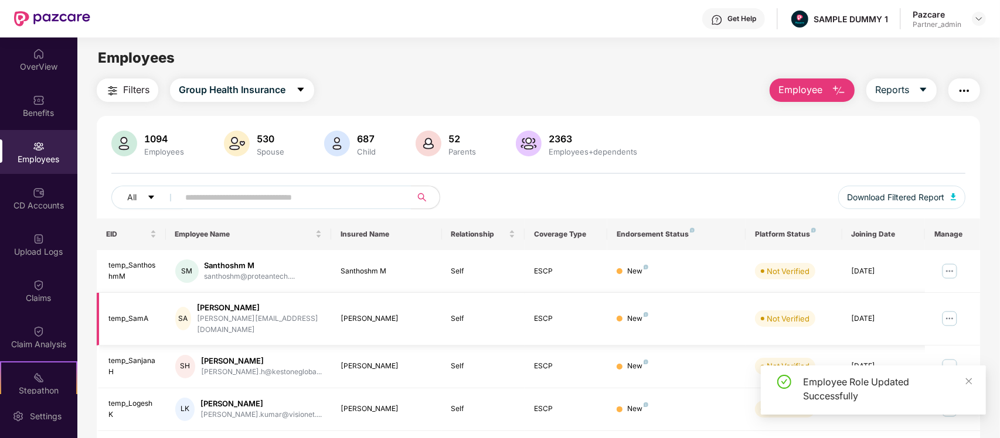
click at [953, 320] on img at bounding box center [949, 318] width 19 height 19
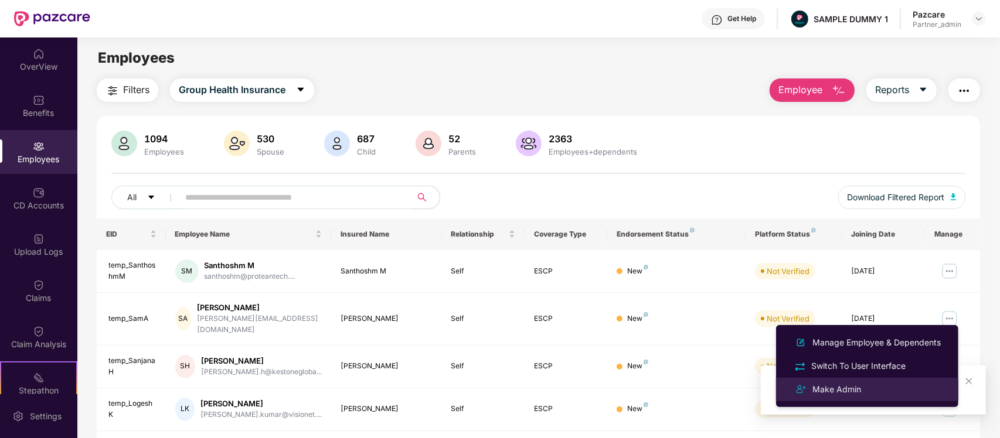
click at [877, 396] on div "Make Admin" at bounding box center [867, 390] width 152 height 14
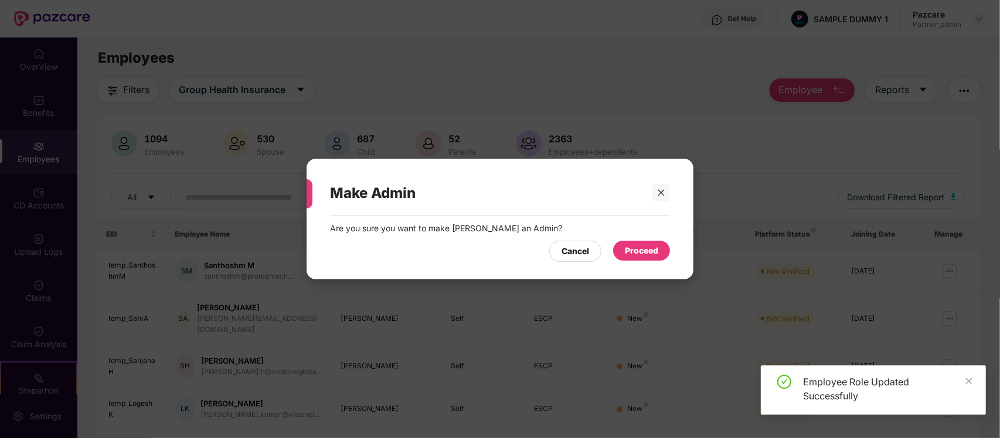
click at [631, 244] on div "Proceed" at bounding box center [641, 250] width 33 height 13
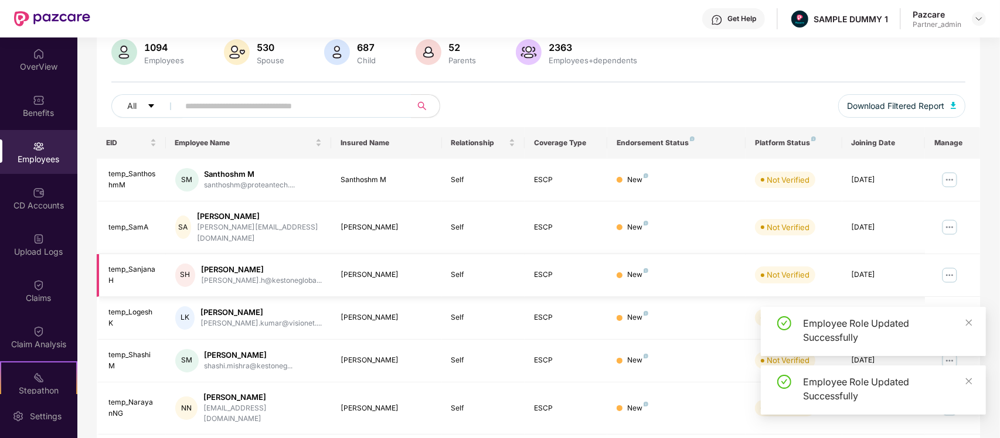
scroll to position [92, 0]
click at [956, 265] on img at bounding box center [949, 274] width 19 height 19
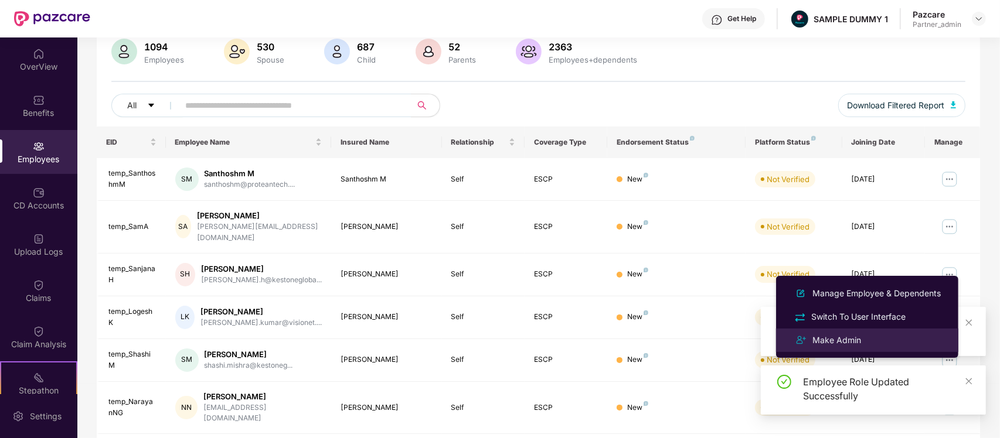
click at [864, 336] on div "Make Admin" at bounding box center [867, 340] width 152 height 14
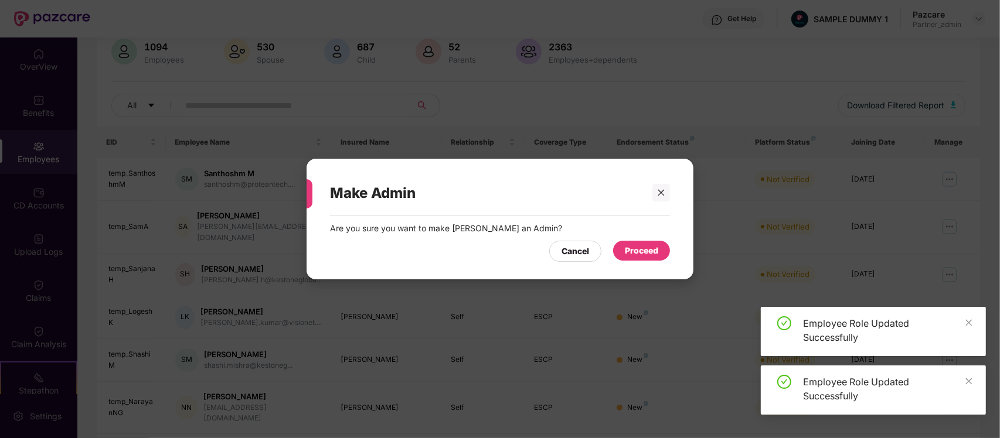
click at [655, 257] on div "Proceed" at bounding box center [641, 250] width 33 height 13
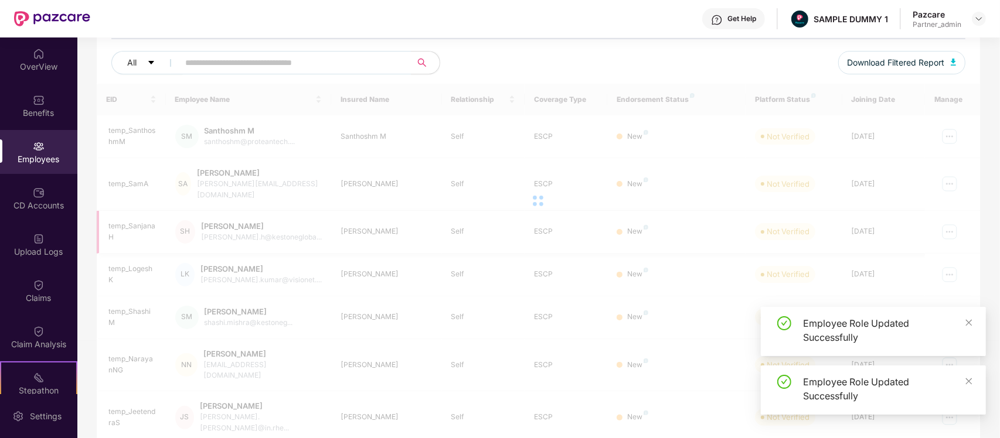
scroll to position [141, 0]
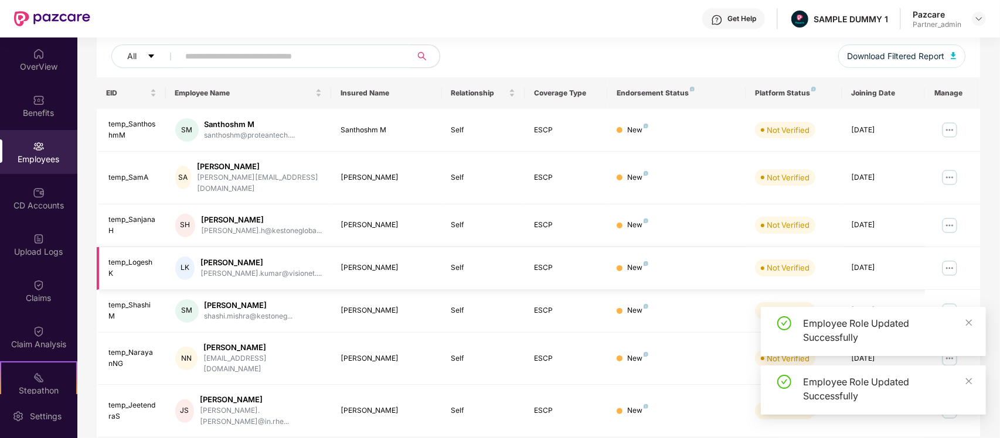
click at [955, 267] on img at bounding box center [949, 268] width 19 height 19
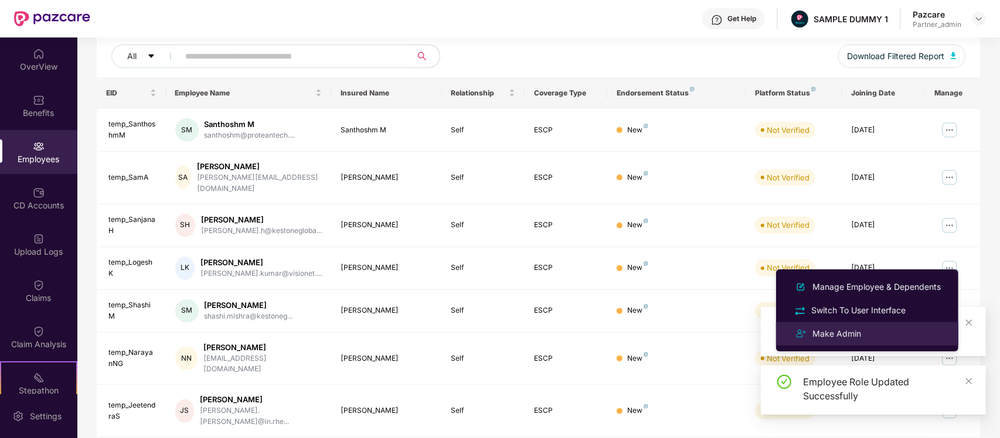
click at [859, 322] on li "Make Admin" at bounding box center [867, 333] width 182 height 23
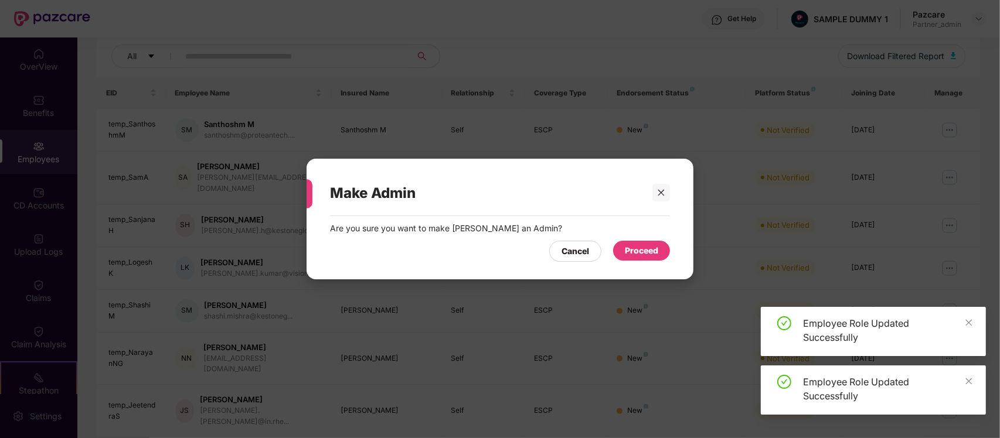
click at [652, 258] on div "Proceed" at bounding box center [641, 251] width 57 height 20
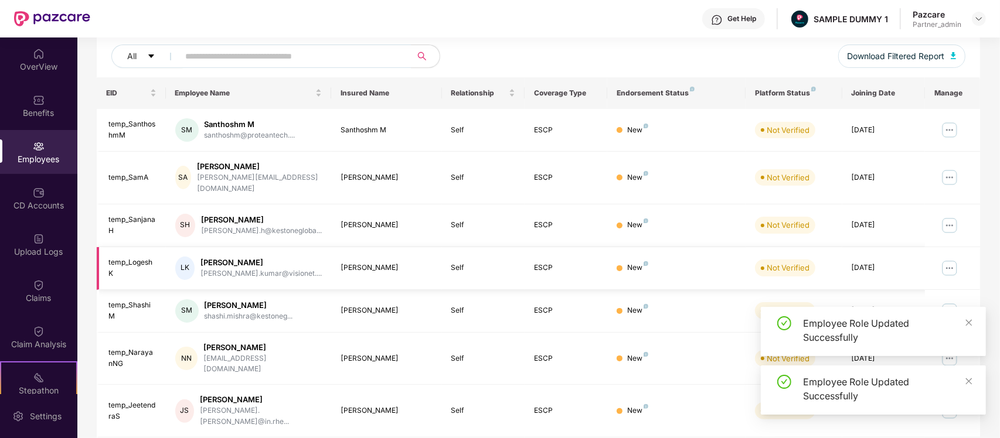
click at [950, 261] on img at bounding box center [949, 268] width 19 height 19
click at [951, 220] on img at bounding box center [949, 225] width 19 height 19
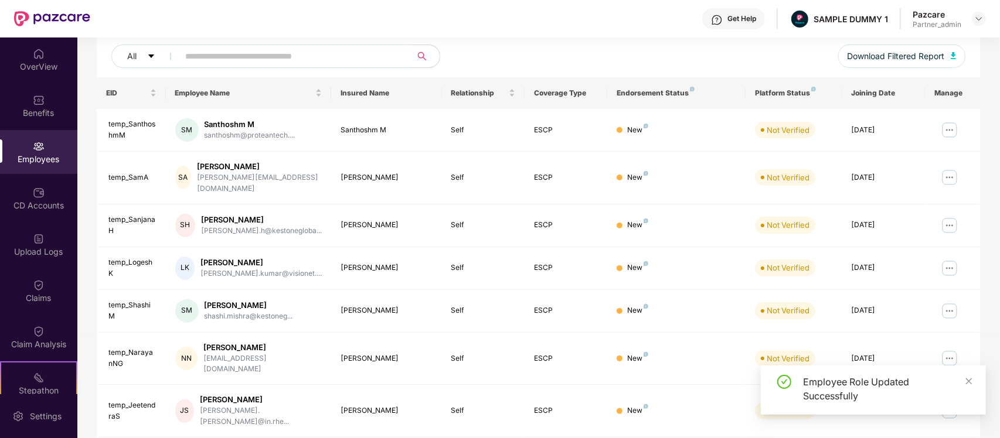
click at [986, 259] on div "Filters Group Health Insurance Employee Reports 1094 Employees 530 Spouse 687 C…" at bounding box center [538, 282] width 922 height 691
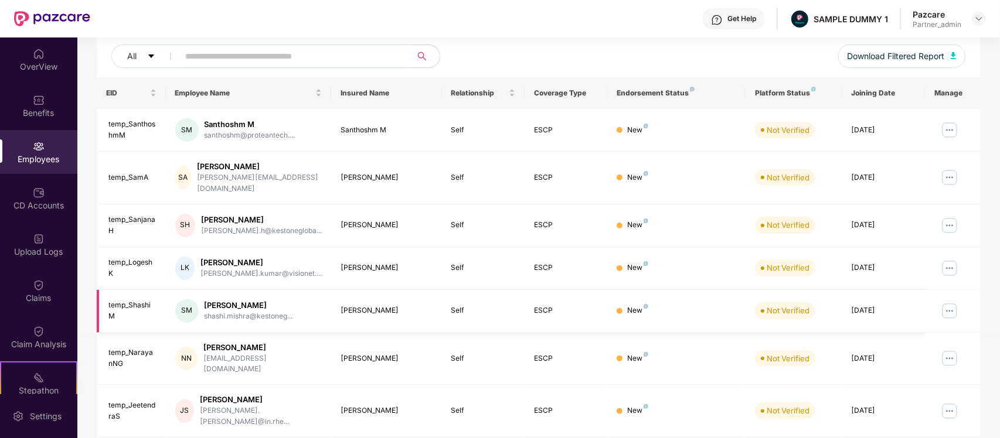
click at [948, 303] on img at bounding box center [949, 311] width 19 height 19
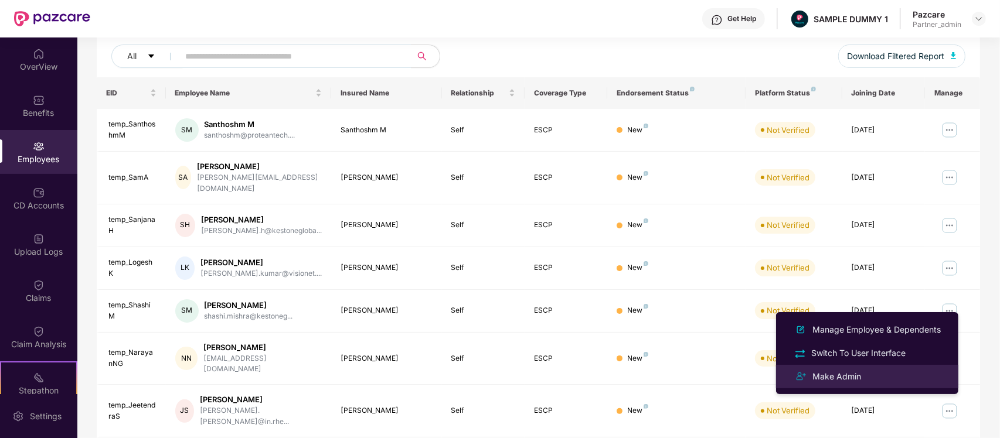
click at [840, 371] on div "Make Admin" at bounding box center [836, 376] width 53 height 13
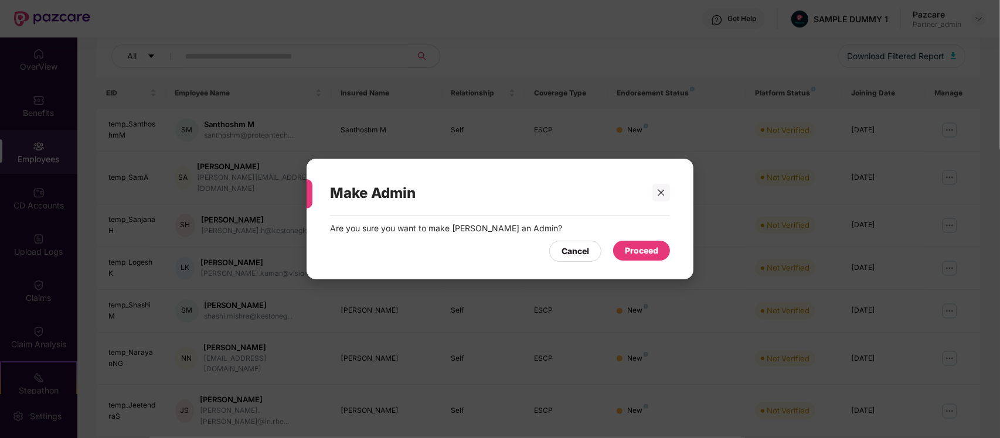
click at [653, 250] on div "Proceed" at bounding box center [641, 250] width 33 height 13
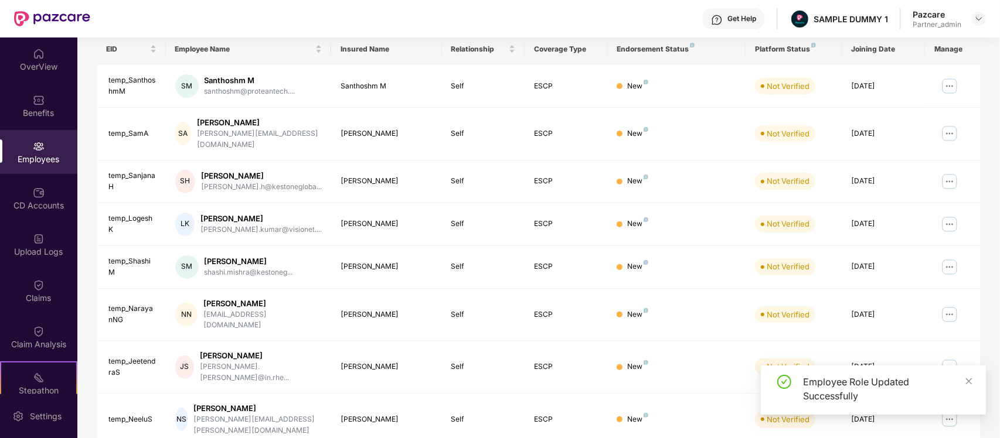
scroll to position [186, 0]
click at [950, 259] on img at bounding box center [949, 266] width 19 height 19
click at [965, 293] on td at bounding box center [952, 314] width 55 height 53
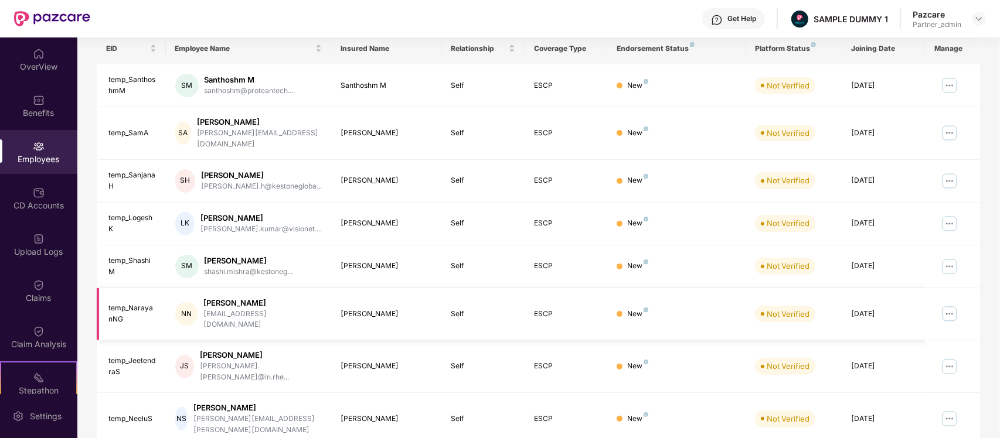
click at [946, 305] on img at bounding box center [949, 314] width 19 height 19
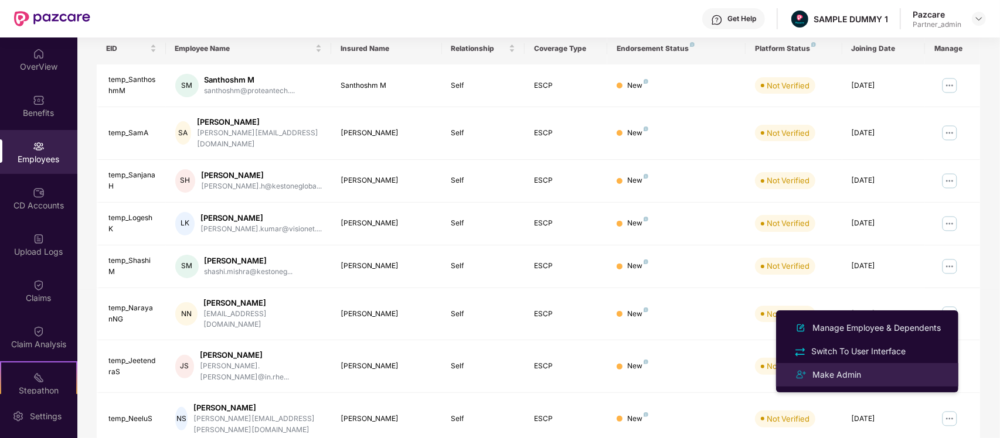
click at [842, 366] on li "Make Admin" at bounding box center [867, 374] width 182 height 23
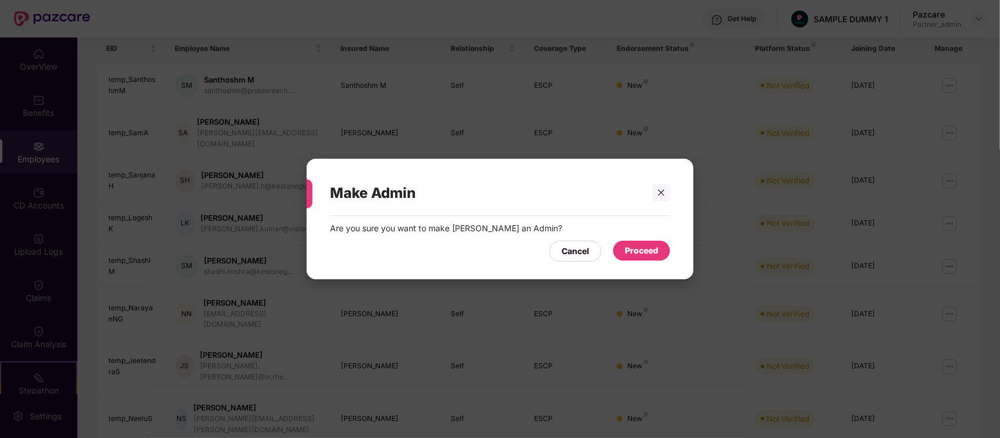
click at [646, 261] on div "Proceed" at bounding box center [641, 251] width 57 height 20
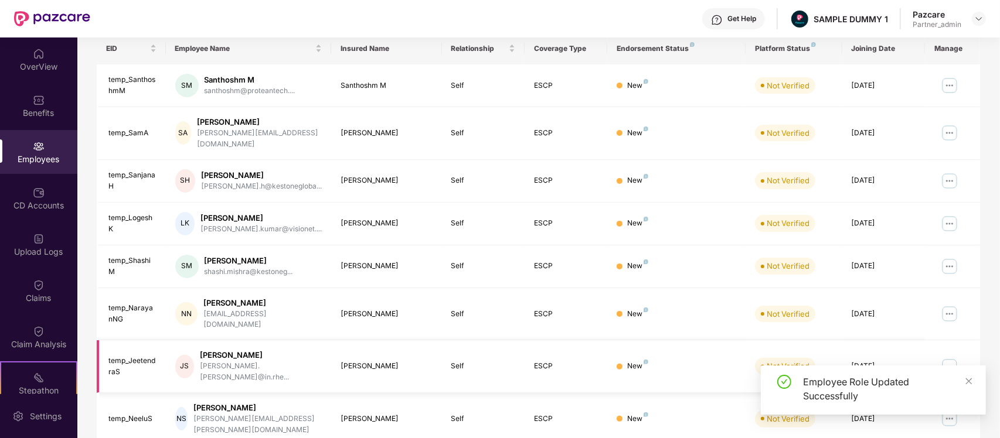
click at [945, 357] on img at bounding box center [949, 366] width 19 height 19
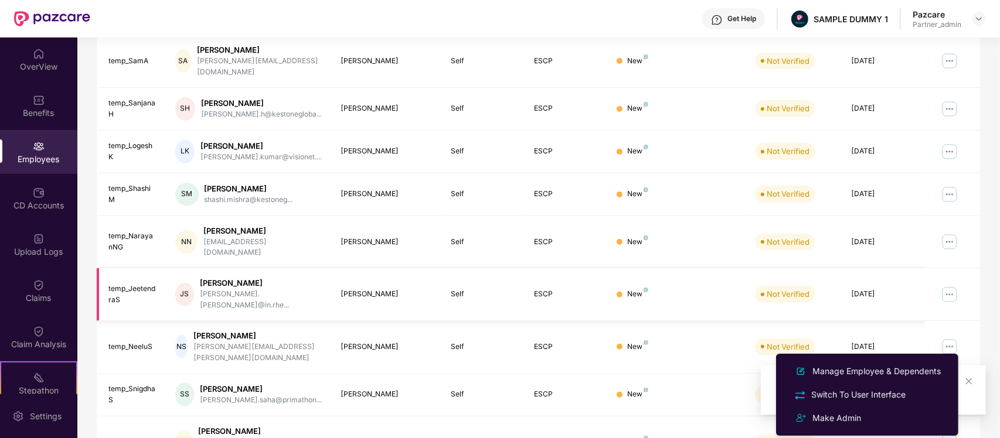
scroll to position [258, 0]
click at [950, 285] on img at bounding box center [949, 294] width 19 height 19
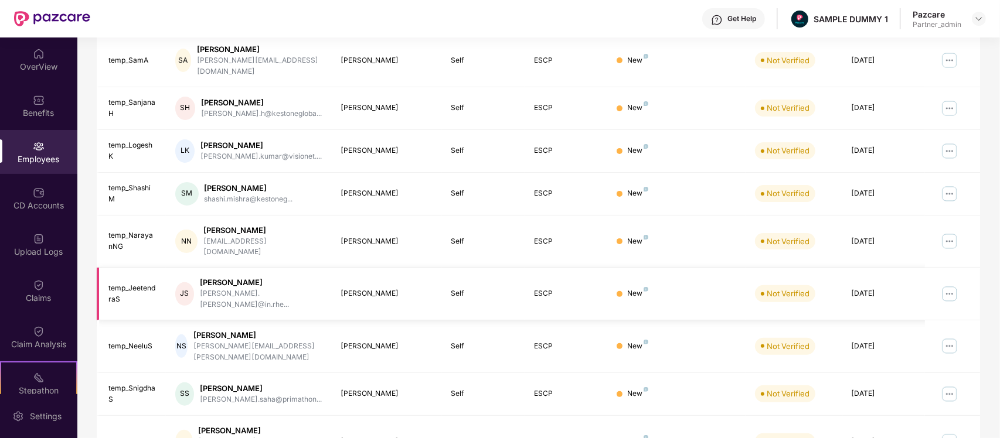
click at [956, 285] on img at bounding box center [949, 294] width 19 height 19
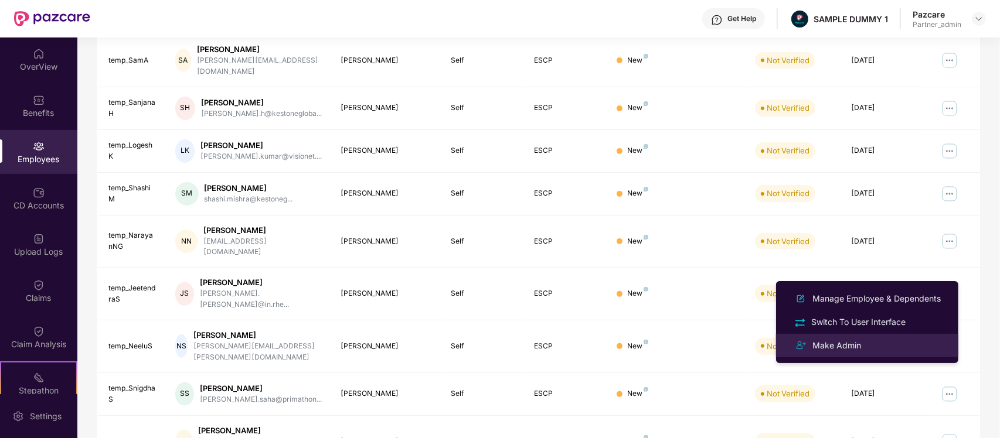
click at [876, 353] on li "Make Admin" at bounding box center [867, 345] width 182 height 23
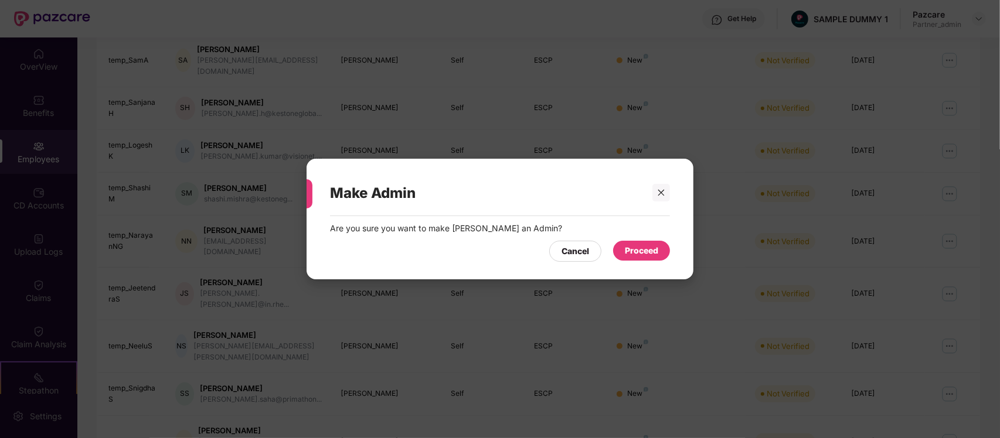
click at [653, 255] on div "Proceed" at bounding box center [641, 250] width 33 height 13
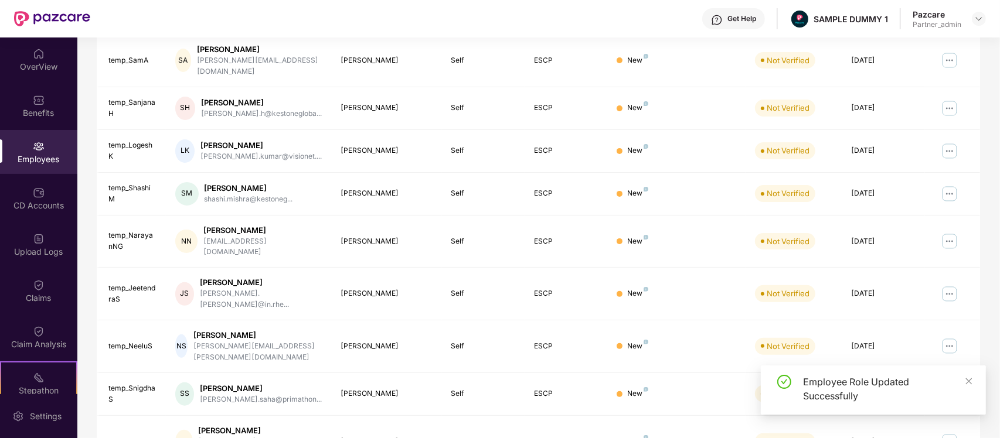
click at [943, 337] on img at bounding box center [949, 346] width 19 height 19
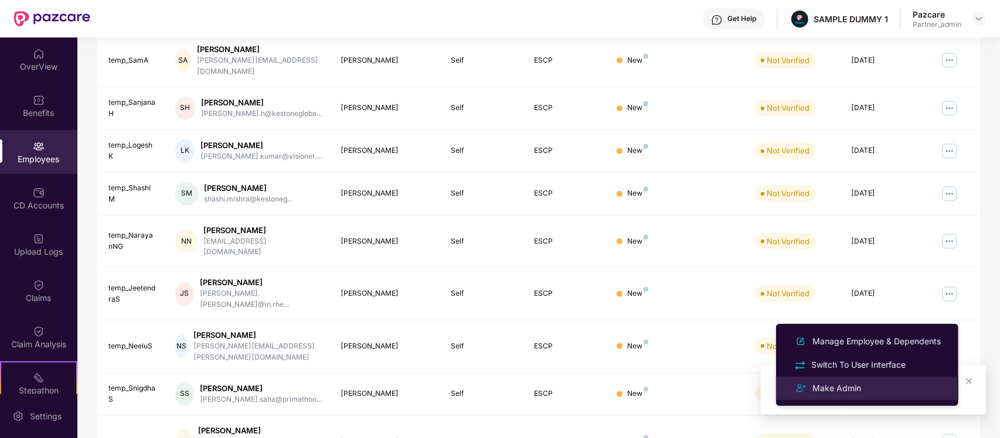
click at [844, 390] on div "Make Admin" at bounding box center [836, 388] width 53 height 13
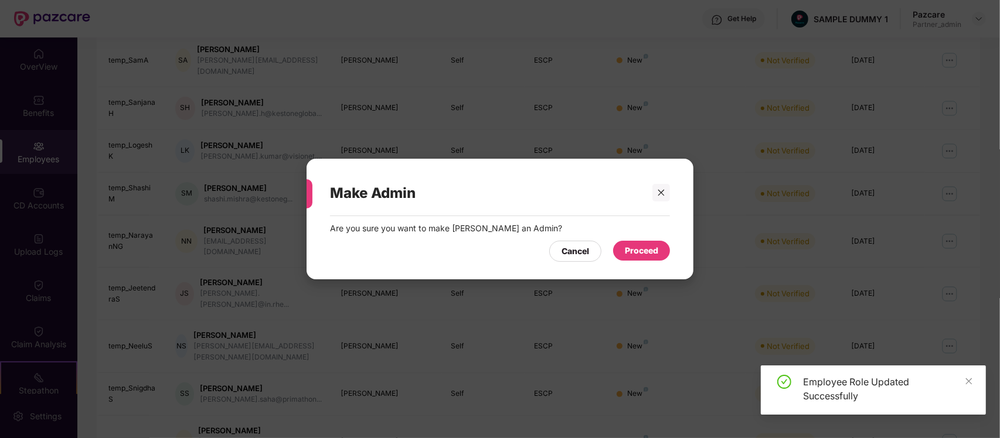
click at [642, 251] on div "Proceed" at bounding box center [641, 250] width 33 height 13
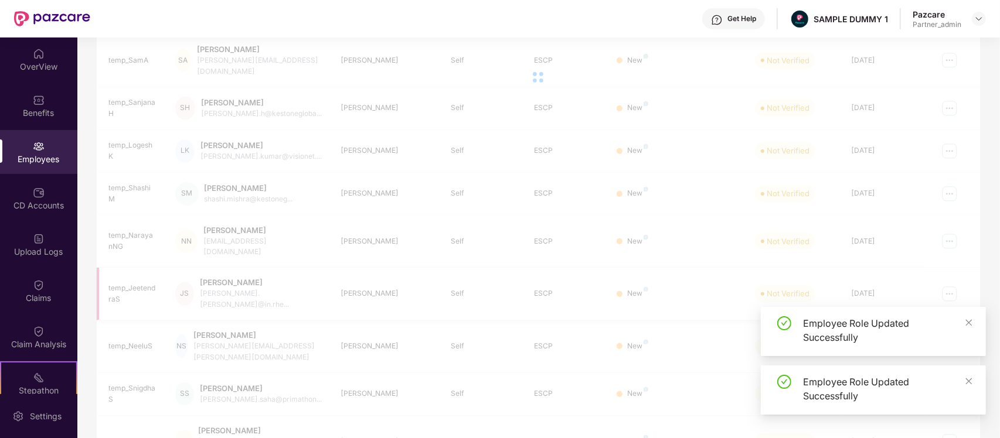
scroll to position [282, 0]
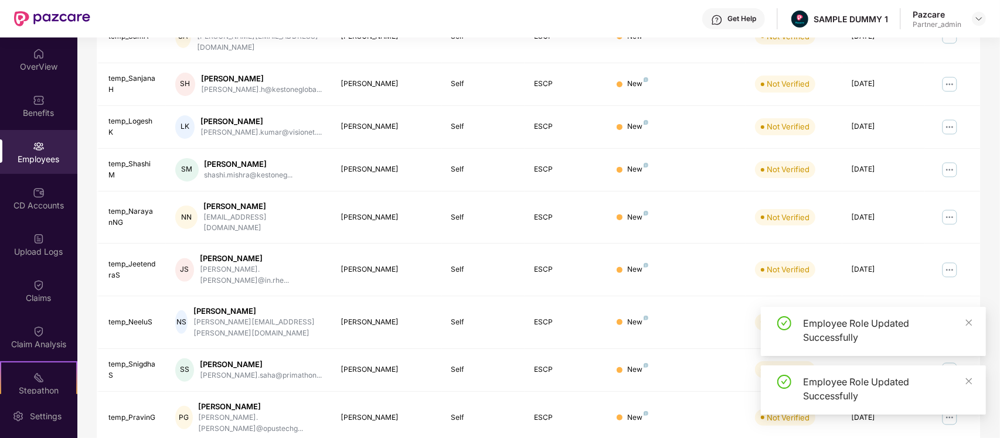
click at [983, 290] on div "Filters Group Health Insurance Employee Reports 1094 Employees 530 Spouse 687 C…" at bounding box center [538, 141] width 922 height 691
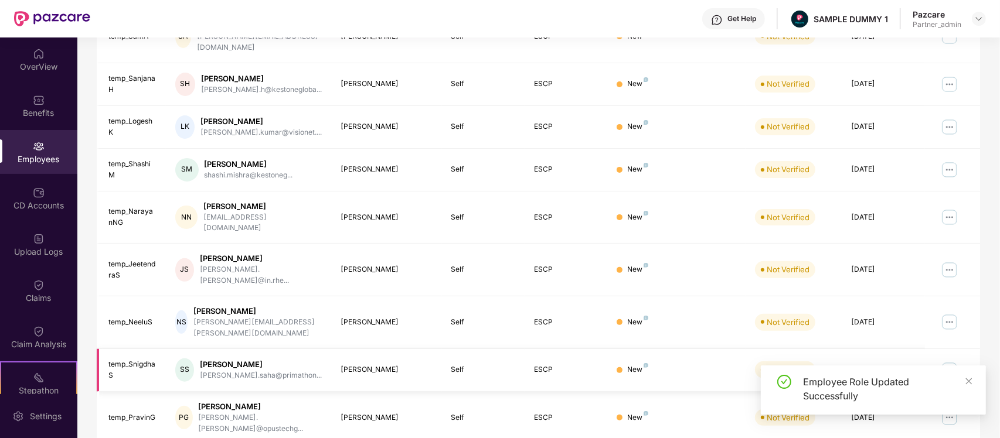
click at [957, 361] on img at bounding box center [949, 370] width 19 height 19
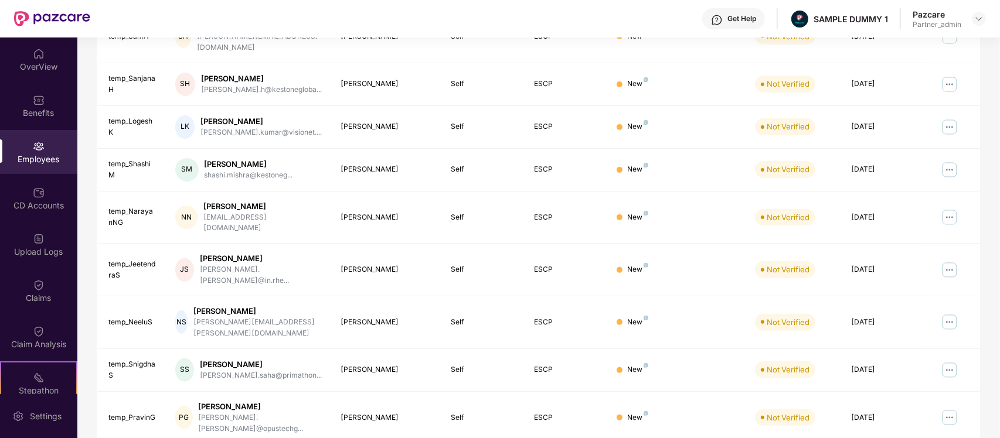
click at [986, 308] on div "Filters Group Health Insurance Employee Reports 1094 Employees 530 Spouse 687 C…" at bounding box center [538, 141] width 922 height 691
click at [948, 313] on img at bounding box center [949, 322] width 19 height 19
click at [984, 280] on div "Filters Group Health Insurance Employee Reports 1094 Employees 530 Spouse 687 C…" at bounding box center [538, 141] width 922 height 691
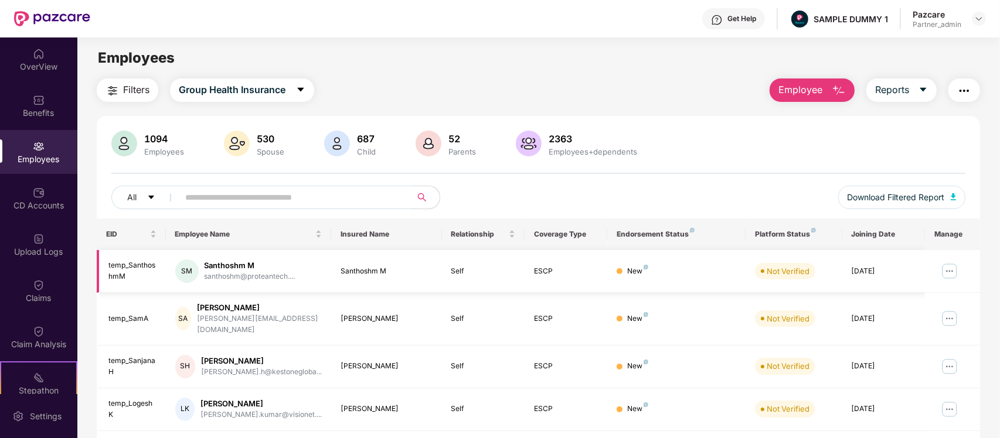
click at [949, 278] on img at bounding box center [949, 271] width 19 height 19
click at [977, 285] on td at bounding box center [952, 271] width 55 height 43
click at [807, 83] on span "Employee" at bounding box center [800, 90] width 44 height 15
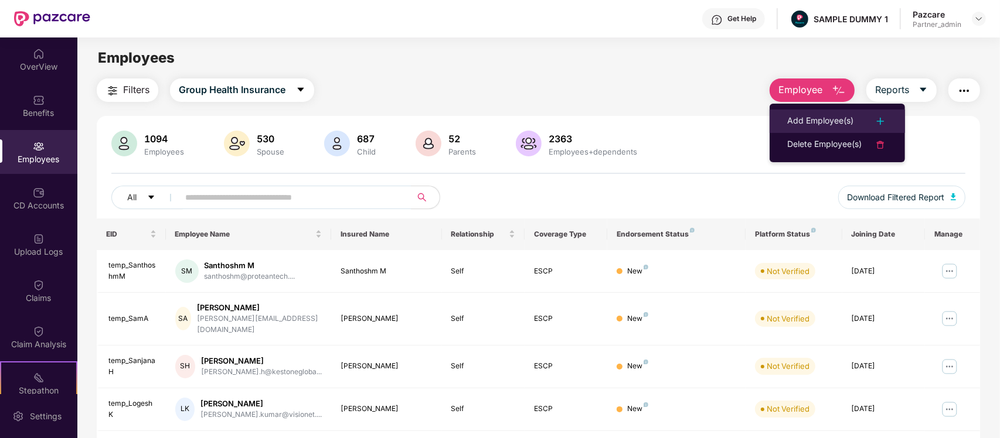
click at [799, 115] on div "Add Employee(s)" at bounding box center [820, 121] width 66 height 14
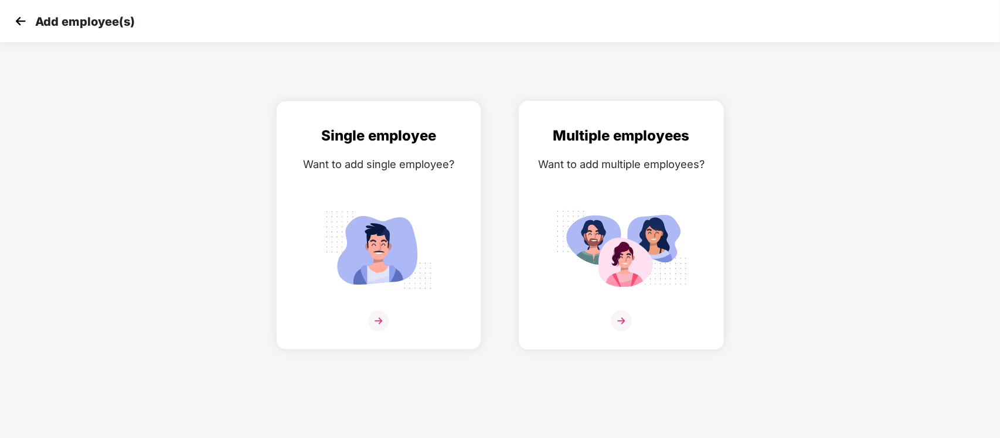
click at [591, 173] on div "Multiple employees Want to add multiple employees?" at bounding box center [621, 235] width 180 height 221
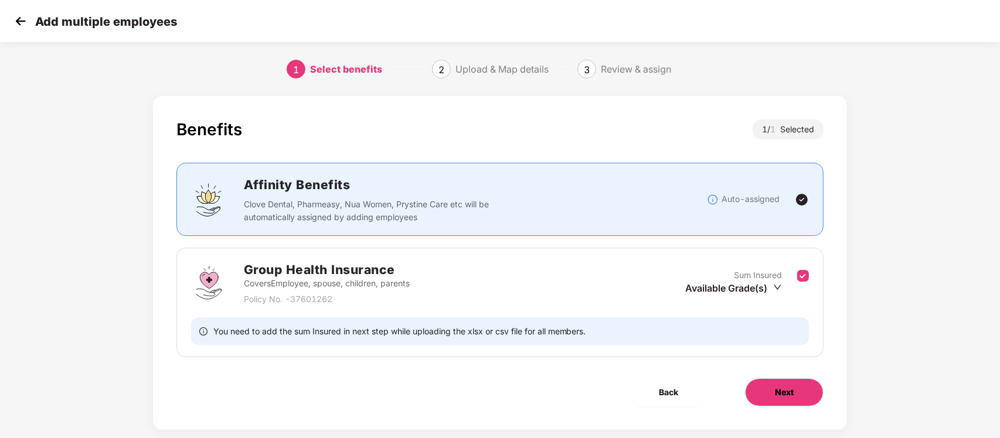
click at [790, 385] on button "Next" at bounding box center [784, 393] width 79 height 28
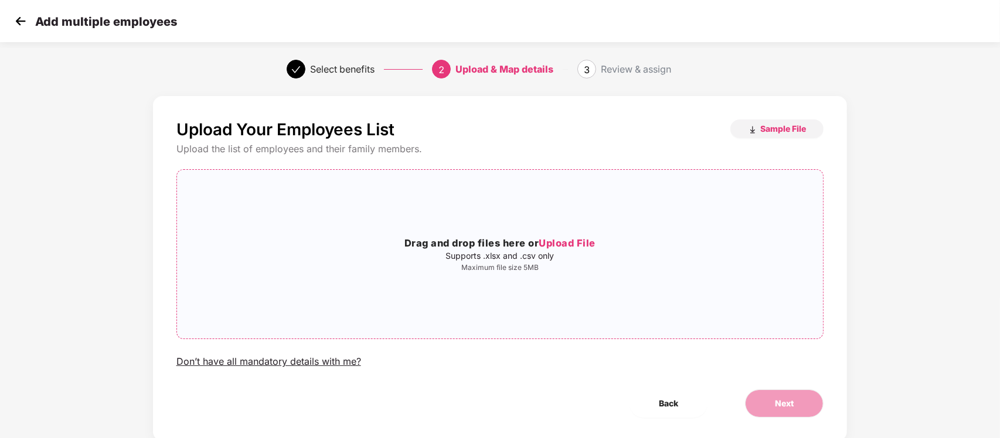
click at [496, 250] on h3 "Drag and drop files here or Upload File" at bounding box center [500, 243] width 646 height 15
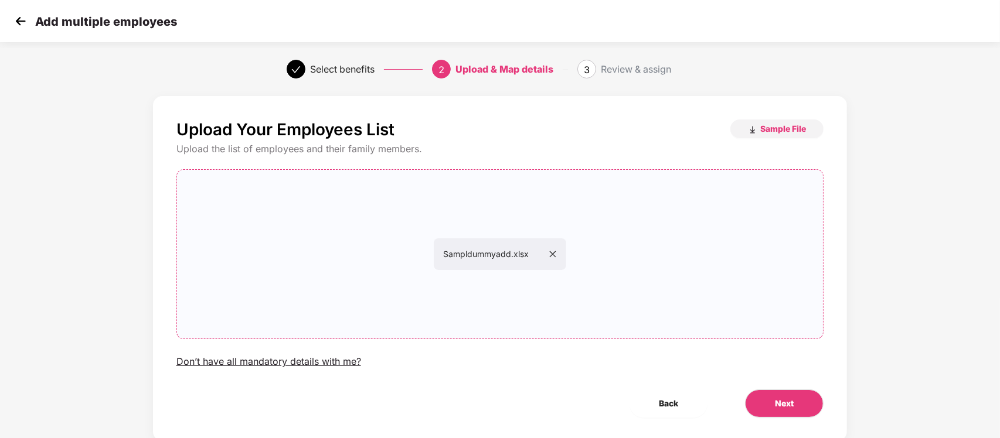
scroll to position [31, 0]
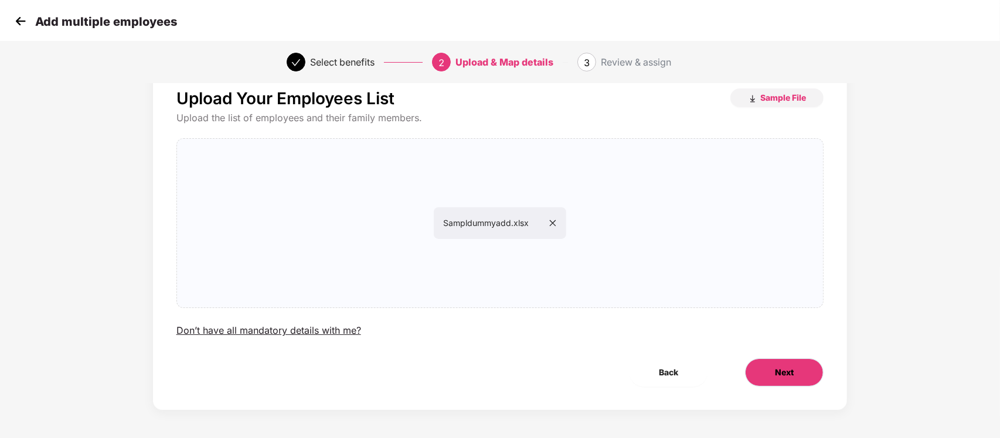
click at [778, 364] on button "Next" at bounding box center [784, 373] width 79 height 28
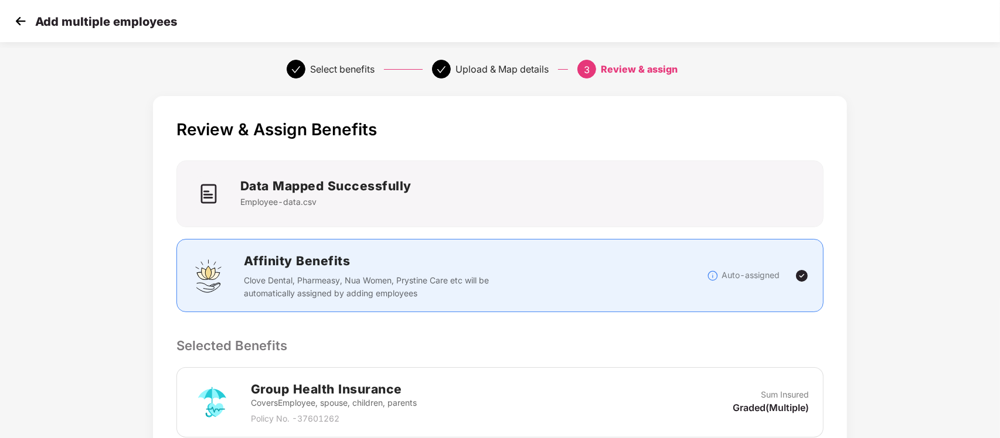
scroll to position [216, 0]
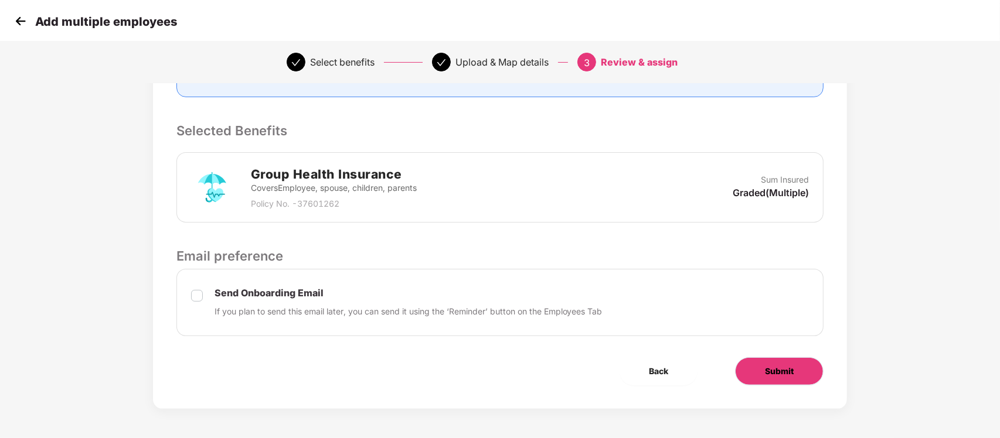
click at [788, 368] on span "Submit" at bounding box center [779, 371] width 29 height 13
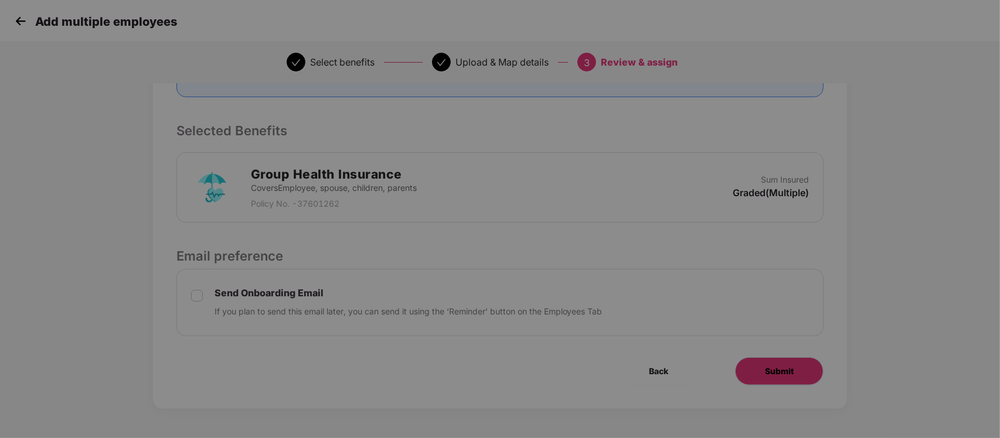
scroll to position [0, 0]
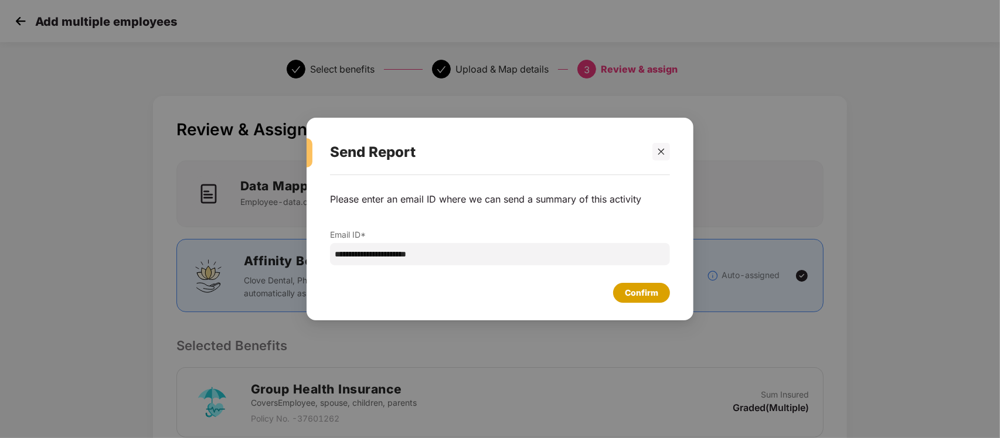
click at [638, 288] on div "Confirm" at bounding box center [641, 293] width 33 height 13
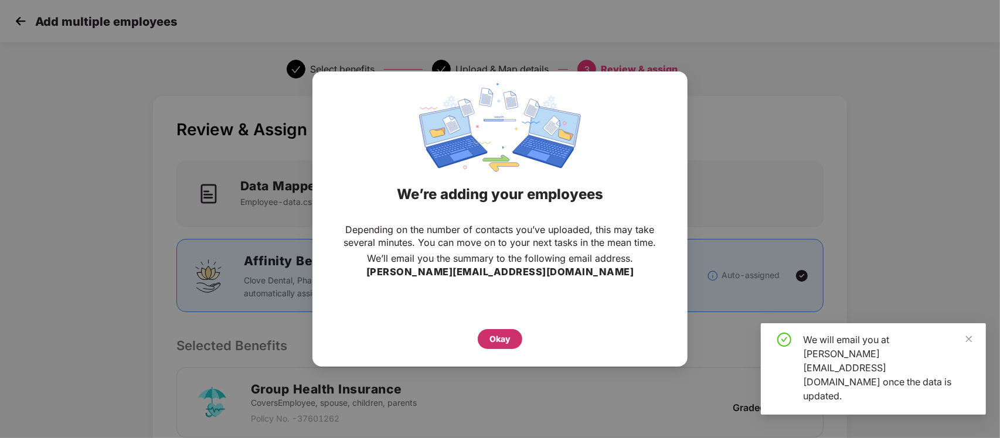
click at [516, 340] on div "Okay" at bounding box center [500, 339] width 45 height 20
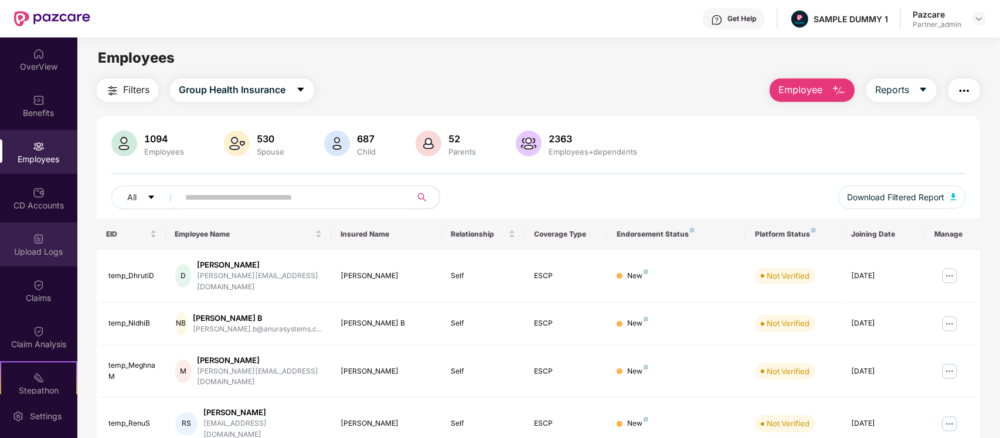
click at [44, 253] on div "Upload Logs" at bounding box center [38, 252] width 77 height 12
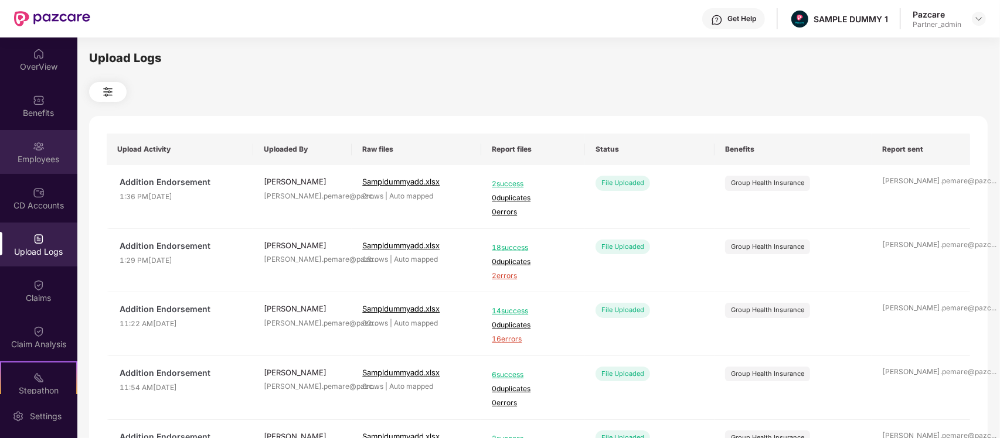
click at [30, 163] on div "Employees" at bounding box center [38, 160] width 77 height 12
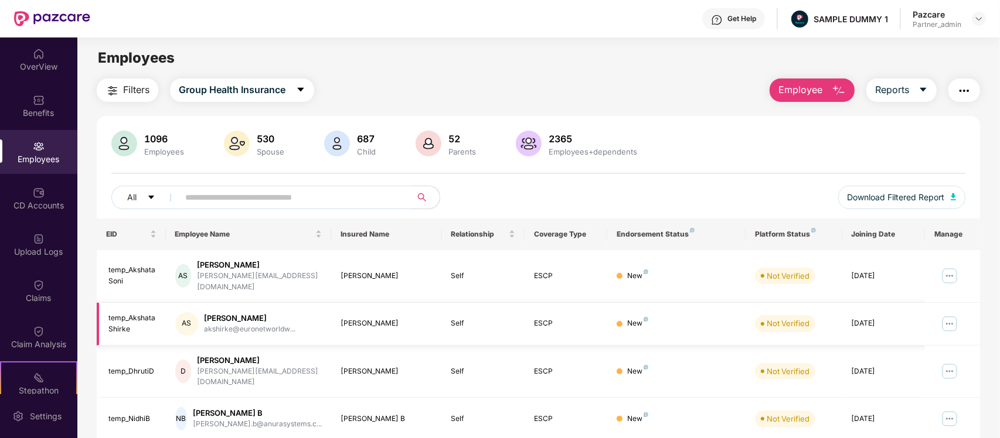
click at [953, 315] on img at bounding box center [949, 324] width 19 height 19
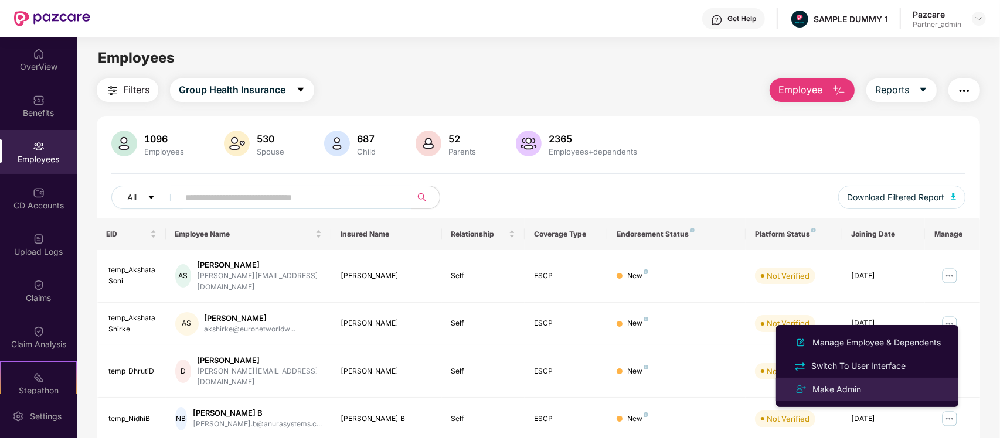
click at [862, 385] on div "Make Admin" at bounding box center [836, 389] width 53 height 13
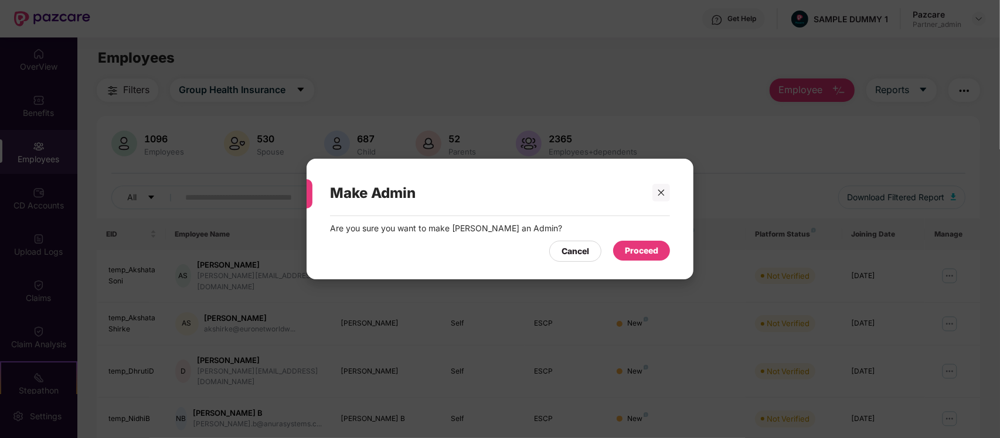
click at [634, 250] on div "Proceed" at bounding box center [641, 250] width 33 height 13
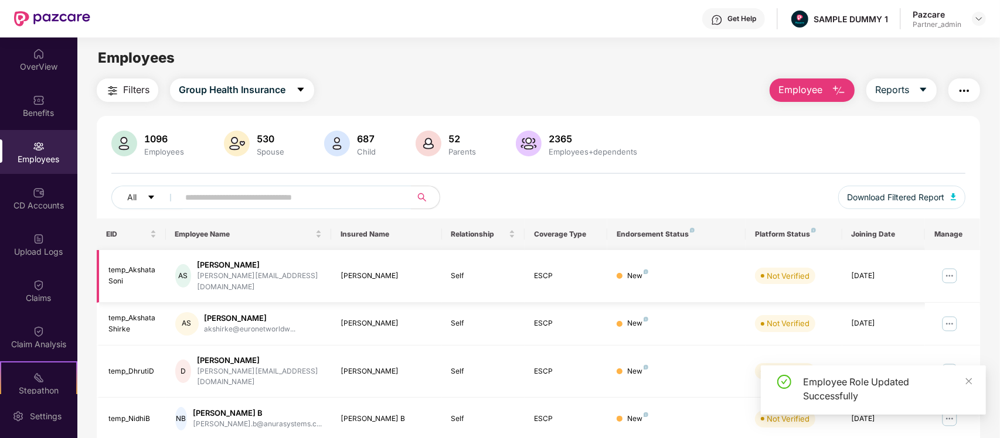
click at [948, 271] on img at bounding box center [949, 276] width 19 height 19
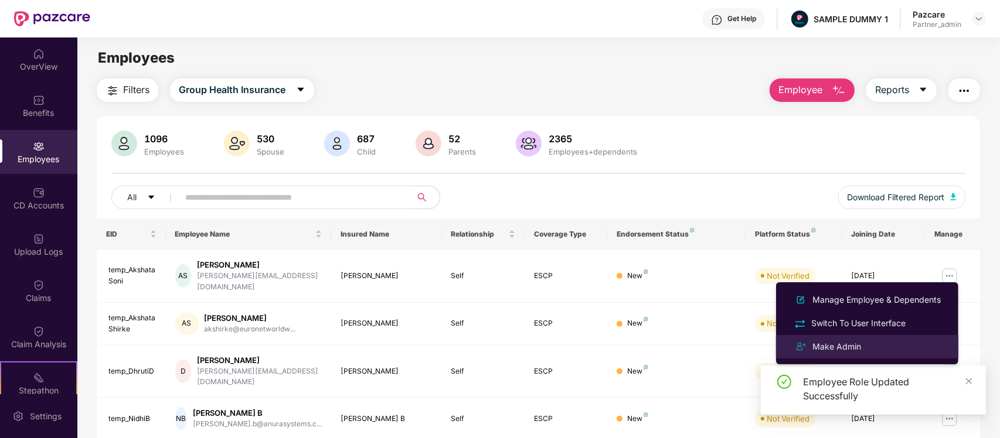
click at [862, 343] on div "Make Admin" at bounding box center [836, 346] width 53 height 13
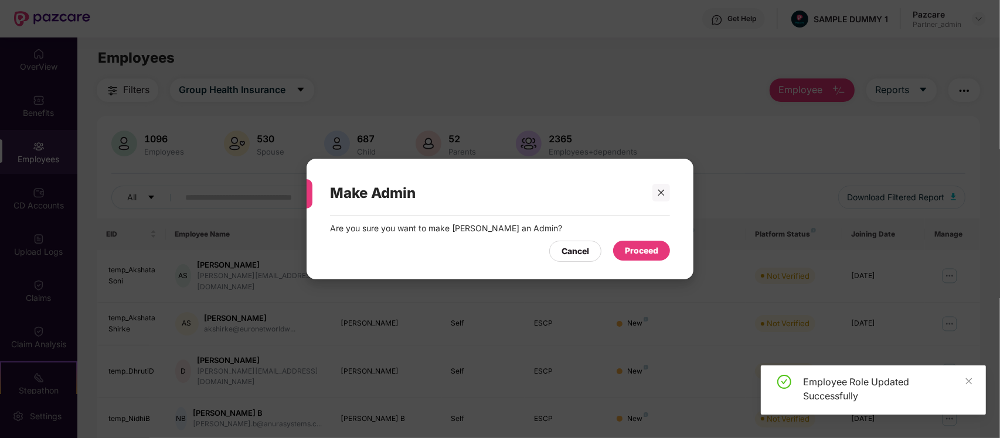
click at [642, 252] on div "Proceed" at bounding box center [641, 250] width 33 height 13
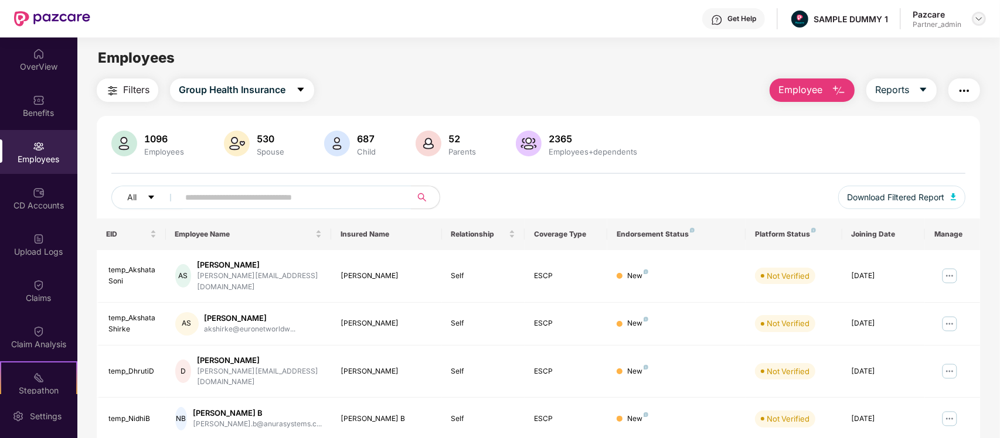
click at [977, 23] on div at bounding box center [979, 19] width 14 height 14
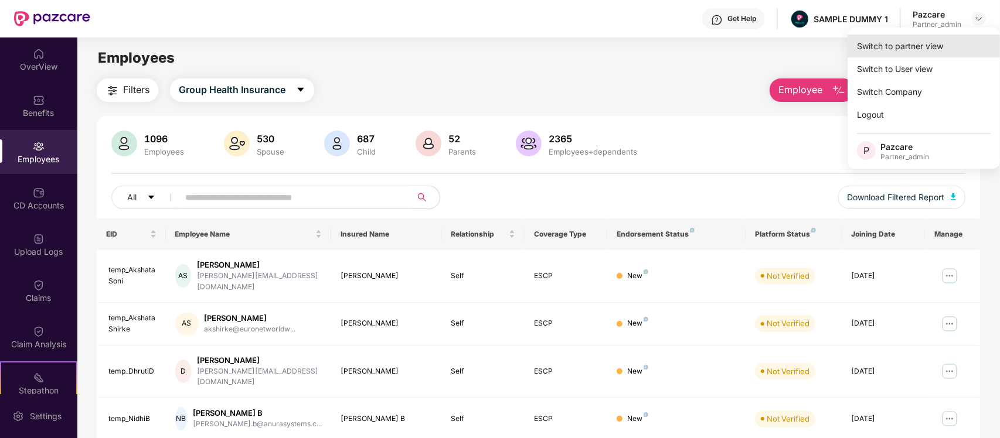
click at [918, 49] on div "Switch to partner view" at bounding box center [923, 46] width 152 height 23
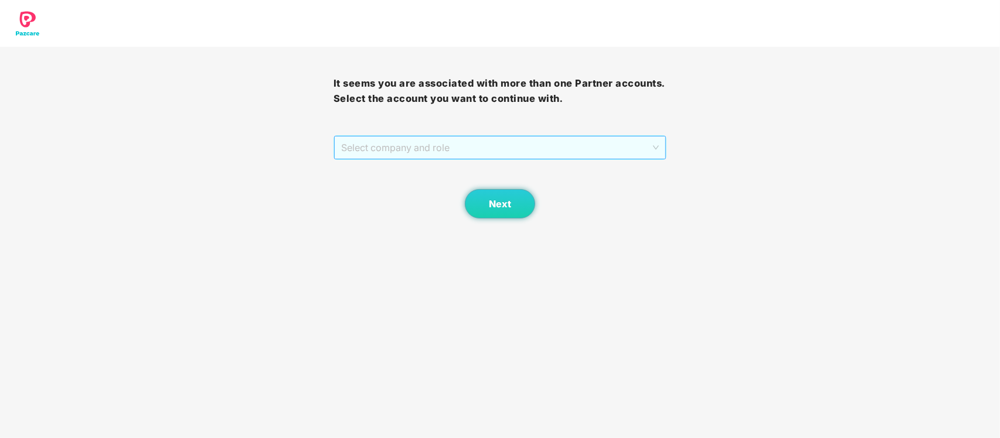
click at [470, 139] on span "Select company and role" at bounding box center [500, 148] width 318 height 22
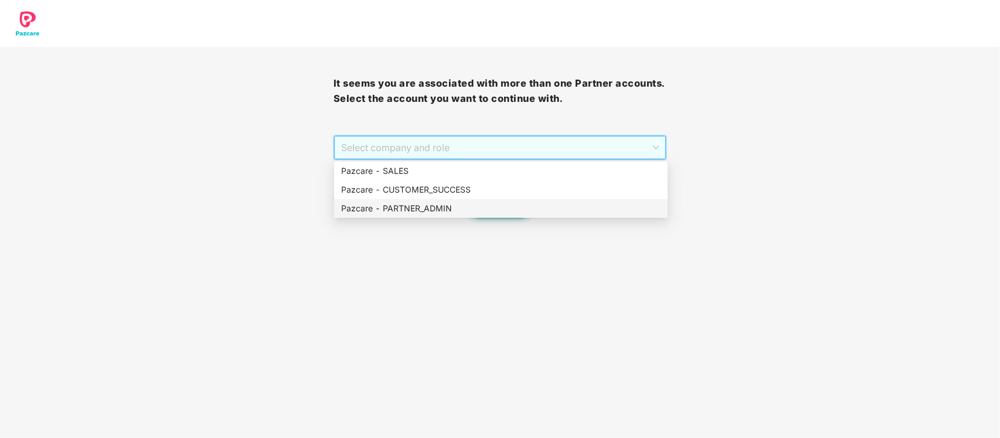
click at [444, 203] on div "Pazcare - PARTNER_ADMIN" at bounding box center [500, 208] width 319 height 13
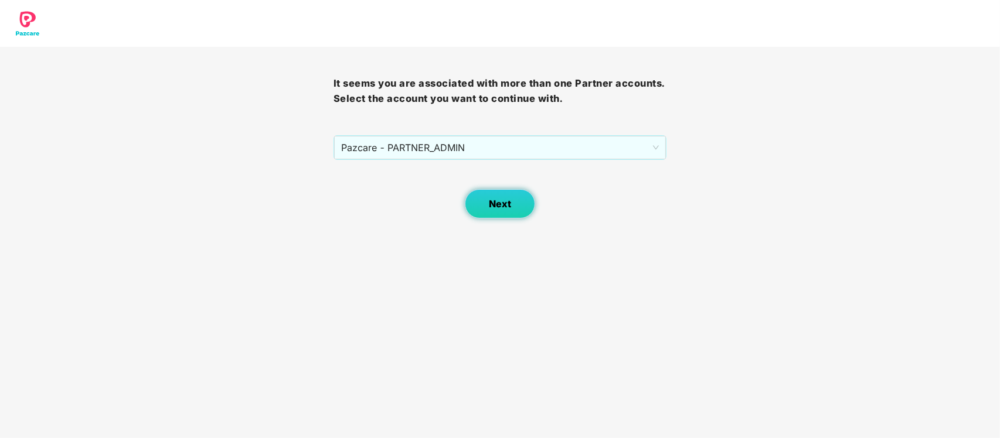
click at [480, 197] on button "Next" at bounding box center [500, 203] width 70 height 29
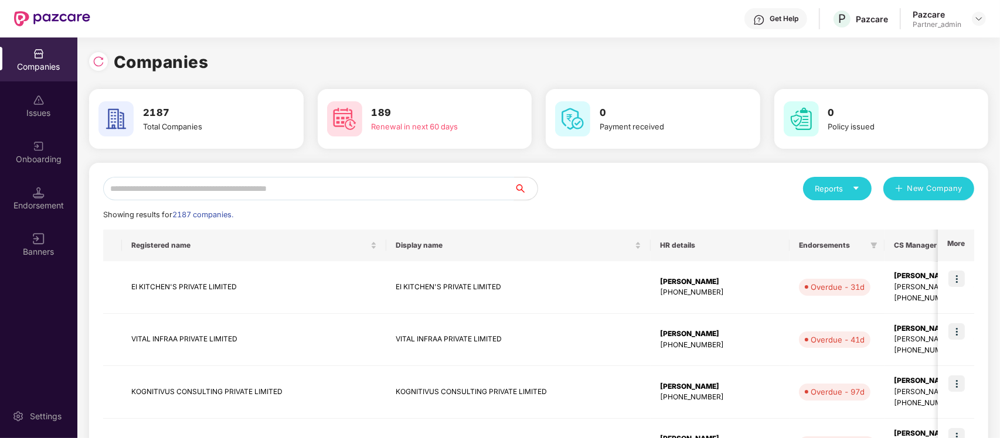
click at [434, 182] on input "text" at bounding box center [308, 188] width 411 height 23
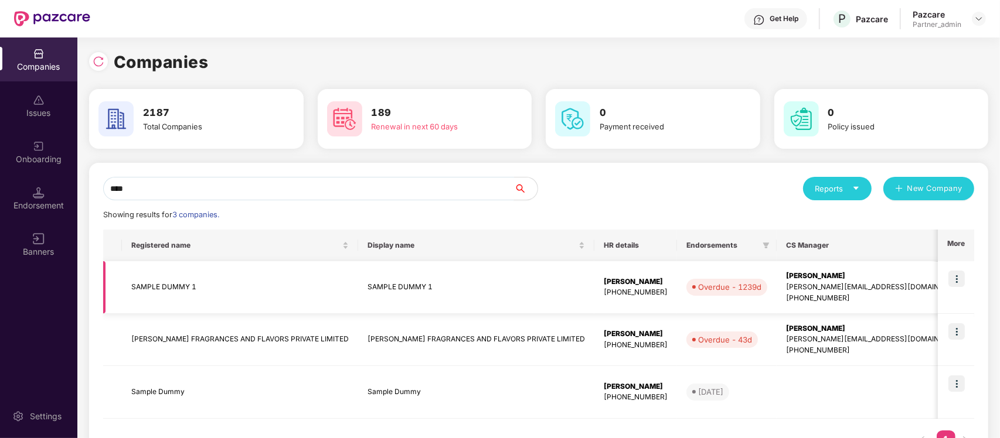
type input "****"
click at [957, 279] on img at bounding box center [956, 279] width 16 height 16
click at [831, 280] on div "[PERSON_NAME]" at bounding box center [875, 276] width 179 height 11
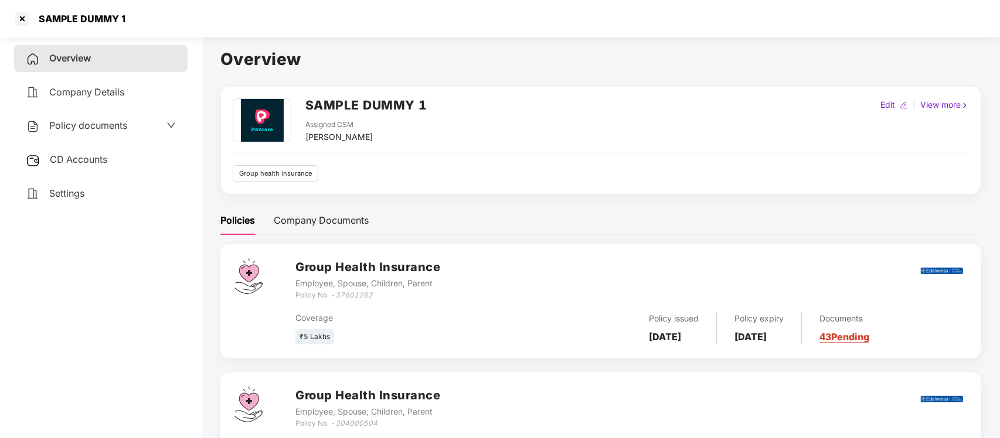
click at [888, 98] on div "Edit" at bounding box center [887, 104] width 19 height 13
select select "****"
select select "**********"
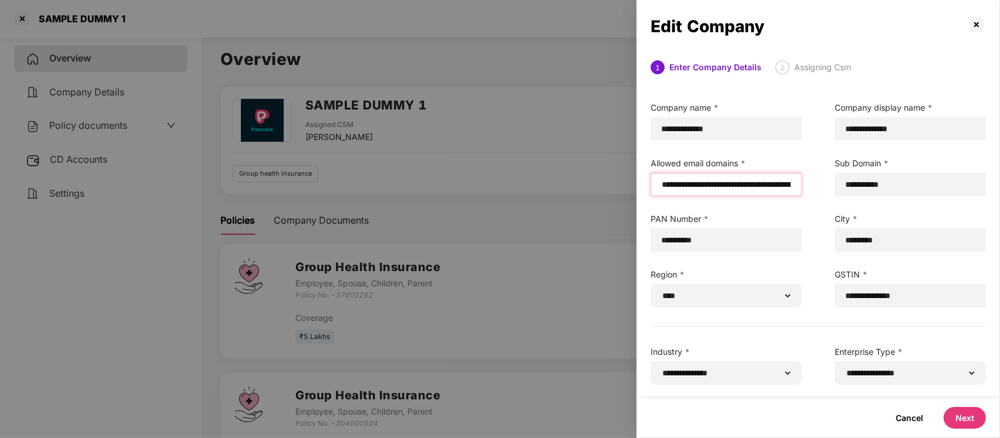
click at [660, 186] on input "email" at bounding box center [725, 185] width 131 height 12
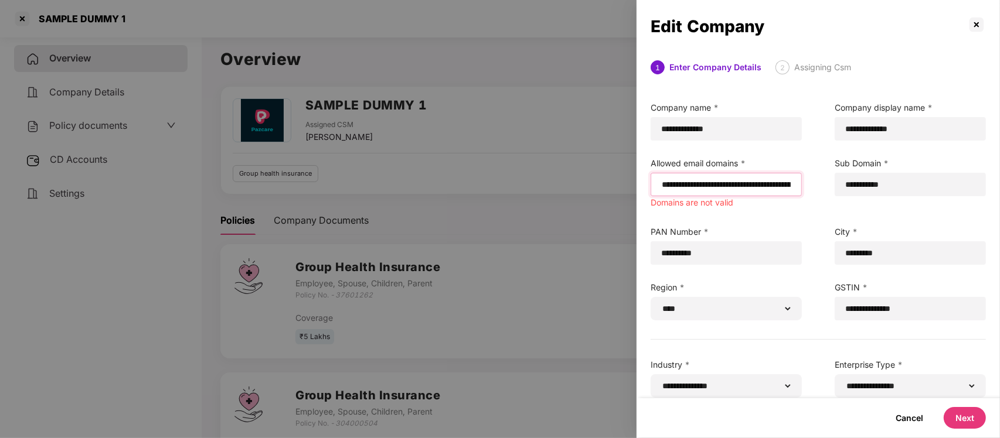
paste input "**********"
click at [672, 183] on input "email" at bounding box center [725, 185] width 131 height 12
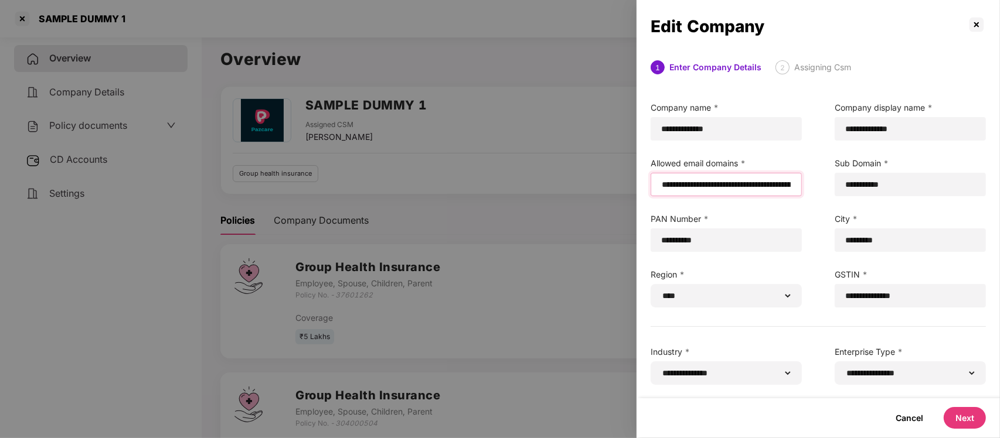
type input "**********"
click at [652, 190] on div at bounding box center [725, 184] width 151 height 23
click at [974, 412] on button "Next" at bounding box center [964, 418] width 42 height 22
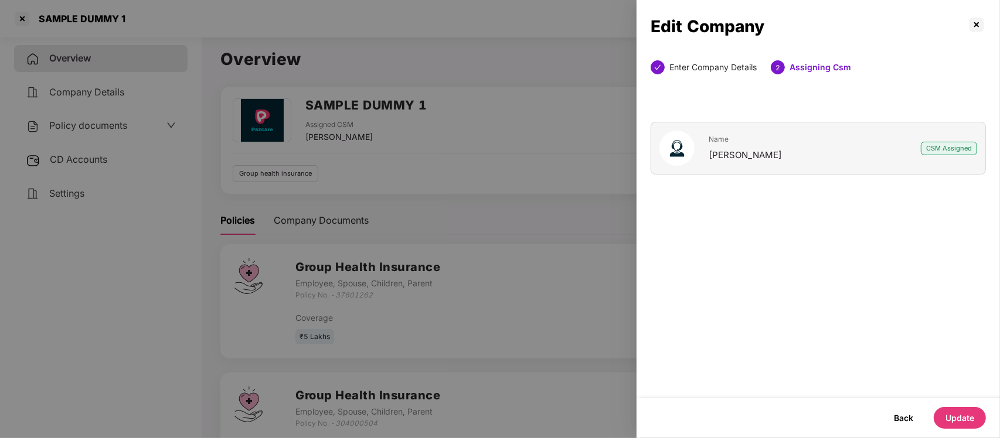
click at [974, 412] on button "Update" at bounding box center [959, 418] width 52 height 22
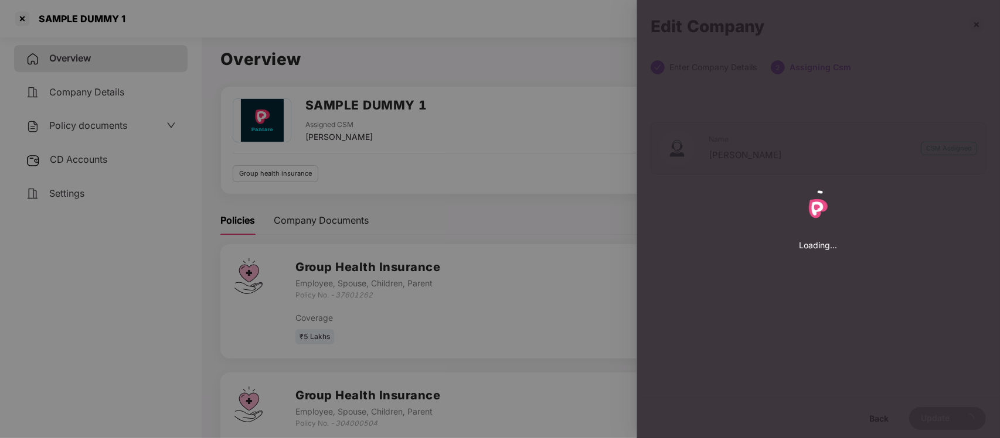
select select "****"
select select "**********"
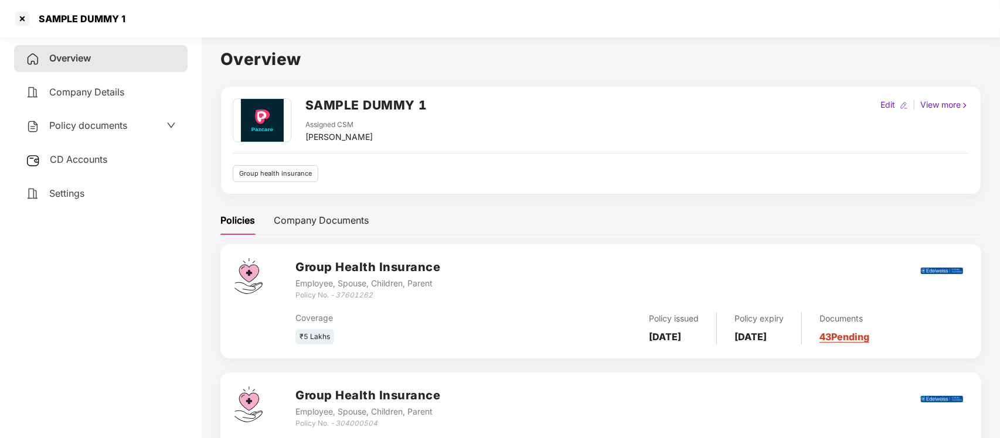
click at [885, 108] on div "Edit" at bounding box center [887, 104] width 19 height 13
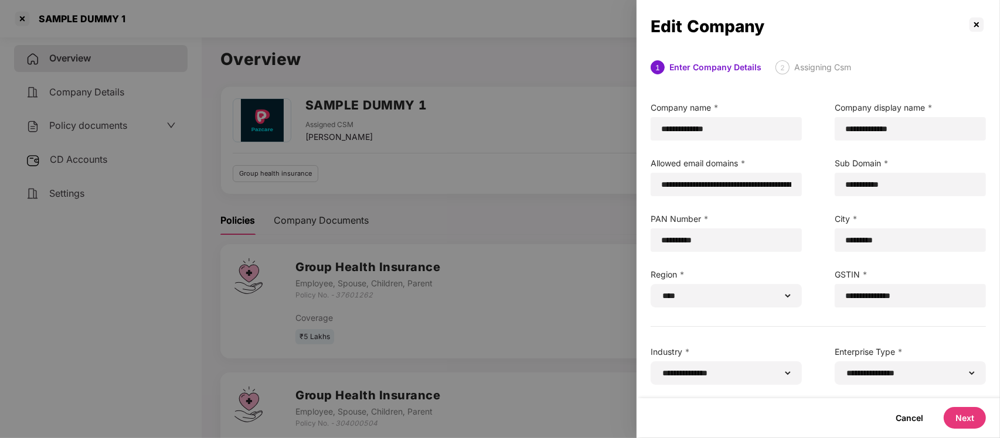
click at [965, 422] on button "Next" at bounding box center [964, 418] width 42 height 22
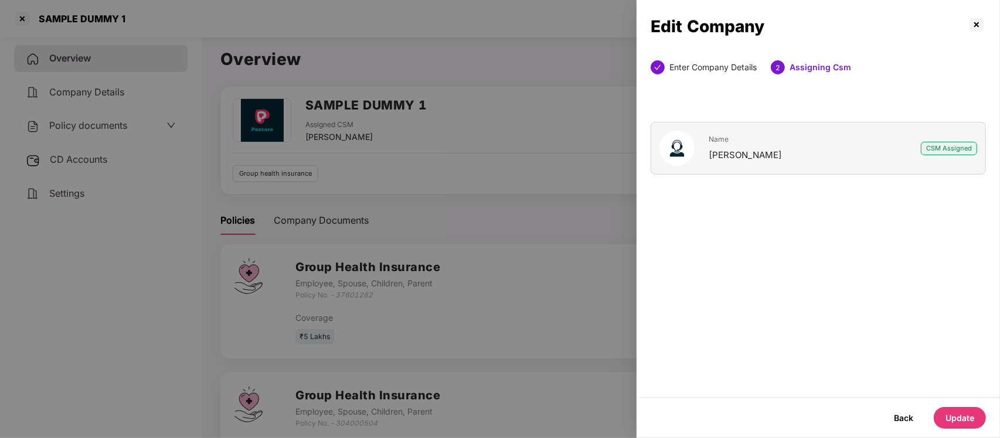
click at [960, 411] on button "Update" at bounding box center [959, 418] width 52 height 22
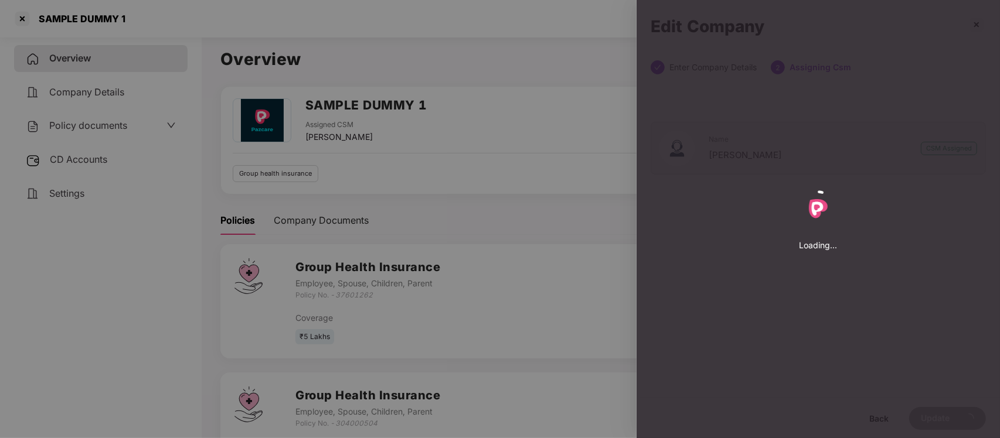
select select "****"
select select "**********"
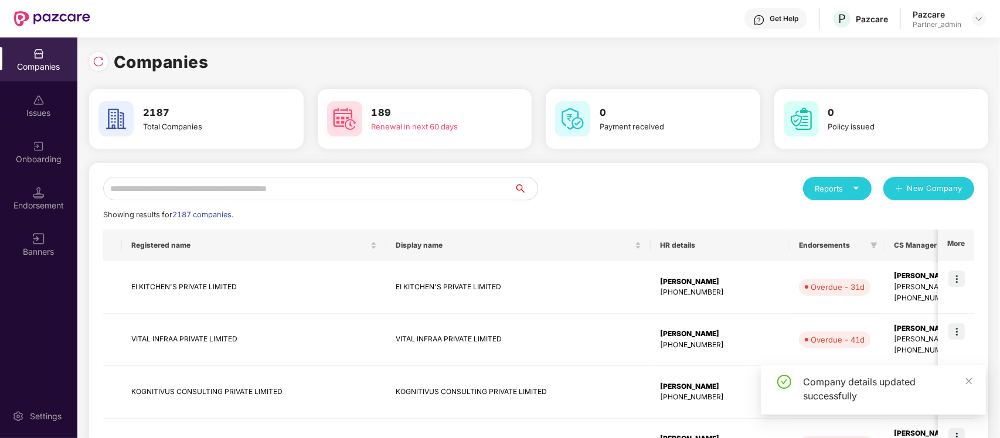
click at [306, 180] on input "text" at bounding box center [308, 188] width 411 height 23
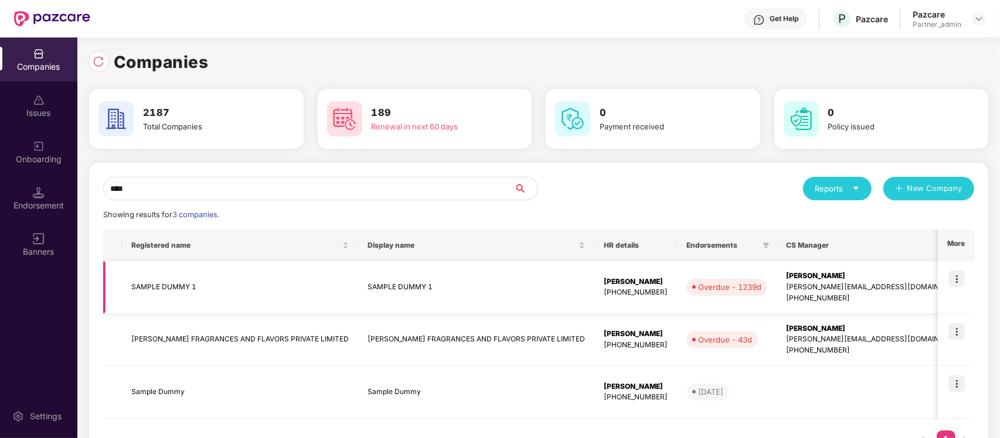
type input "****"
click at [954, 280] on img at bounding box center [956, 279] width 16 height 16
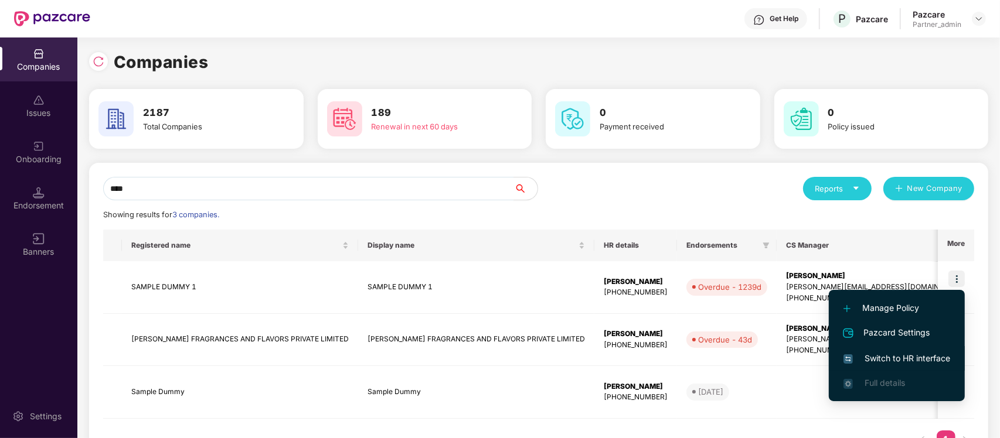
click at [874, 352] on span "Switch to HR interface" at bounding box center [896, 358] width 107 height 13
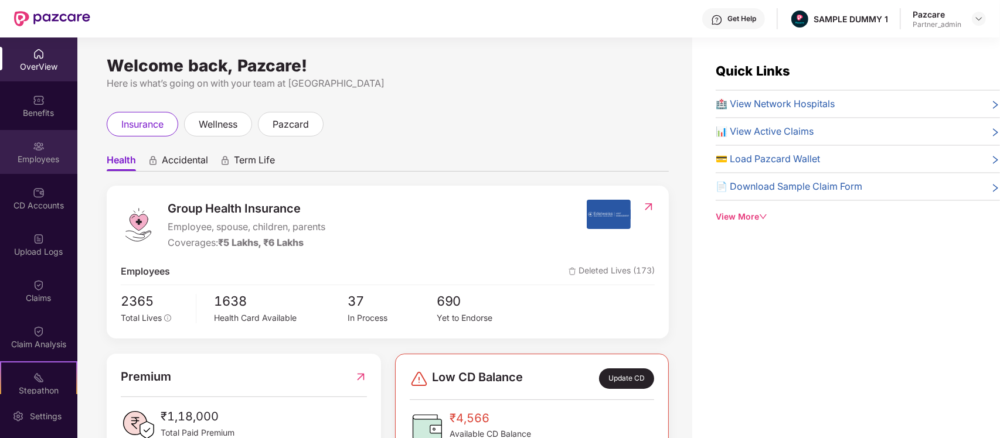
click at [33, 148] on img at bounding box center [39, 147] width 12 height 12
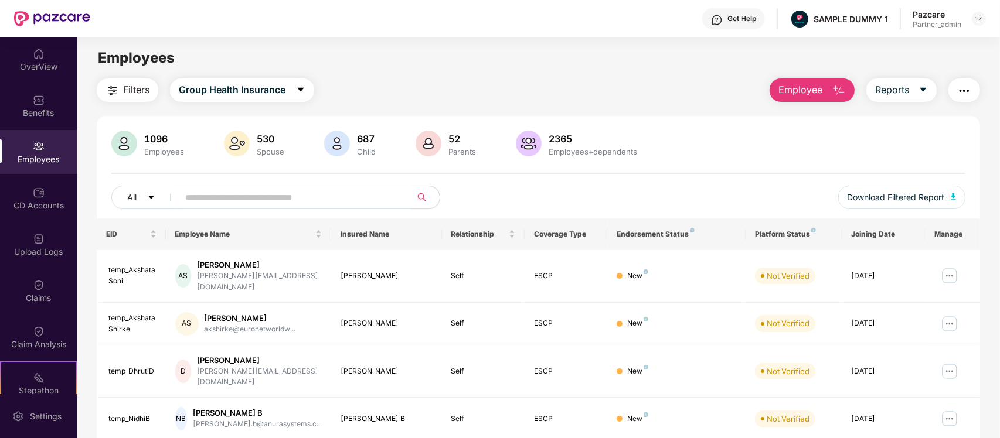
click at [820, 86] on span "Employee" at bounding box center [800, 90] width 44 height 15
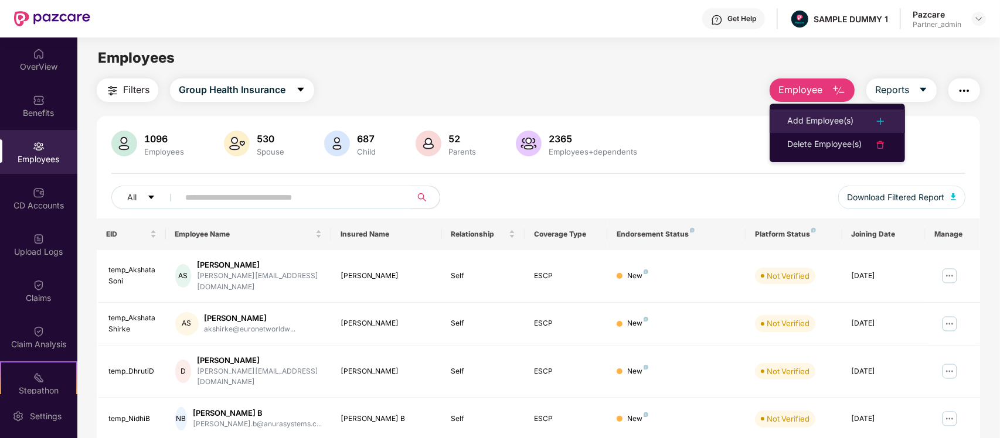
click at [790, 122] on div "Add Employee(s)" at bounding box center [820, 121] width 66 height 14
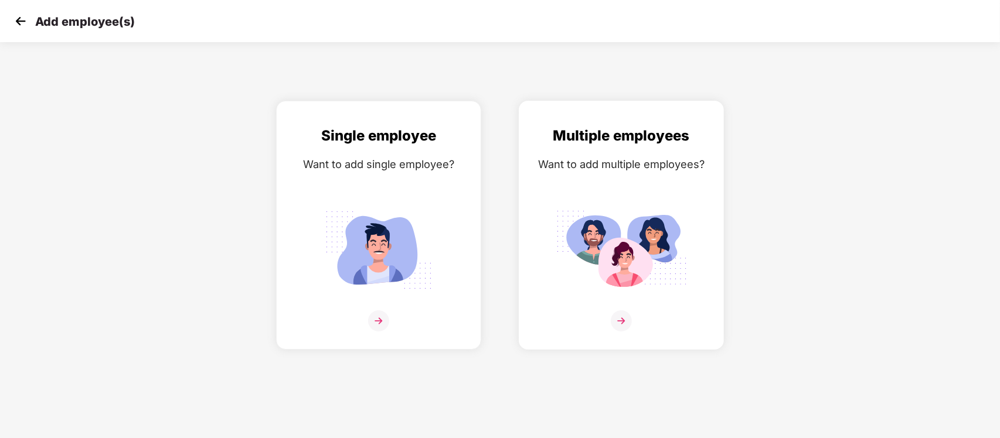
click at [635, 156] on div "Want to add multiple employees?" at bounding box center [621, 164] width 180 height 17
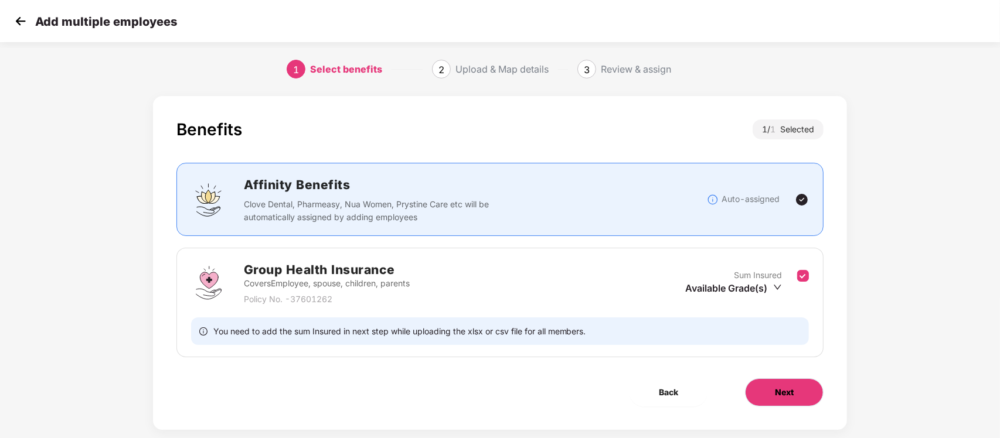
click at [776, 390] on span "Next" at bounding box center [784, 392] width 19 height 13
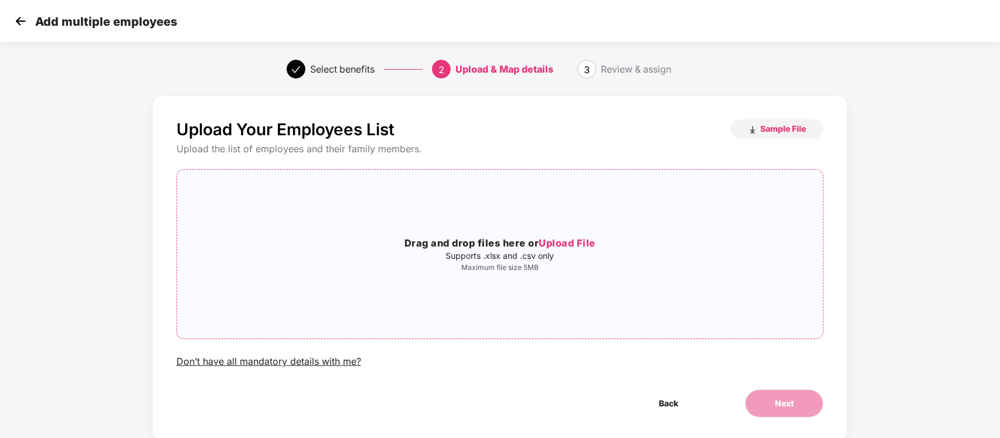
click at [482, 246] on h3 "Drag and drop files here or Upload File" at bounding box center [500, 243] width 646 height 15
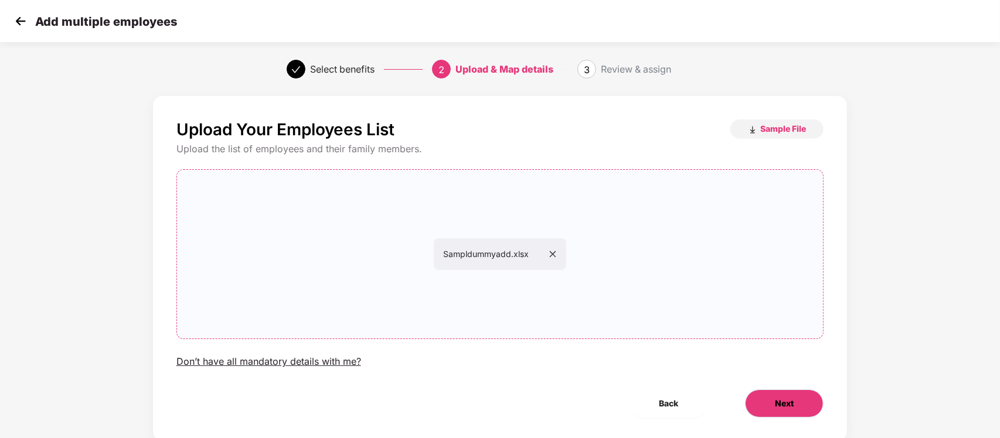
click at [789, 401] on span "Next" at bounding box center [784, 403] width 19 height 13
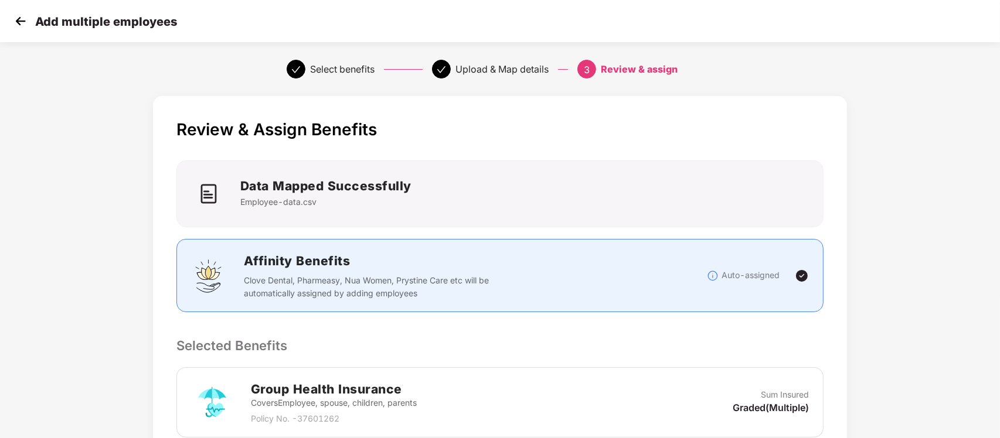
scroll to position [216, 0]
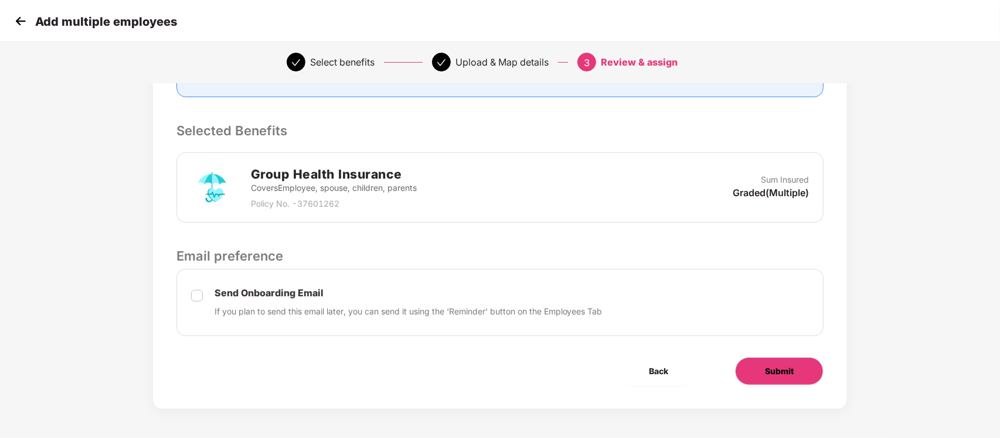
click at [762, 359] on button "Submit" at bounding box center [779, 371] width 88 height 28
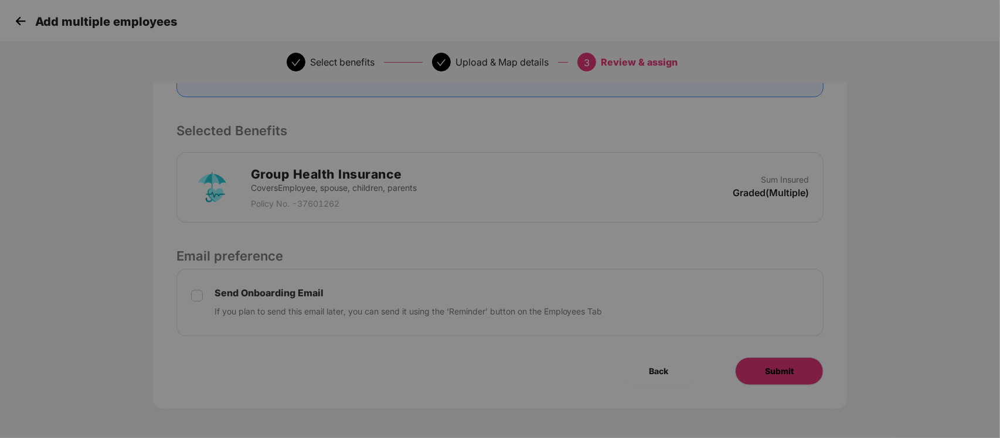
scroll to position [0, 0]
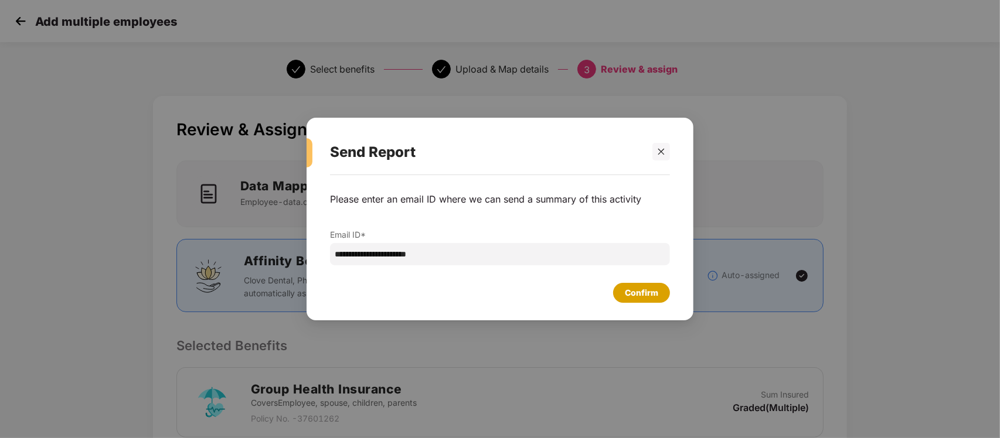
click at [650, 297] on div "Confirm" at bounding box center [641, 293] width 33 height 13
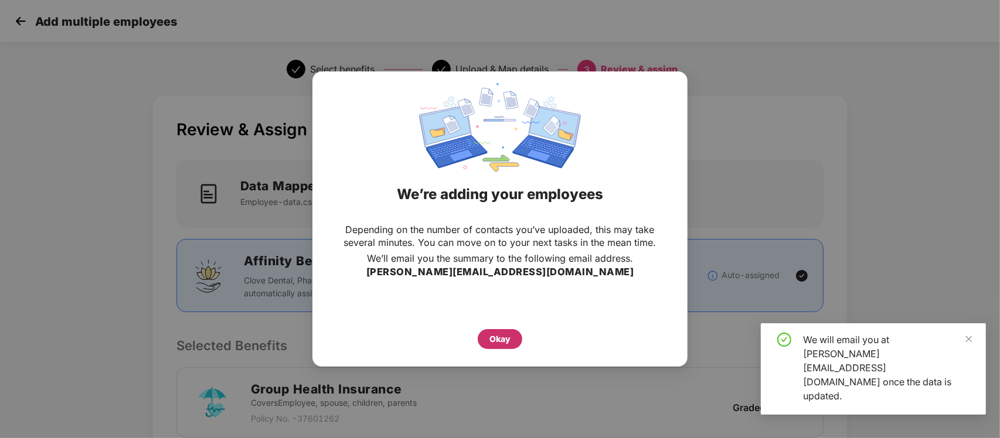
click at [498, 329] on div "Okay" at bounding box center [500, 339] width 45 height 20
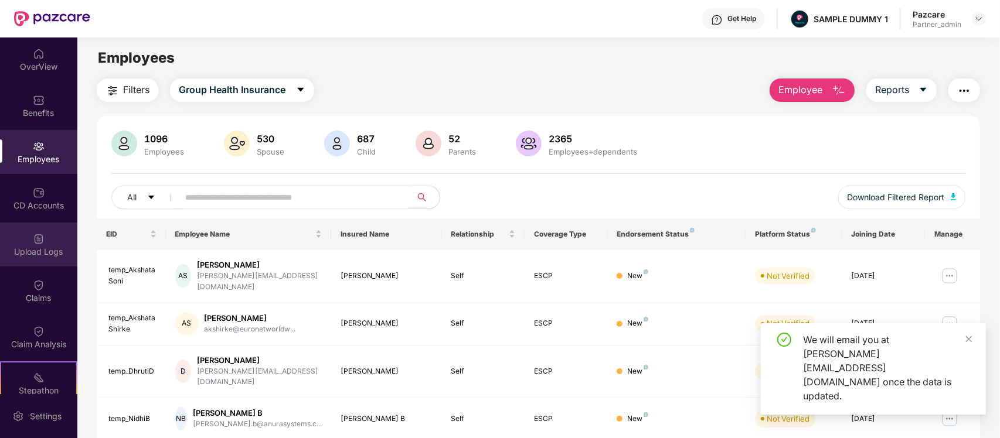
click at [24, 255] on div "Upload Logs" at bounding box center [38, 252] width 77 height 12
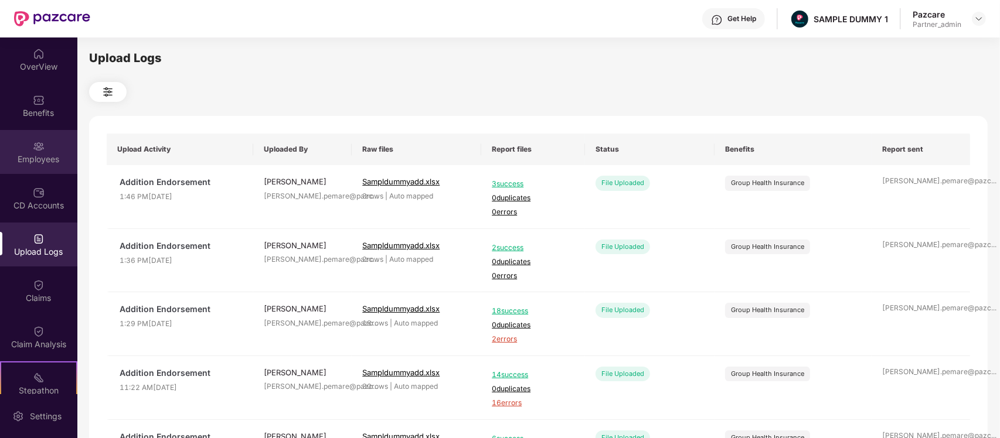
click at [47, 156] on div "Employees" at bounding box center [38, 160] width 77 height 12
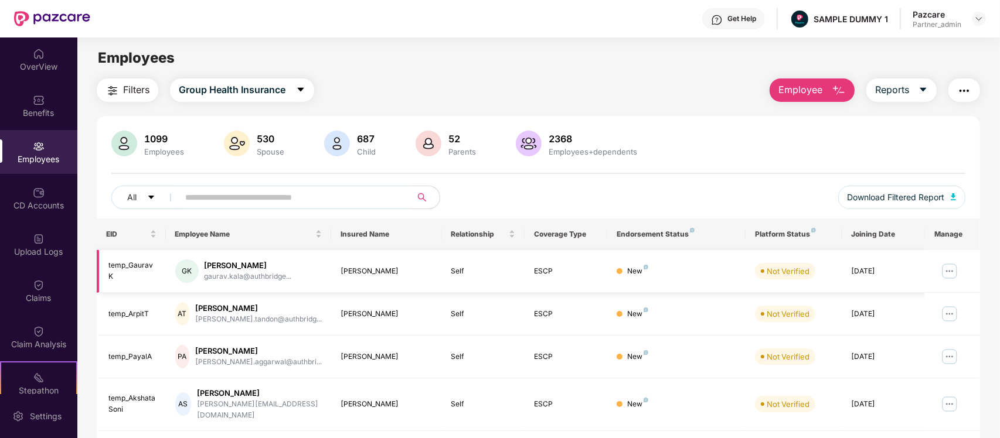
click at [952, 268] on img at bounding box center [949, 271] width 19 height 19
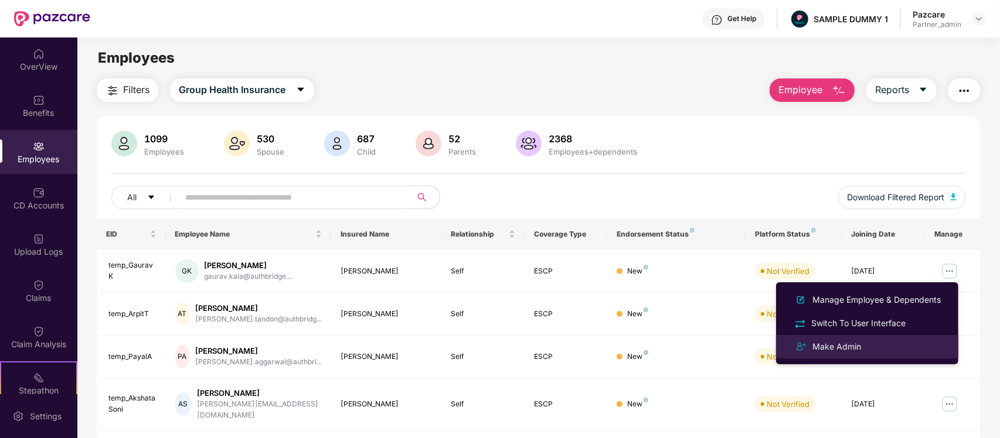
click at [871, 338] on li "Make Admin" at bounding box center [867, 346] width 182 height 23
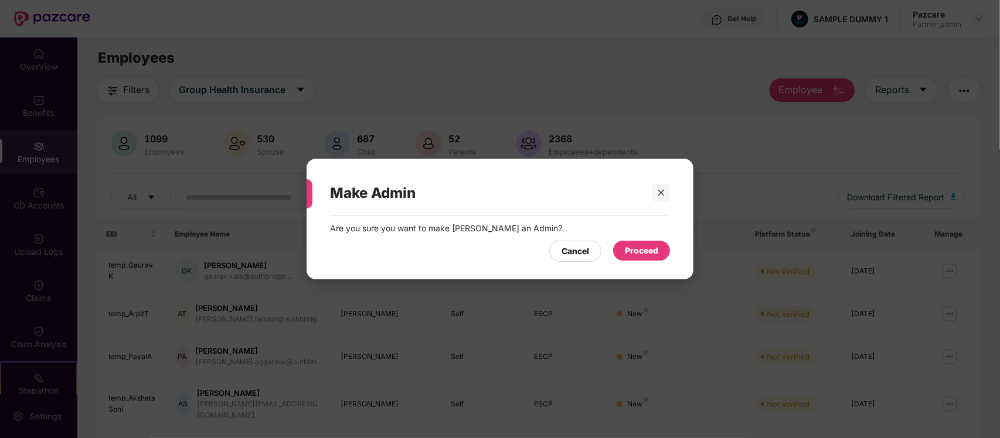
click at [646, 248] on div "Proceed" at bounding box center [641, 250] width 33 height 13
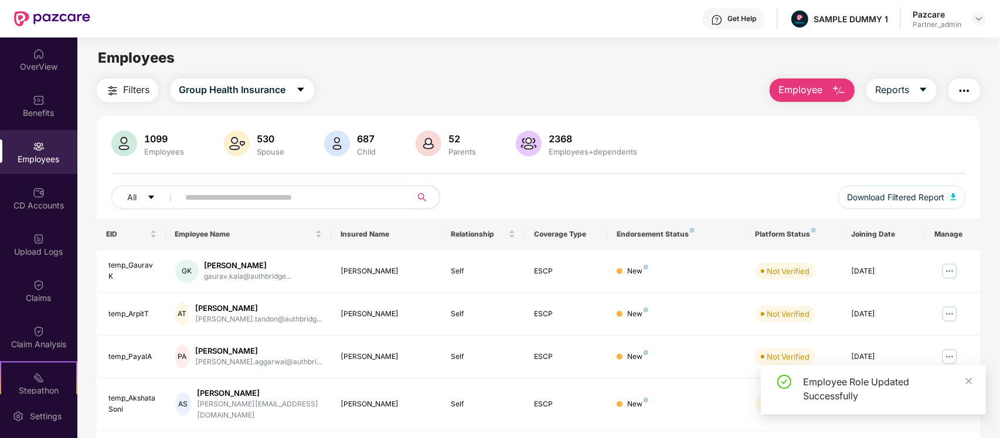
click at [948, 309] on img at bounding box center [949, 314] width 19 height 19
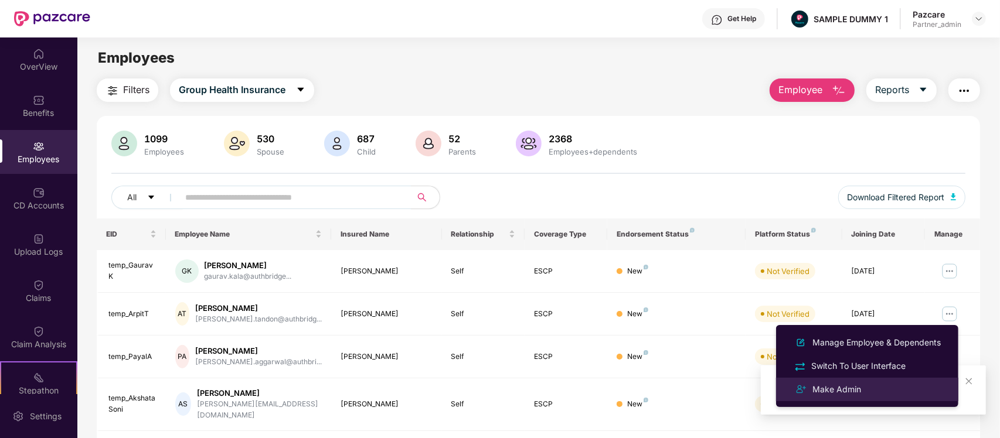
click at [856, 386] on div "Make Admin" at bounding box center [836, 389] width 53 height 13
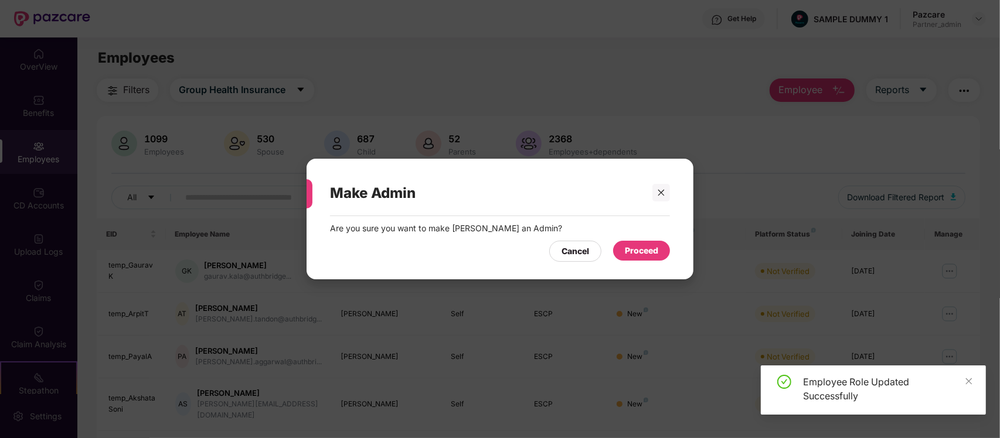
click at [643, 251] on div "Proceed" at bounding box center [641, 250] width 33 height 13
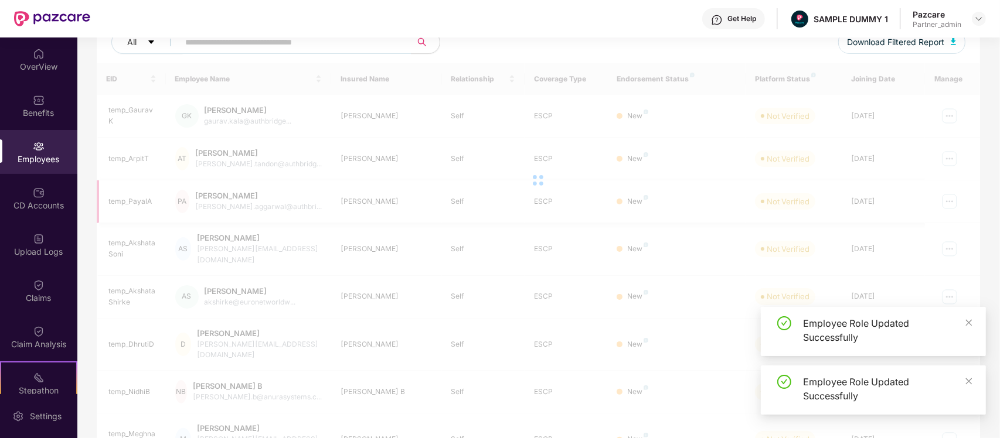
scroll to position [156, 0]
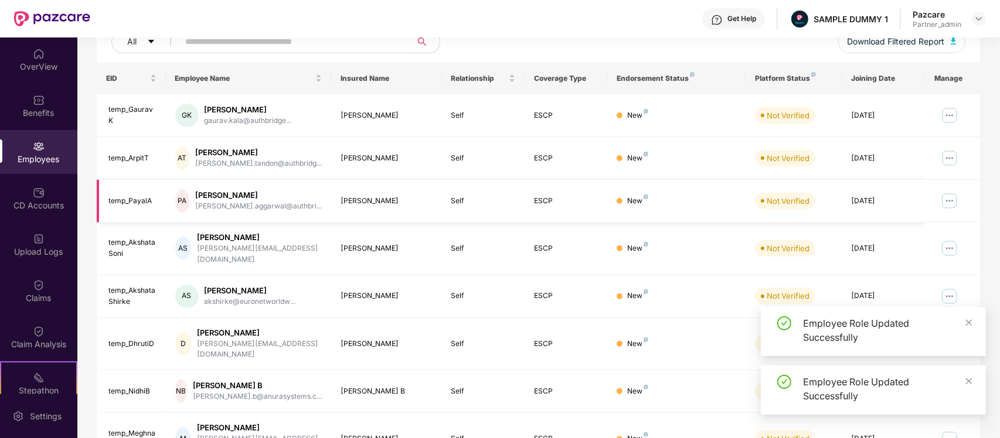
click at [953, 197] on img at bounding box center [949, 201] width 19 height 19
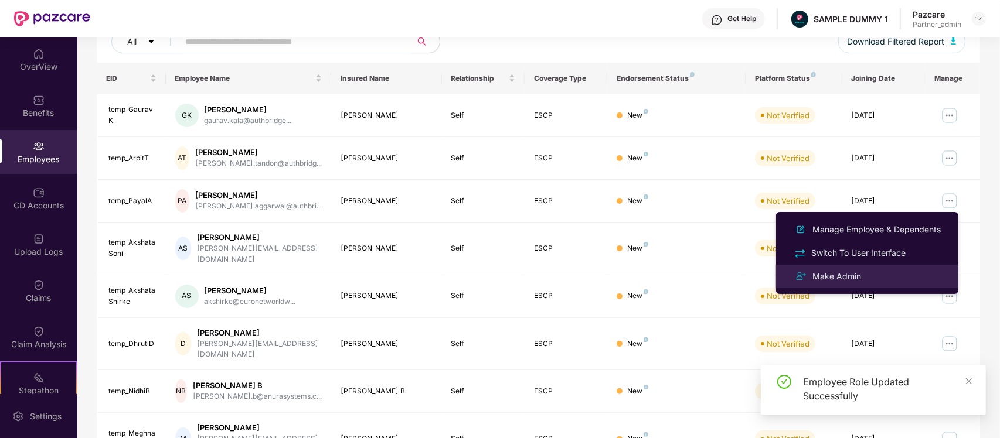
click at [848, 271] on div "Make Admin" at bounding box center [836, 276] width 53 height 13
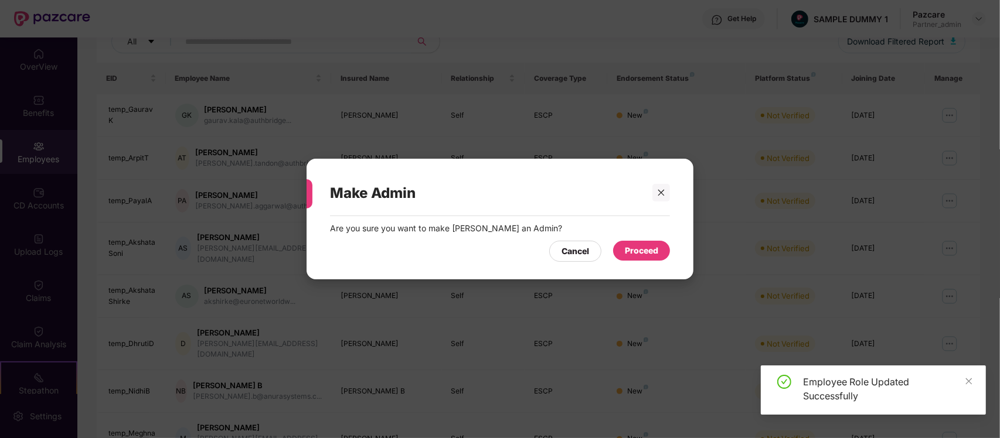
click at [632, 248] on div "Proceed" at bounding box center [641, 250] width 33 height 13
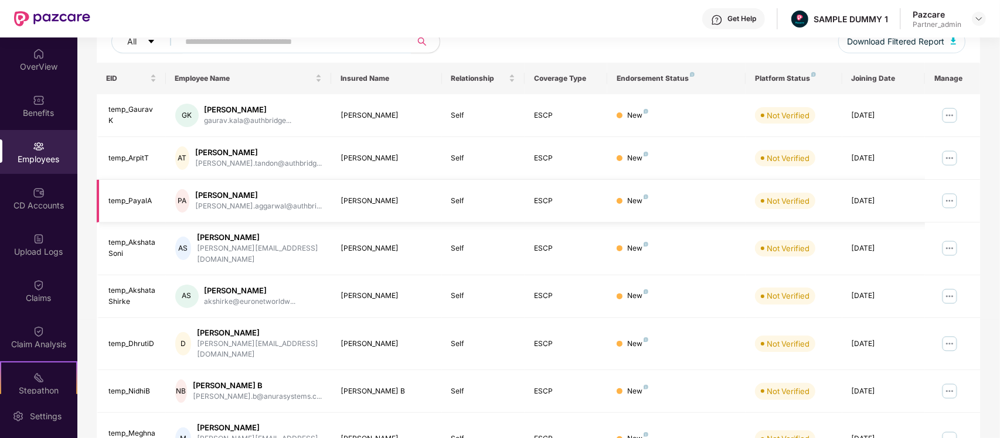
click at [950, 201] on img at bounding box center [949, 201] width 19 height 19
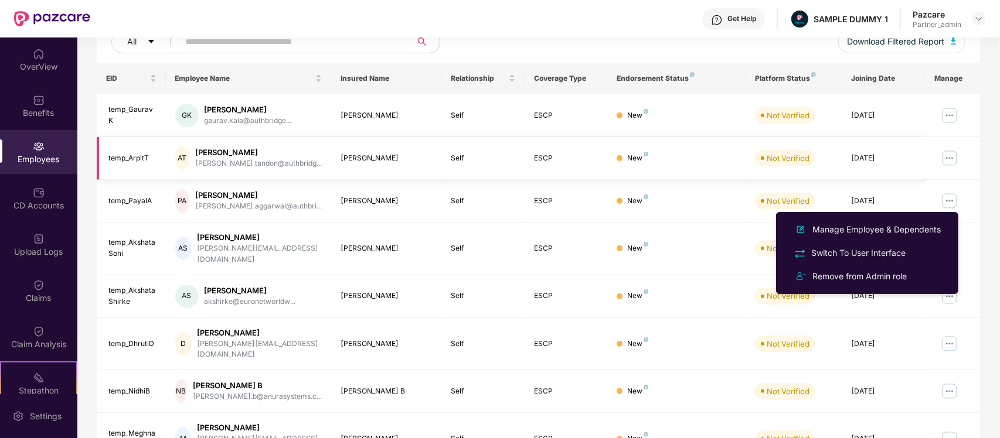
click at [951, 156] on img at bounding box center [949, 158] width 19 height 19
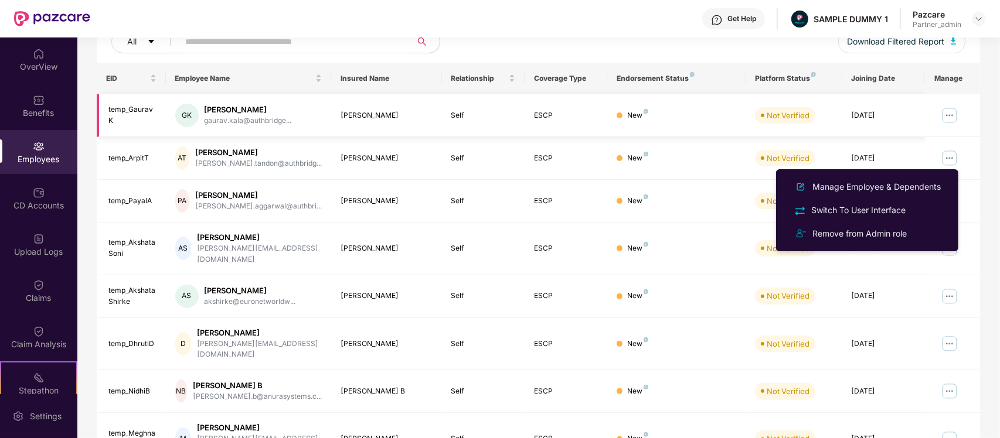
click at [947, 107] on img at bounding box center [949, 115] width 19 height 19
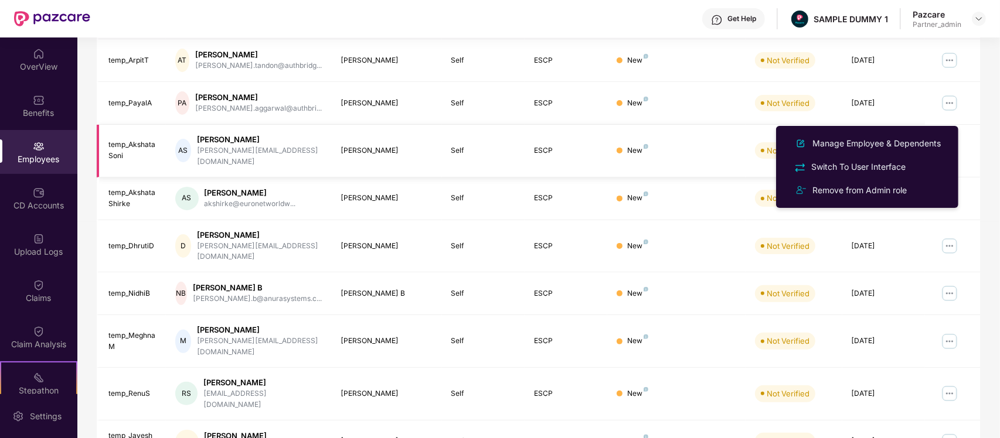
scroll to position [0, 0]
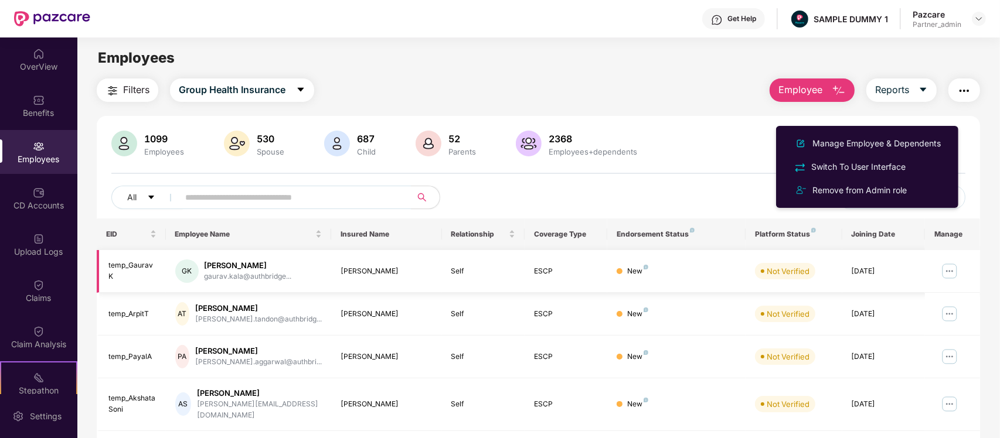
click at [957, 267] on img at bounding box center [949, 271] width 19 height 19
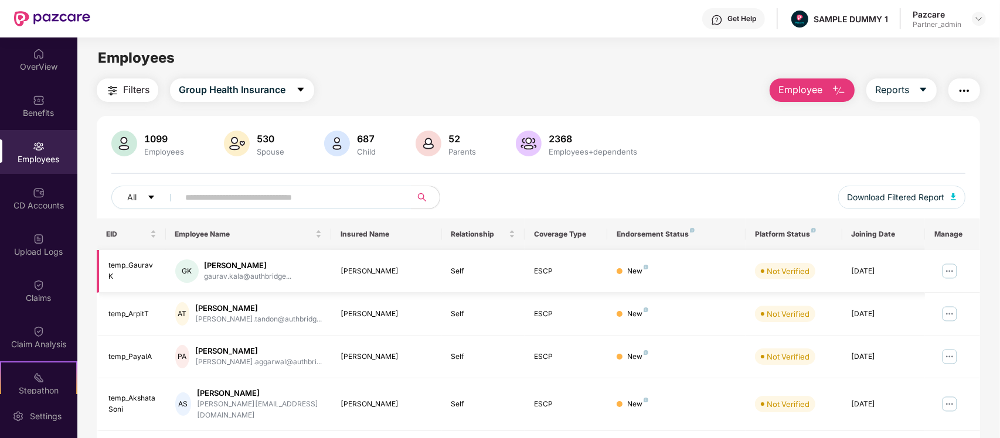
click at [941, 265] on img at bounding box center [949, 271] width 19 height 19
click at [979, 281] on td at bounding box center [952, 271] width 55 height 43
